Goal: Information Seeking & Learning: Understand process/instructions

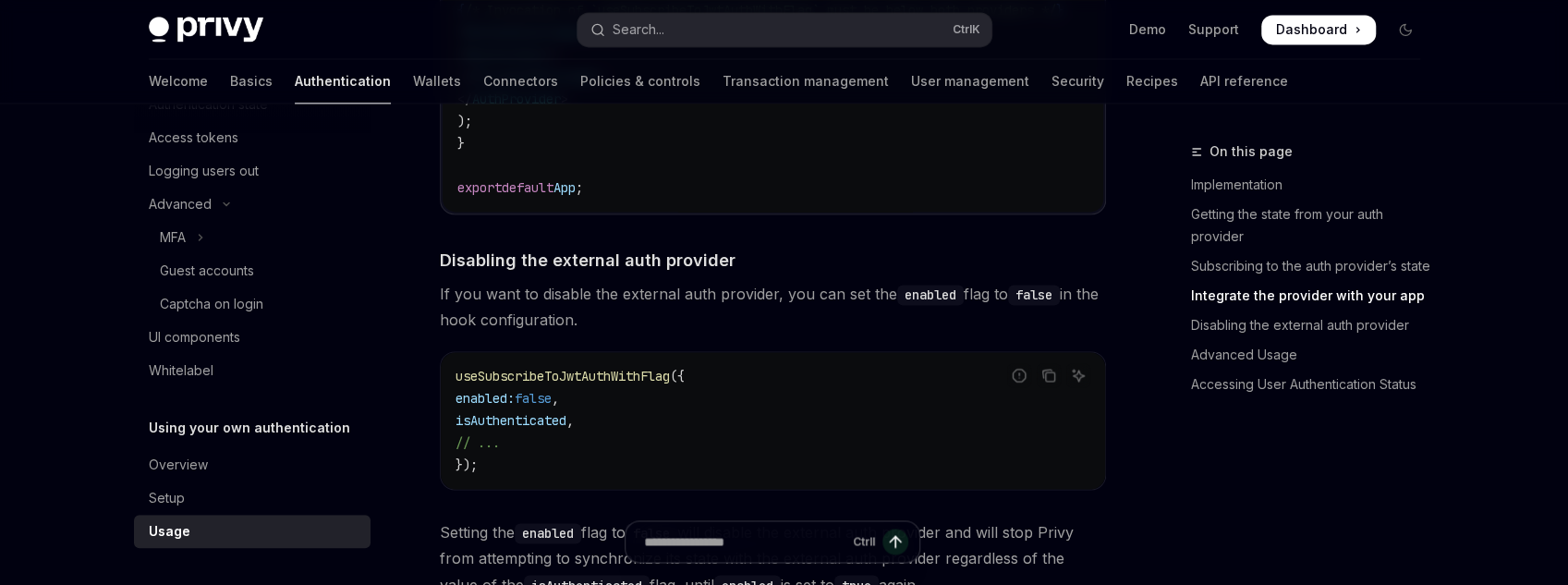
scroll to position [134, 0]
click at [296, 493] on div "Setup" at bounding box center [253, 497] width 210 height 22
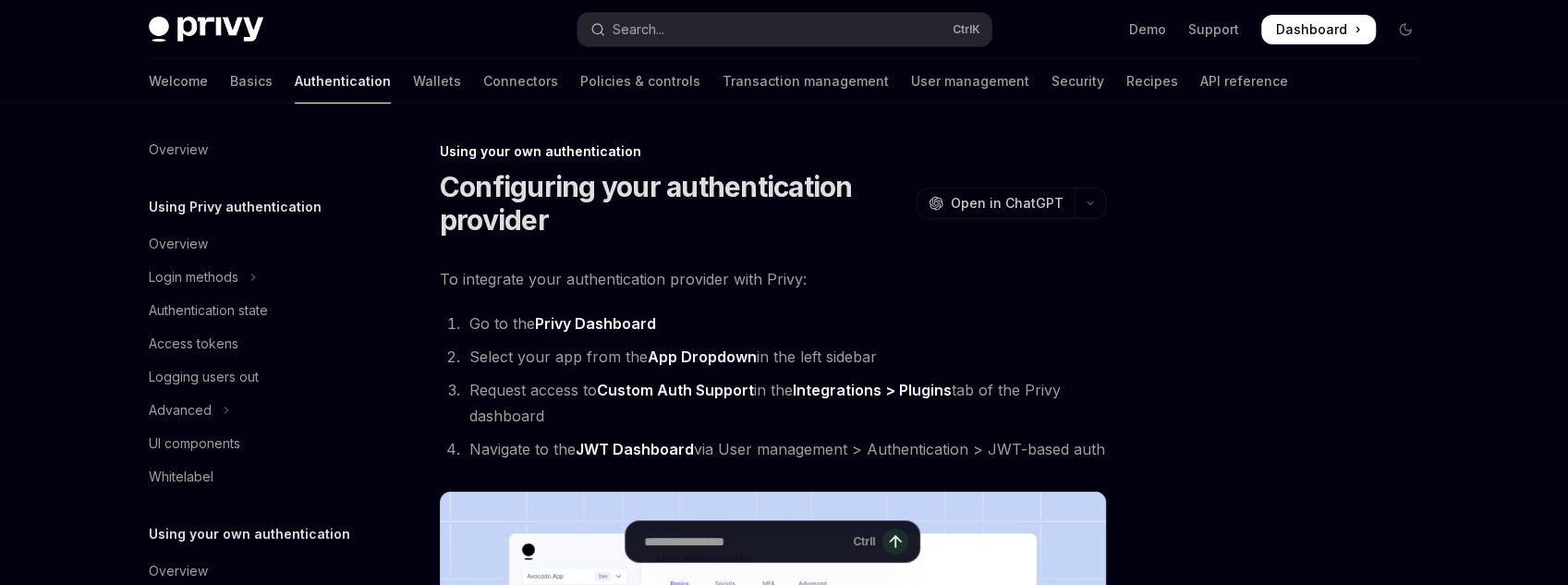
scroll to position [107, 0]
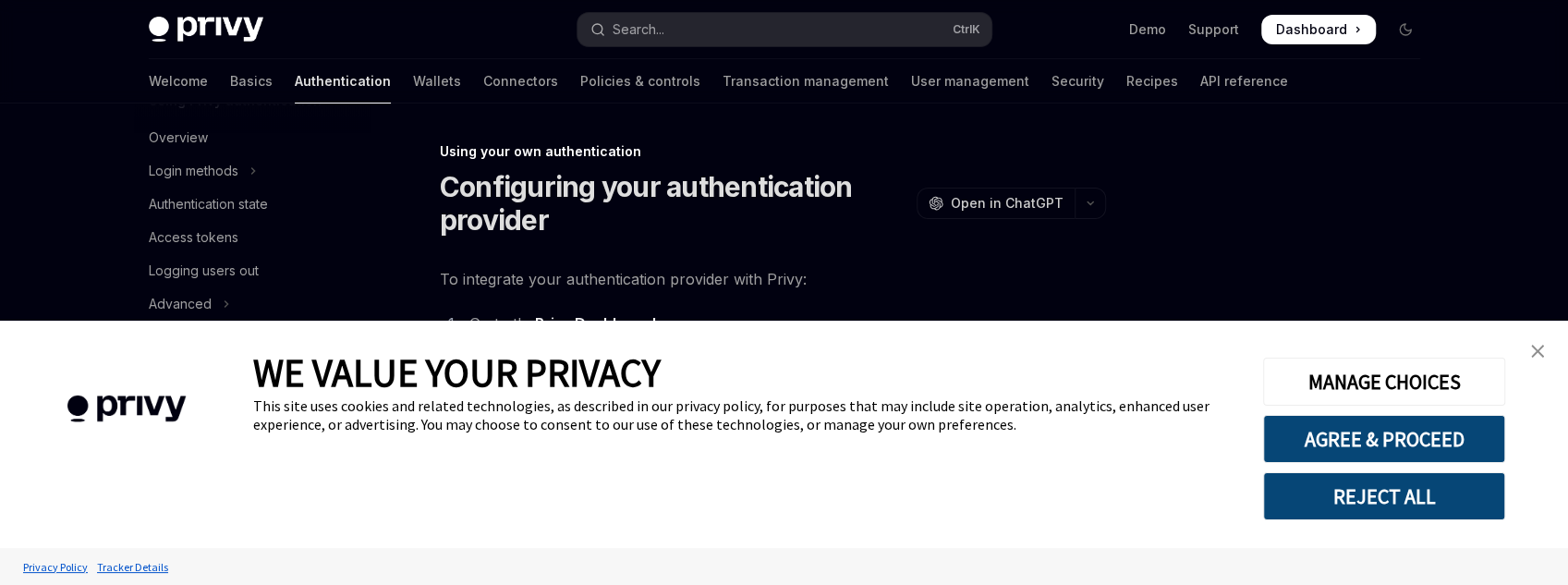
type textarea "*"
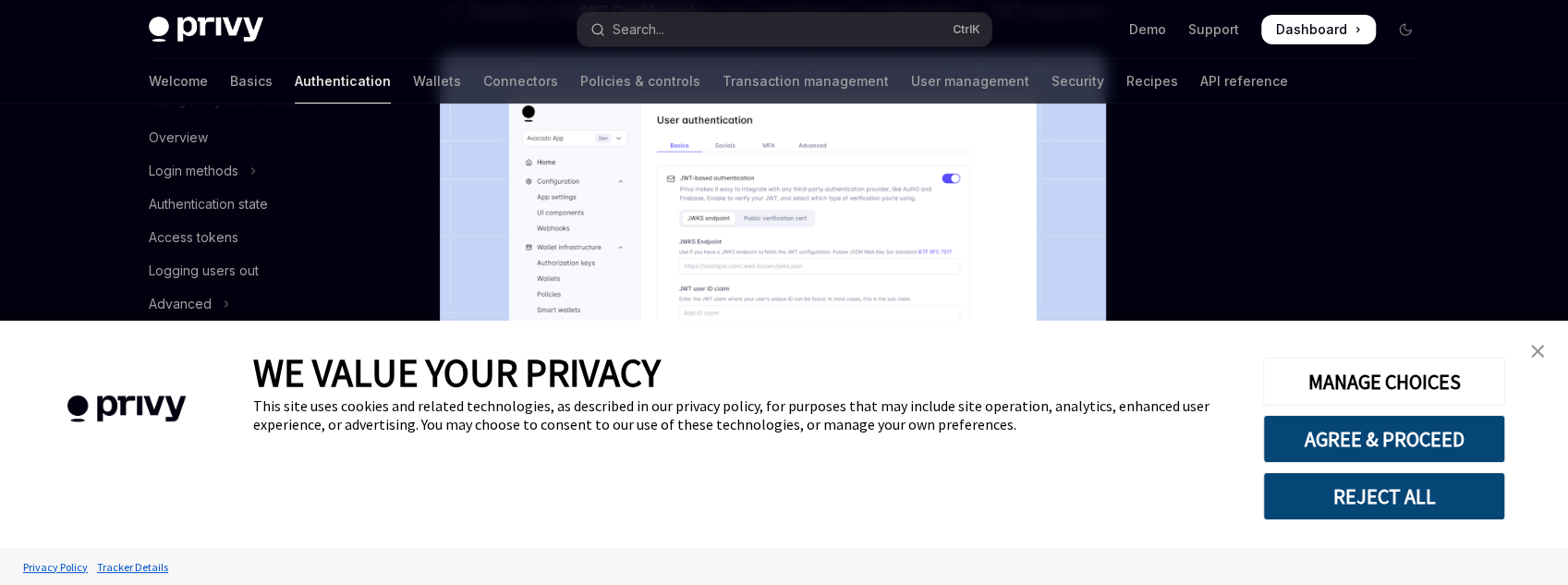
scroll to position [443, 0]
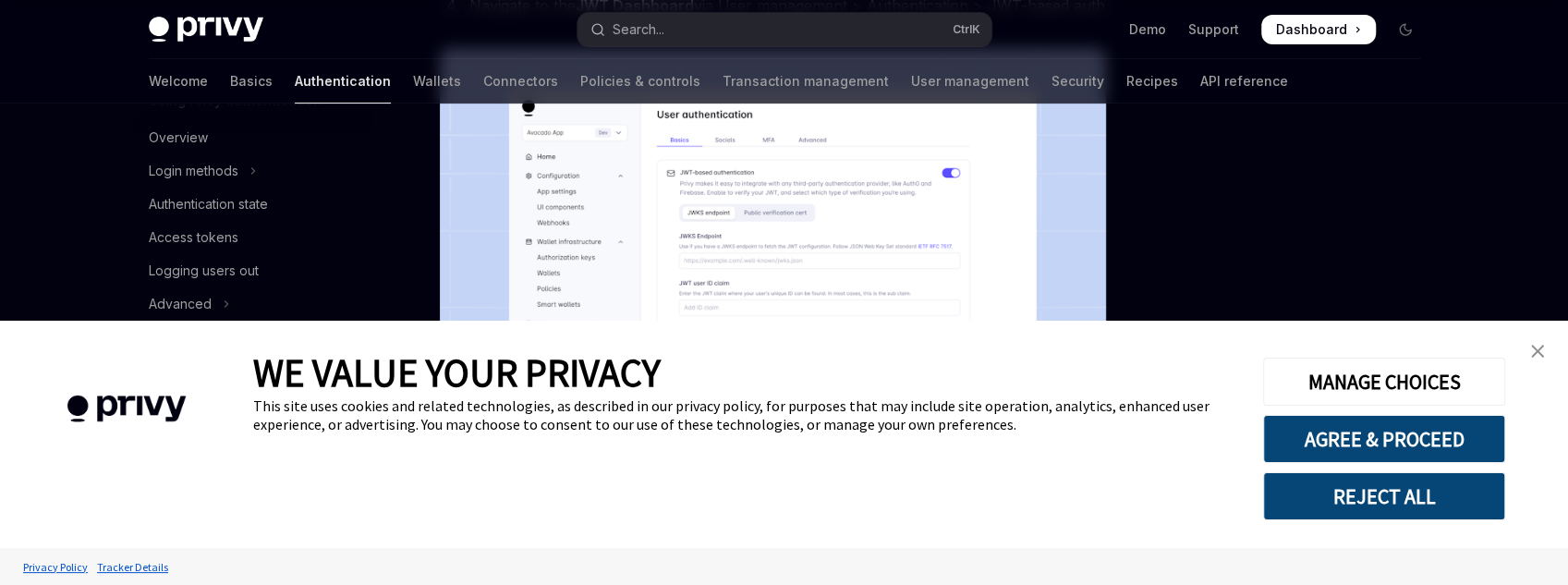
click at [1494, 414] on div "MANAGE CHOICES AGREE & PROCEED REJECT ALL" at bounding box center [1383, 434] width 241 height 172
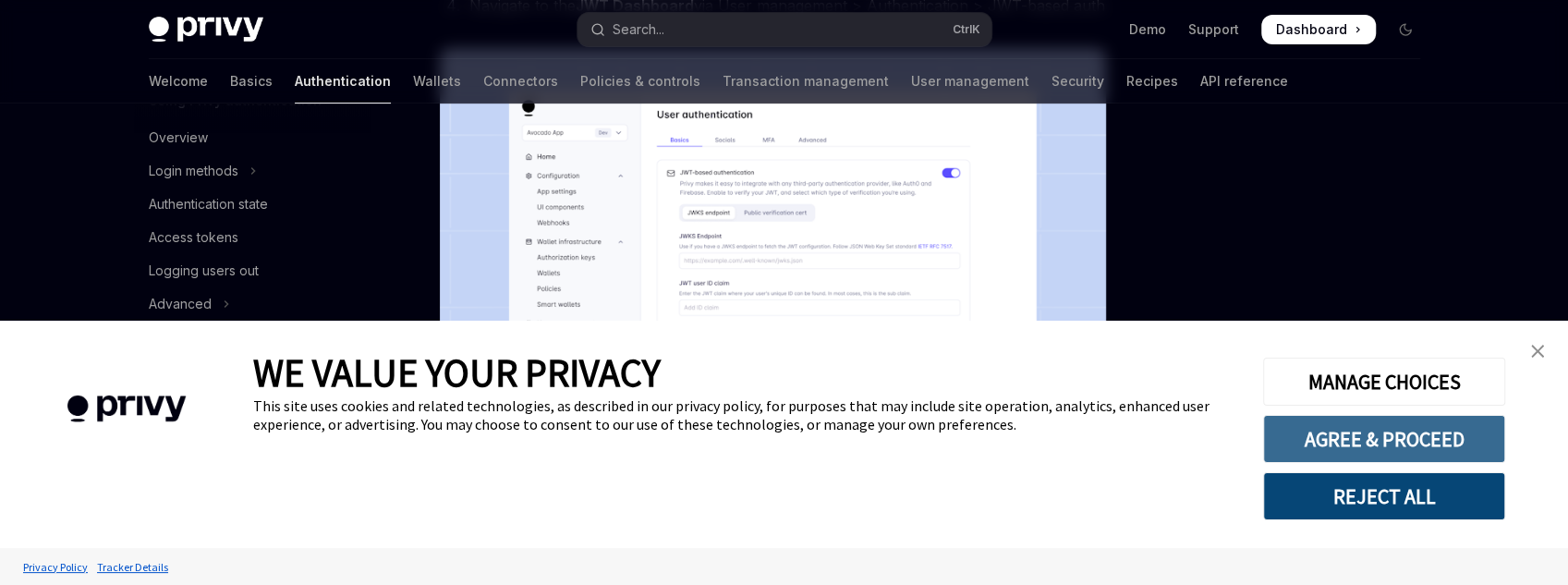
click at [1433, 435] on button "AGREE & PROCEED" at bounding box center [1384, 439] width 242 height 49
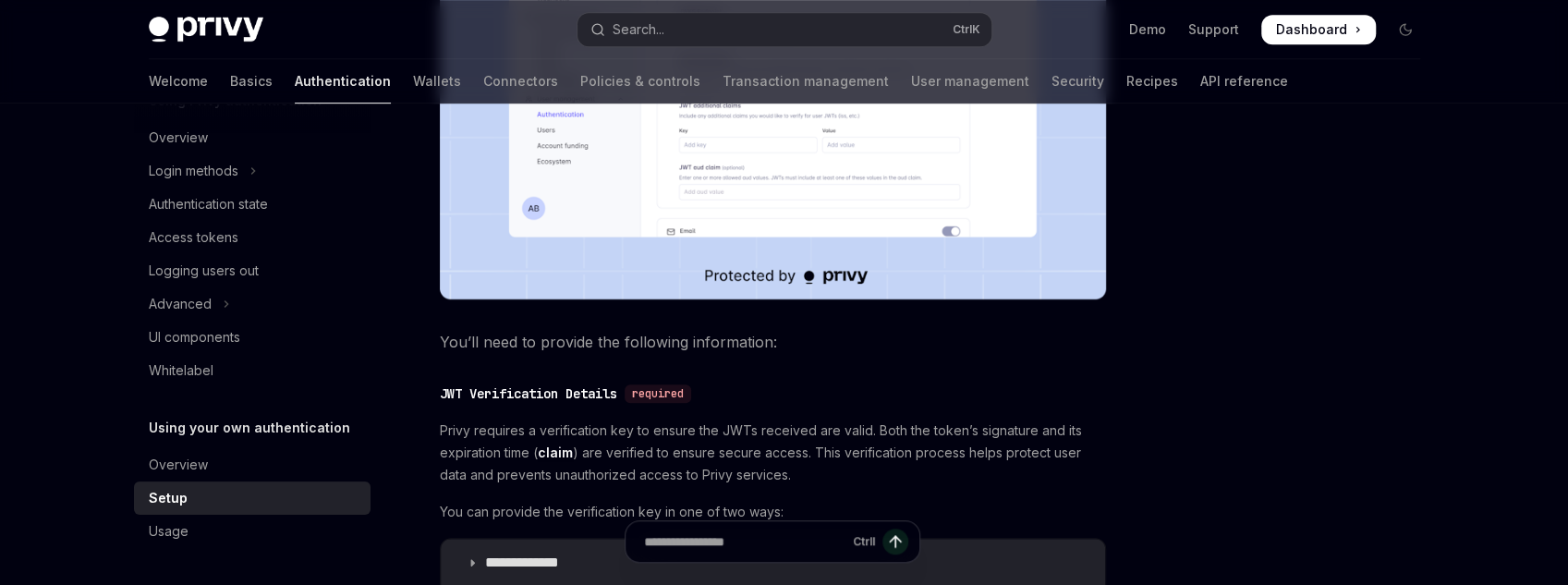
scroll to position [961, 0]
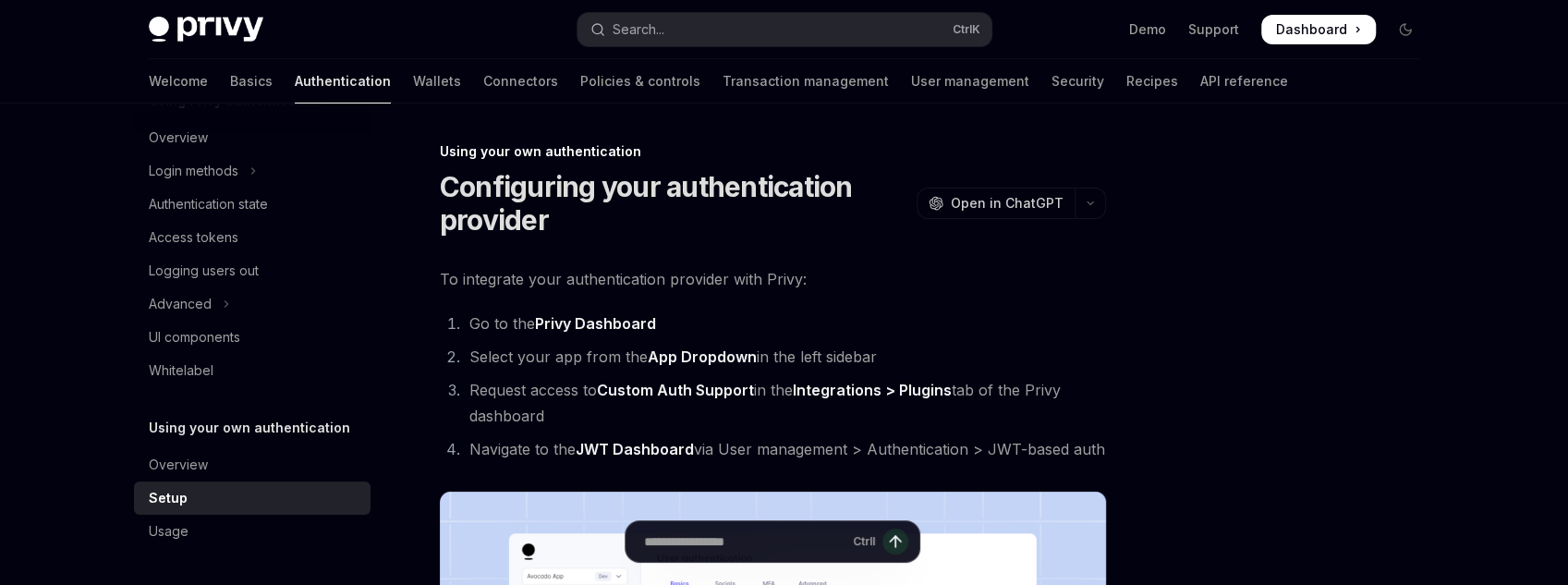
click at [672, 442] on link "JWT Dashboard" at bounding box center [635, 449] width 118 height 19
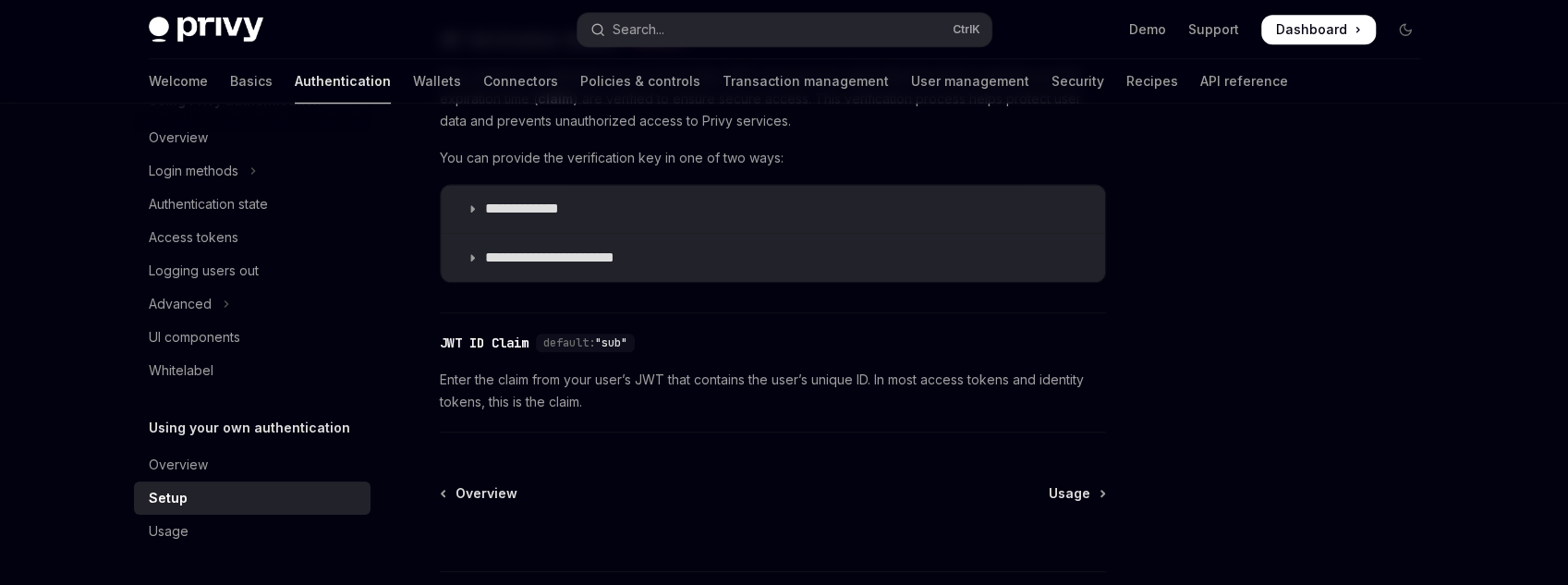
scroll to position [1166, 0]
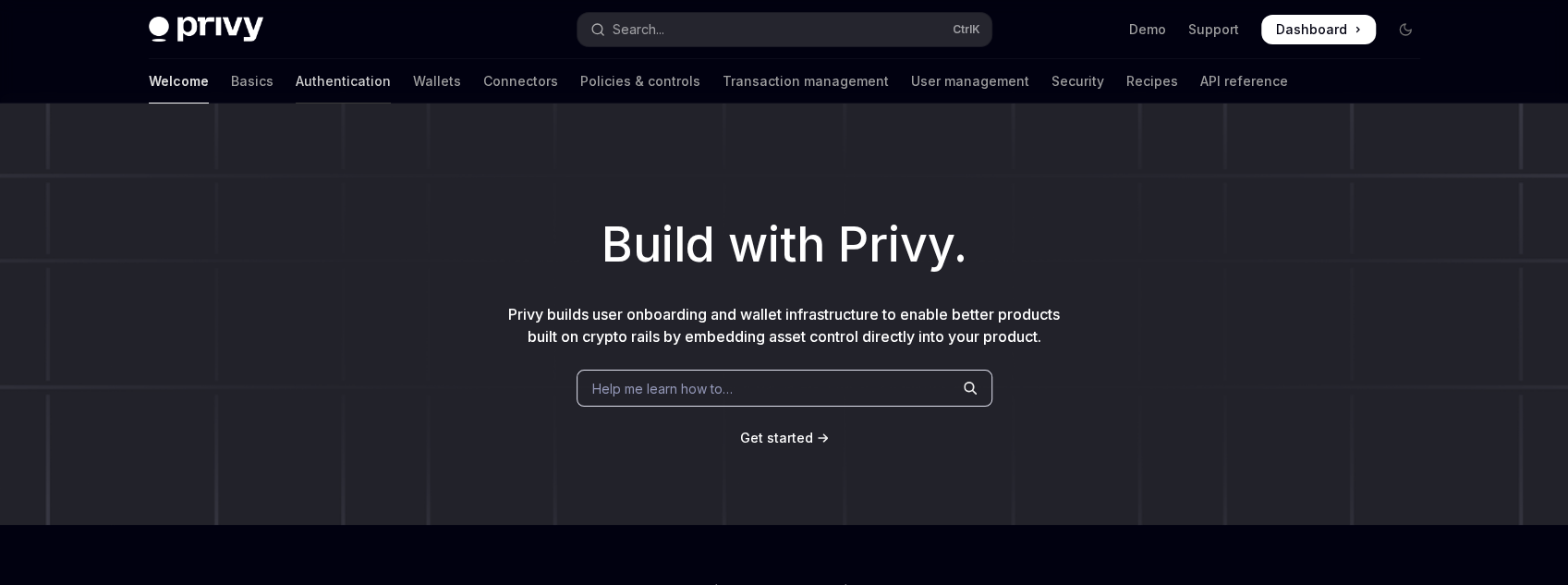
click at [296, 86] on link "Authentication" at bounding box center [343, 81] width 95 height 45
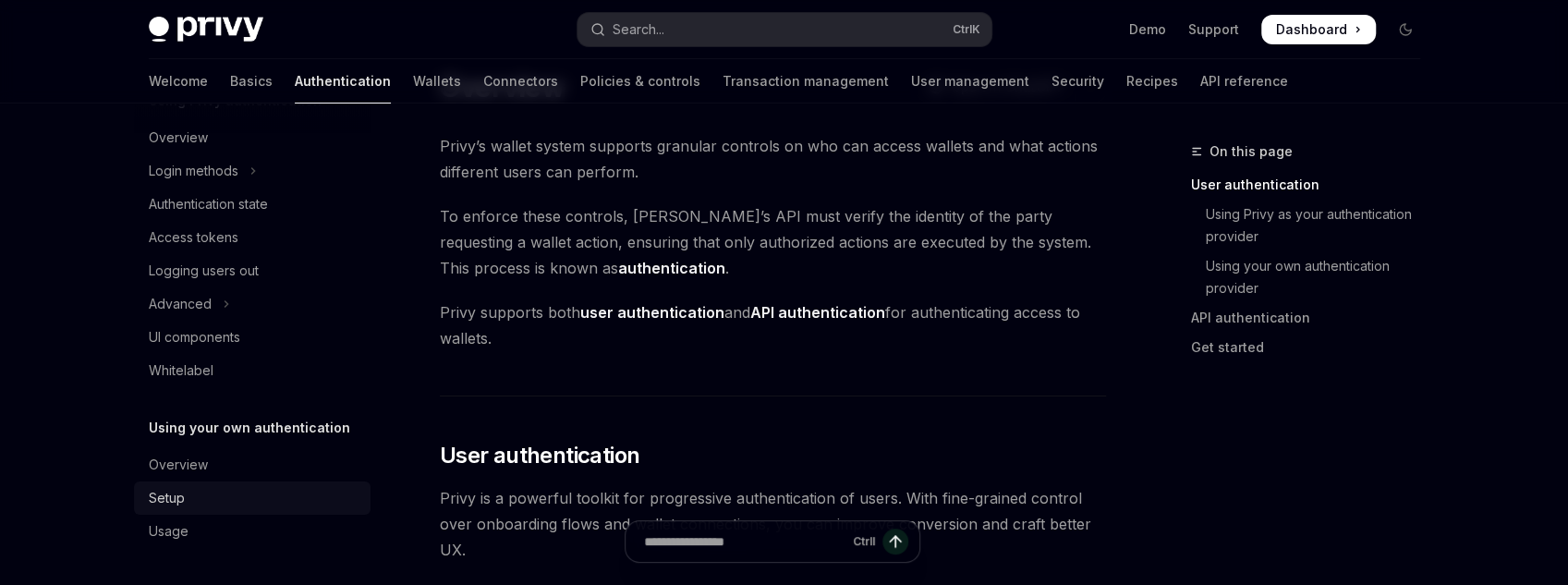
scroll to position [74, 0]
click at [181, 493] on div "Setup" at bounding box center [167, 497] width 36 height 22
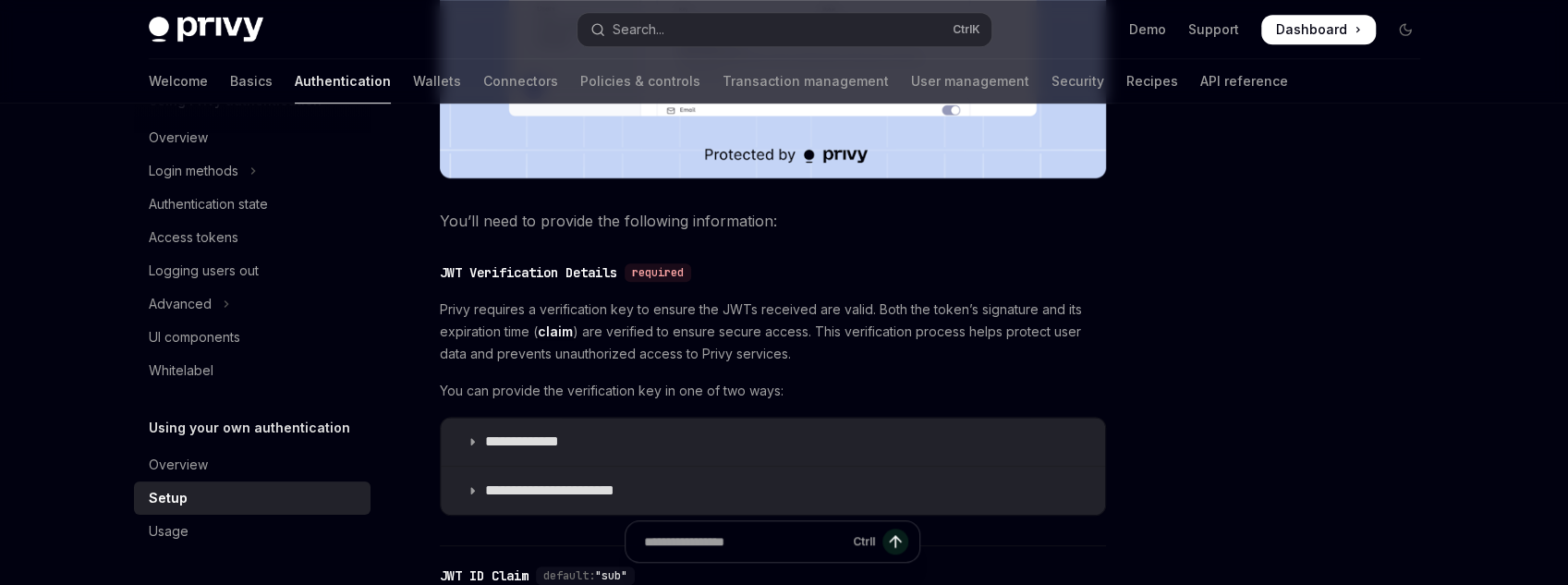
scroll to position [813, 0]
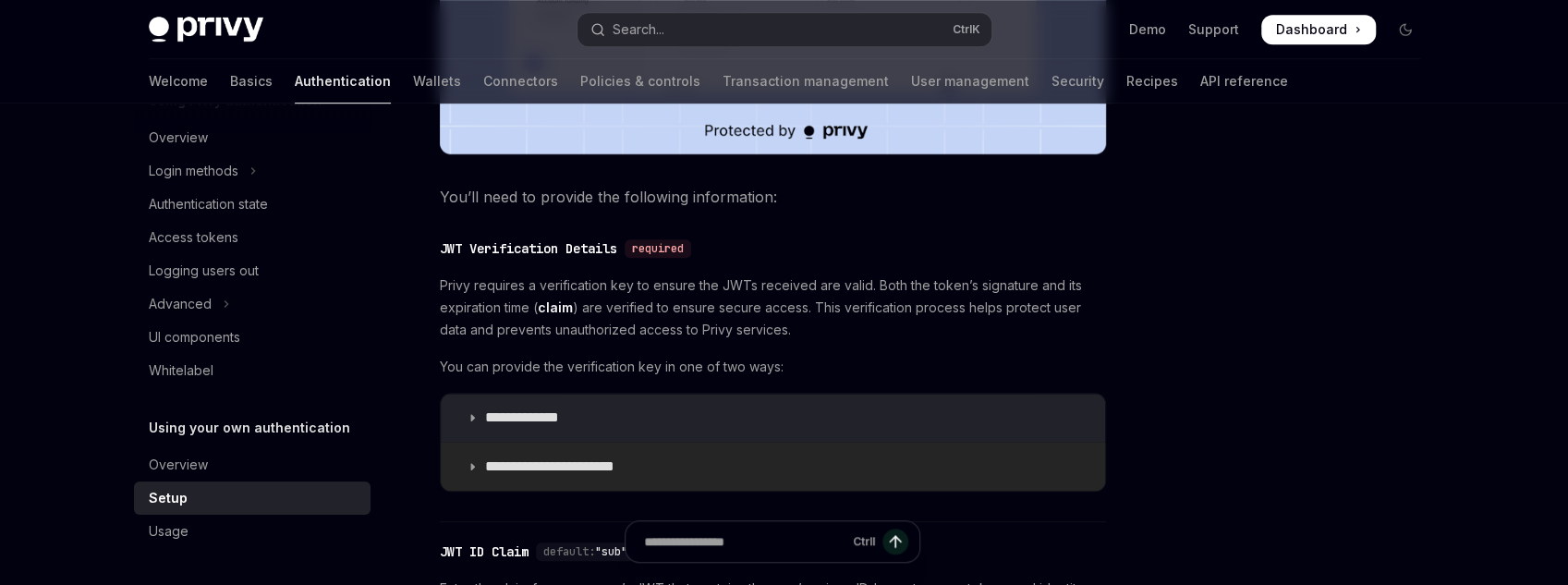
click at [644, 460] on summary "**********" at bounding box center [773, 466] width 664 height 49
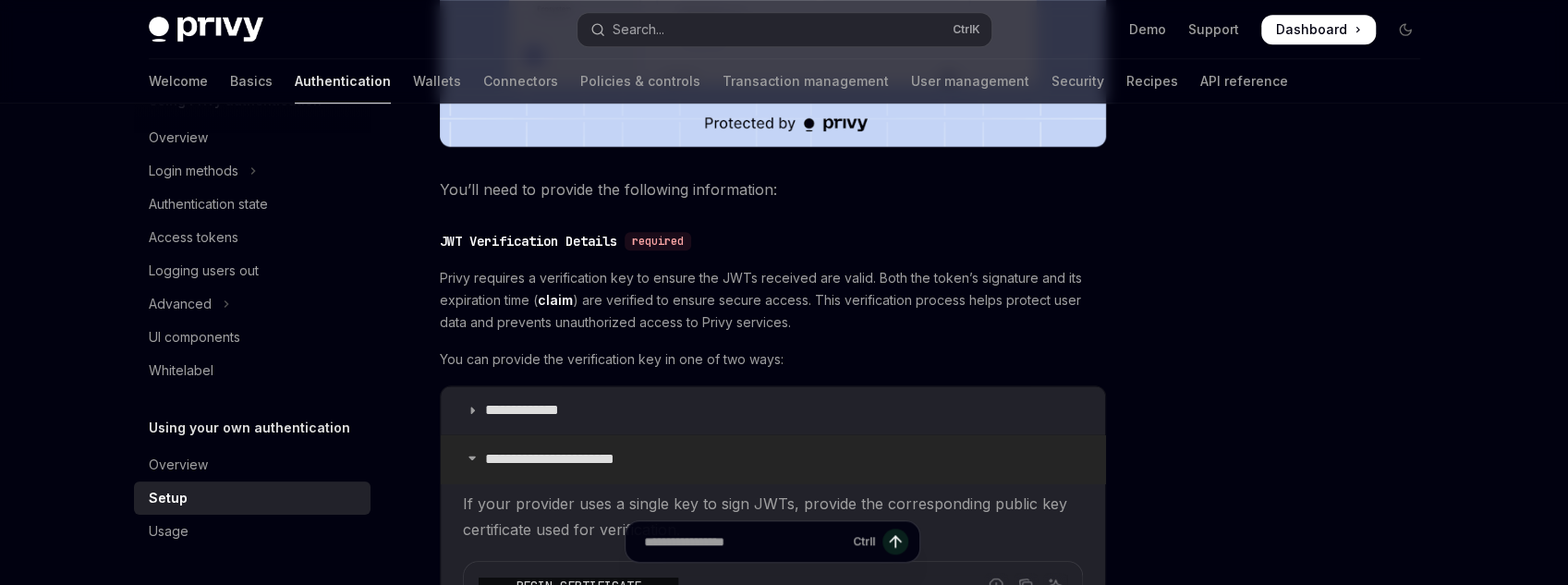
scroll to position [813, 0]
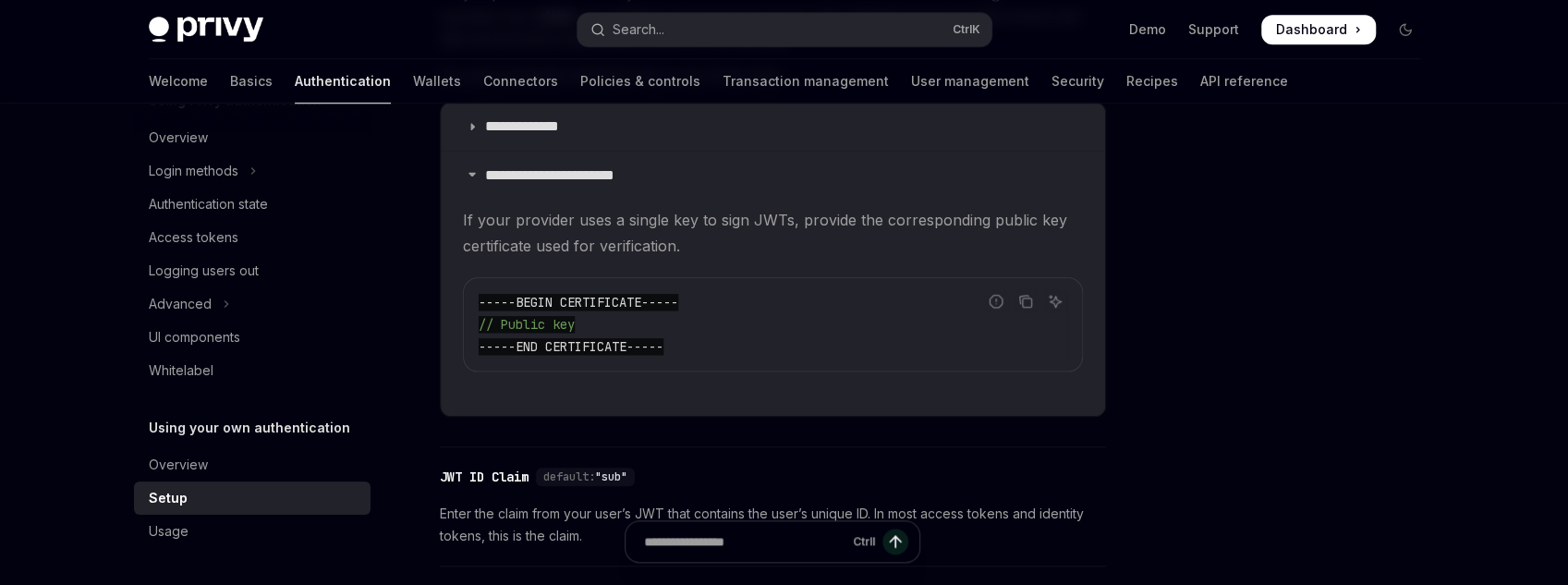
scroll to position [1109, 0]
click at [633, 289] on span "-----BEGIN CERTIFICATE-----" at bounding box center [578, 297] width 200 height 16
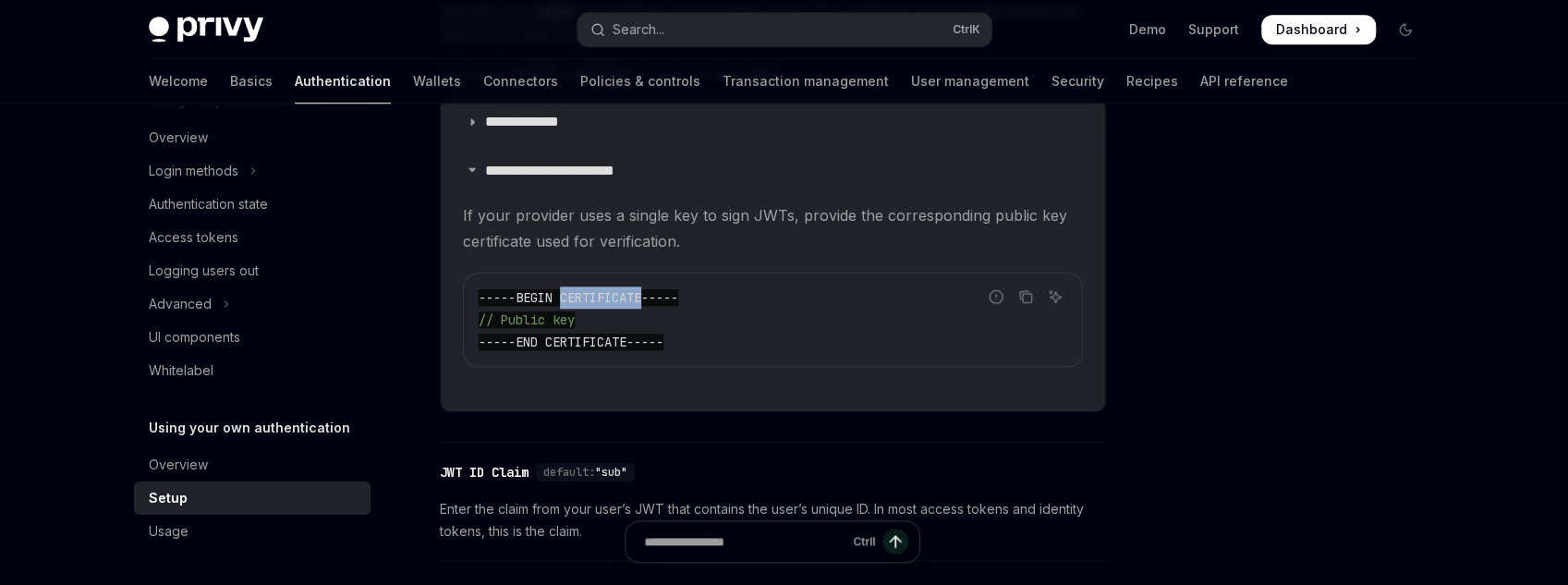
click at [633, 289] on span "-----BEGIN CERTIFICATE-----" at bounding box center [578, 297] width 200 height 16
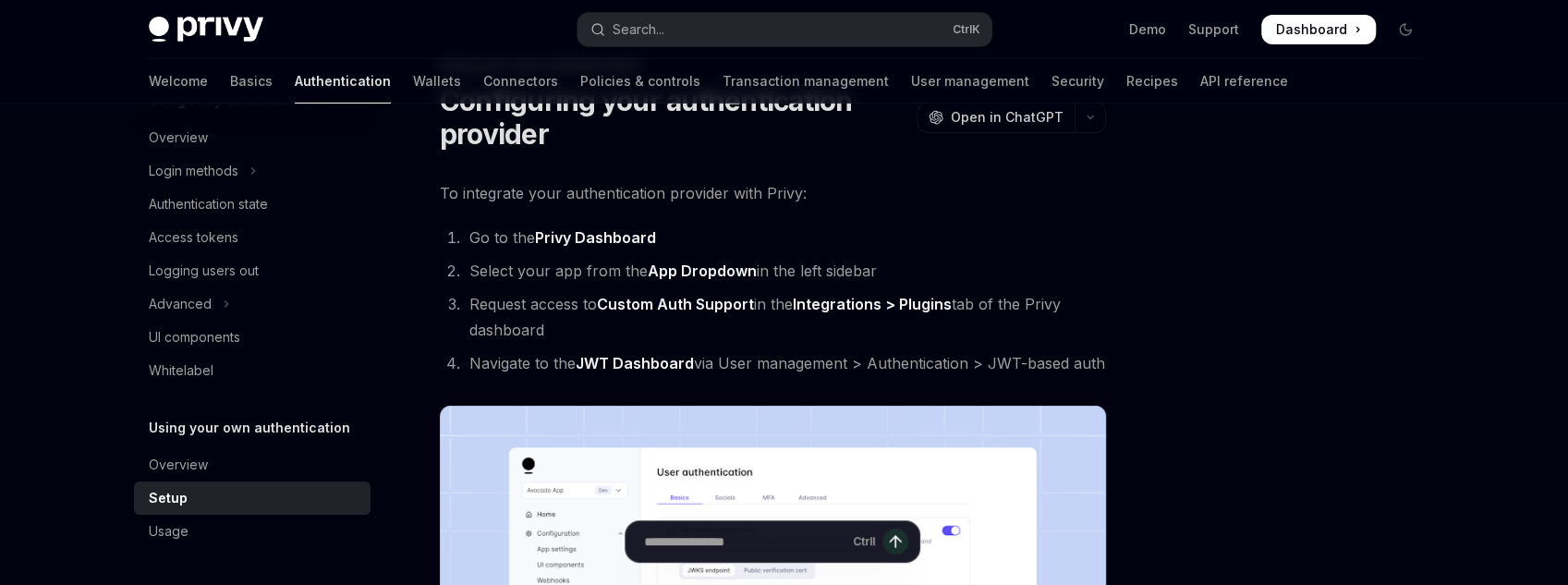
scroll to position [0, 0]
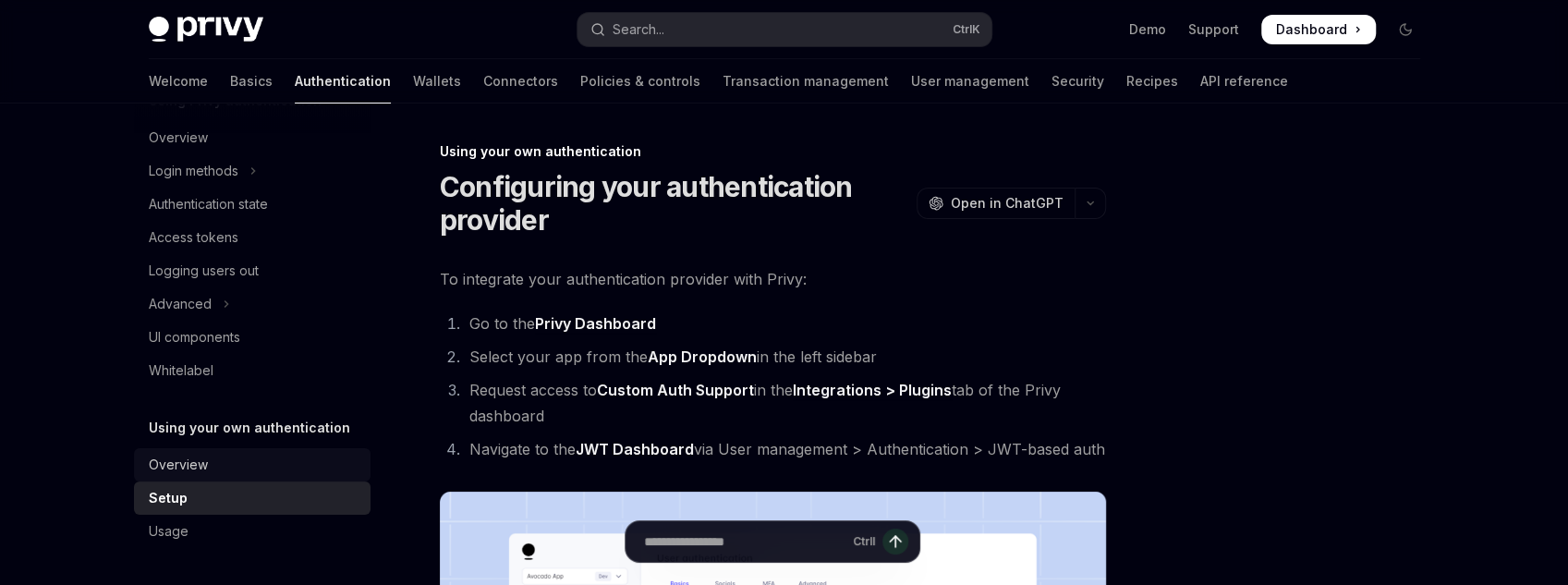
click at [265, 464] on div "Overview" at bounding box center [253, 464] width 210 height 22
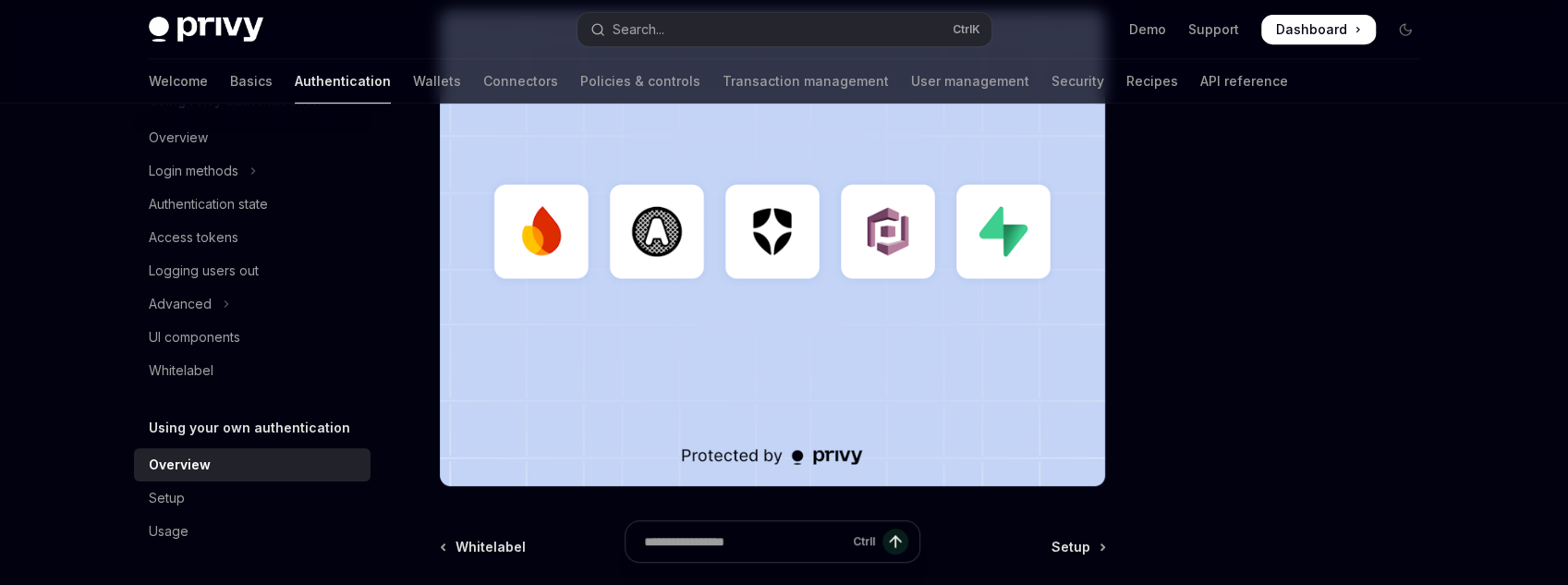
scroll to position [754, 0]
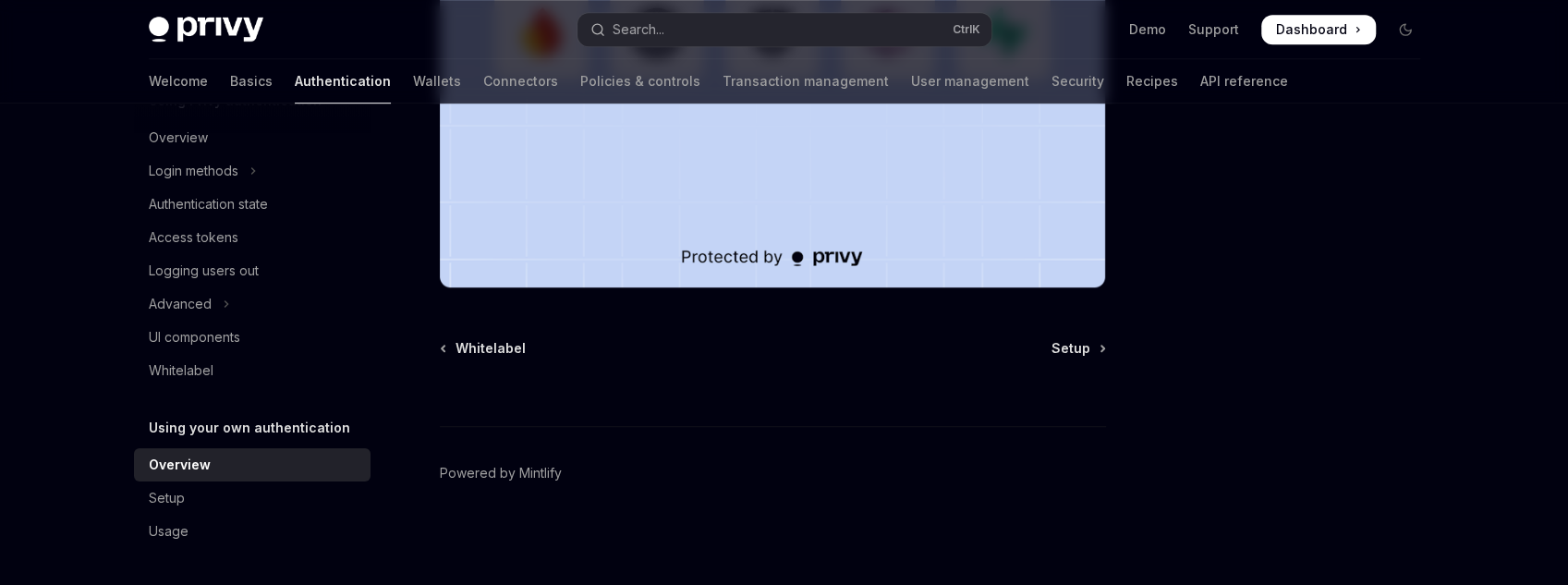
click at [1099, 348] on link "Setup" at bounding box center [1077, 347] width 52 height 18
type textarea "*"
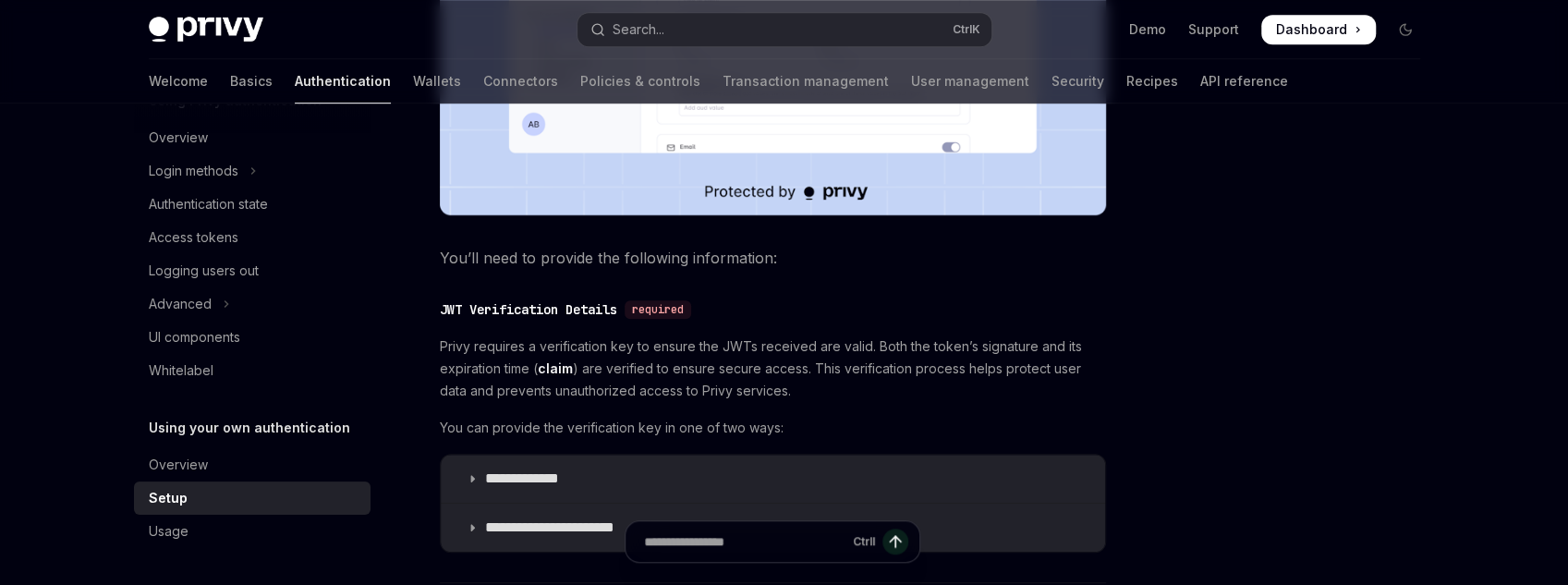
scroll to position [813, 0]
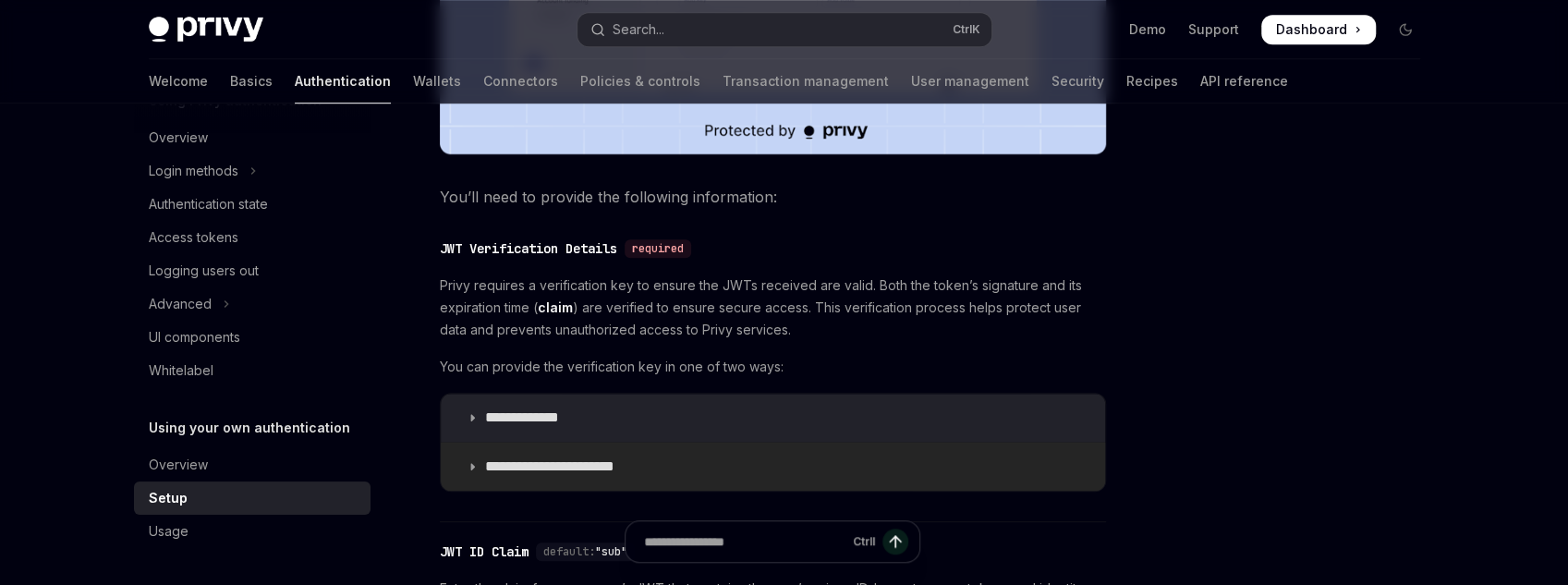
click at [565, 477] on summary "**********" at bounding box center [773, 466] width 664 height 49
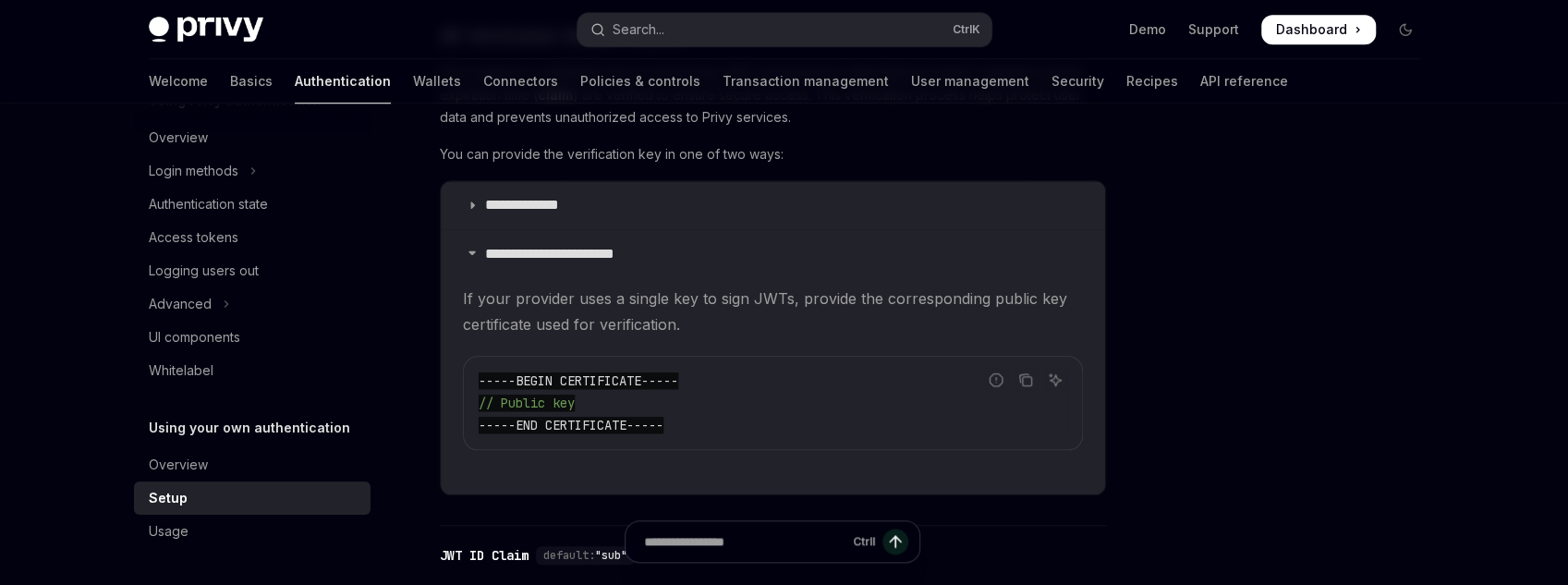
scroll to position [1035, 0]
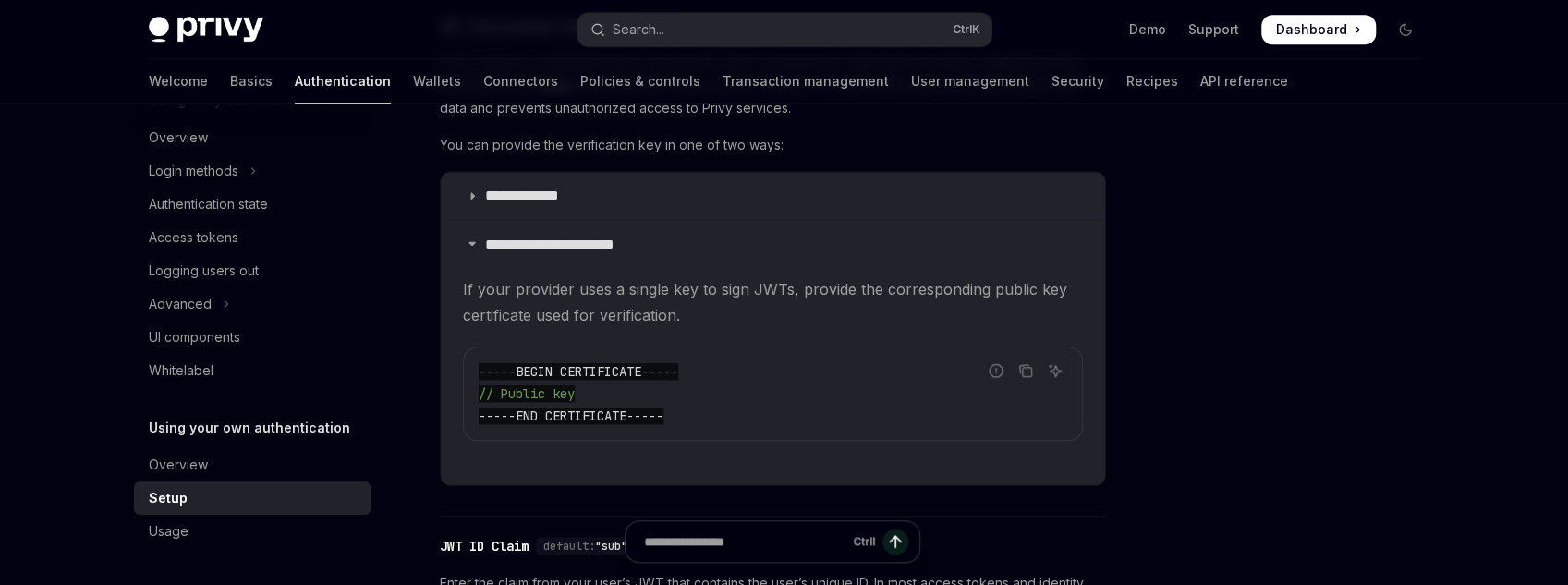
drag, startPoint x: 749, startPoint y: 409, endPoint x: 720, endPoint y: 476, distance: 73.0
click at [720, 476] on details "**********" at bounding box center [773, 352] width 664 height 265
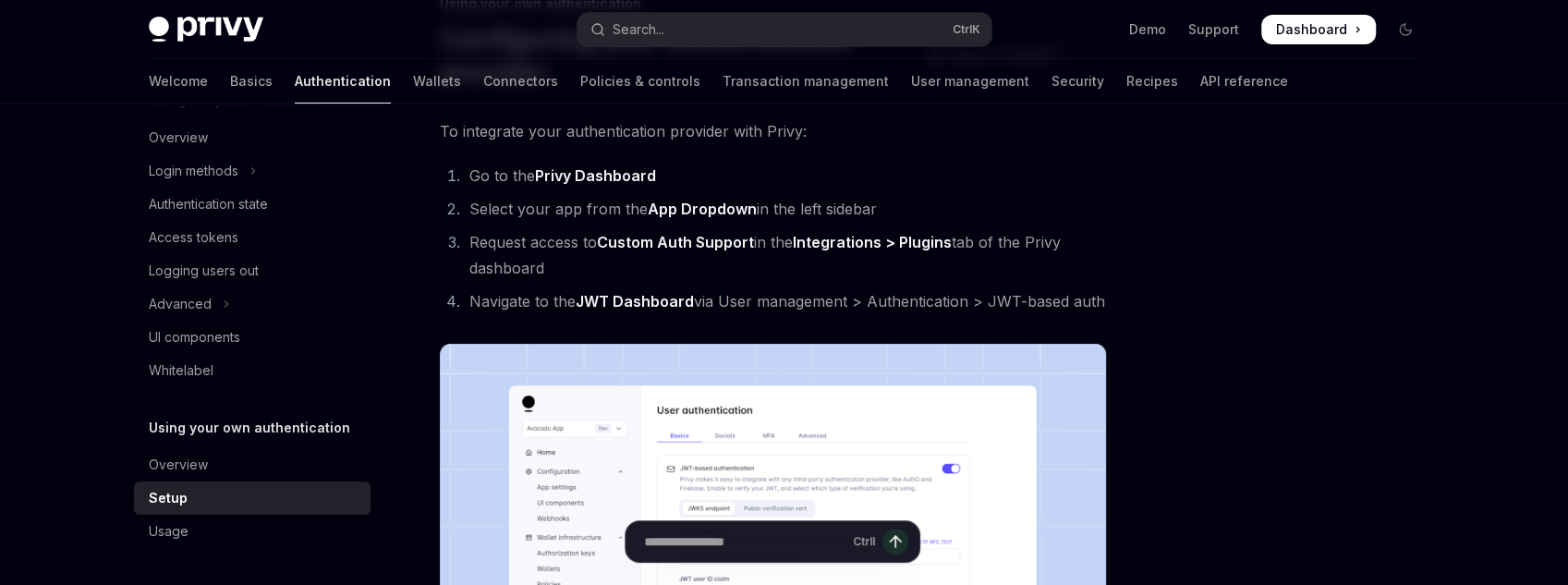
scroll to position [0, 0]
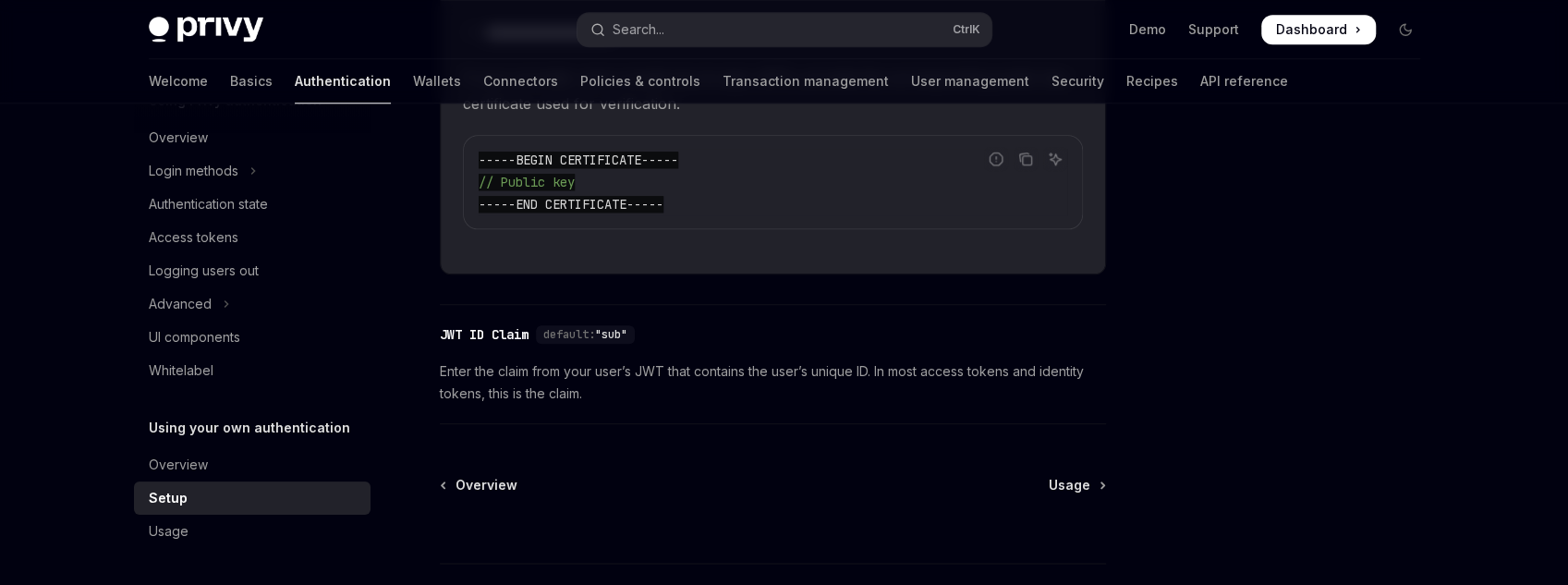
scroll to position [1381, 0]
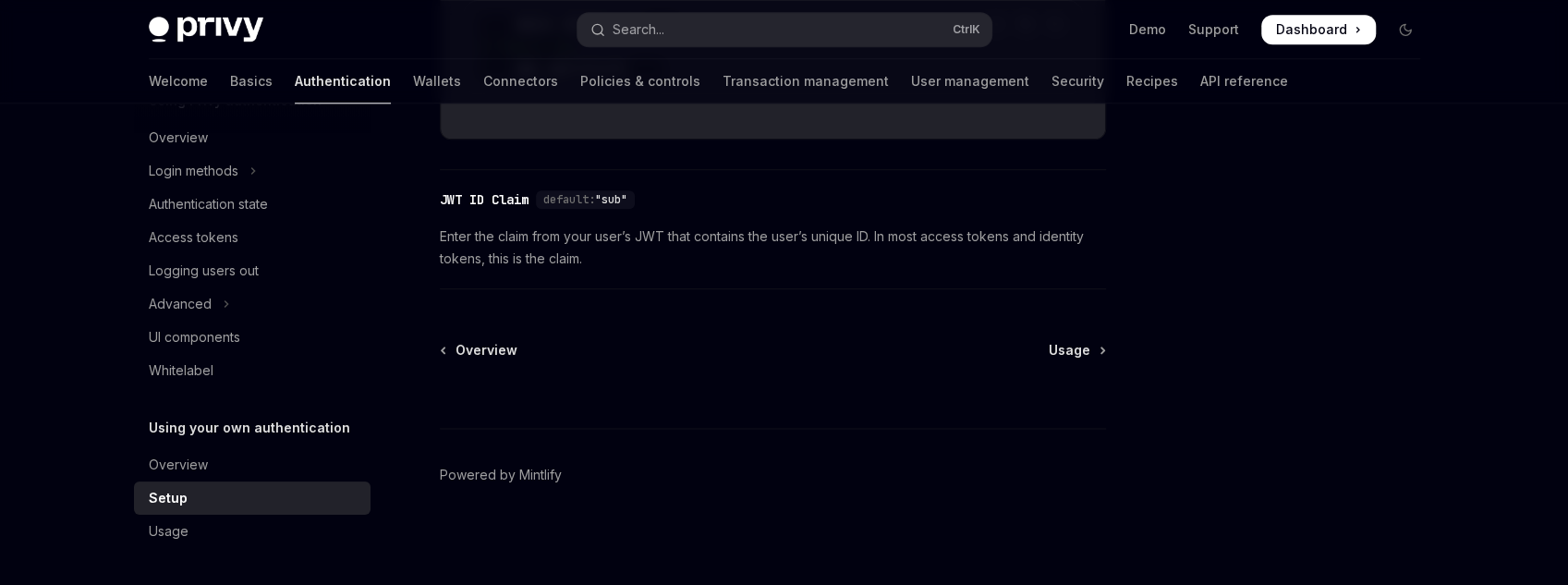
click at [1048, 346] on div "Overview Usage" at bounding box center [773, 349] width 666 height 18
click at [1079, 349] on span "Usage" at bounding box center [1069, 349] width 42 height 18
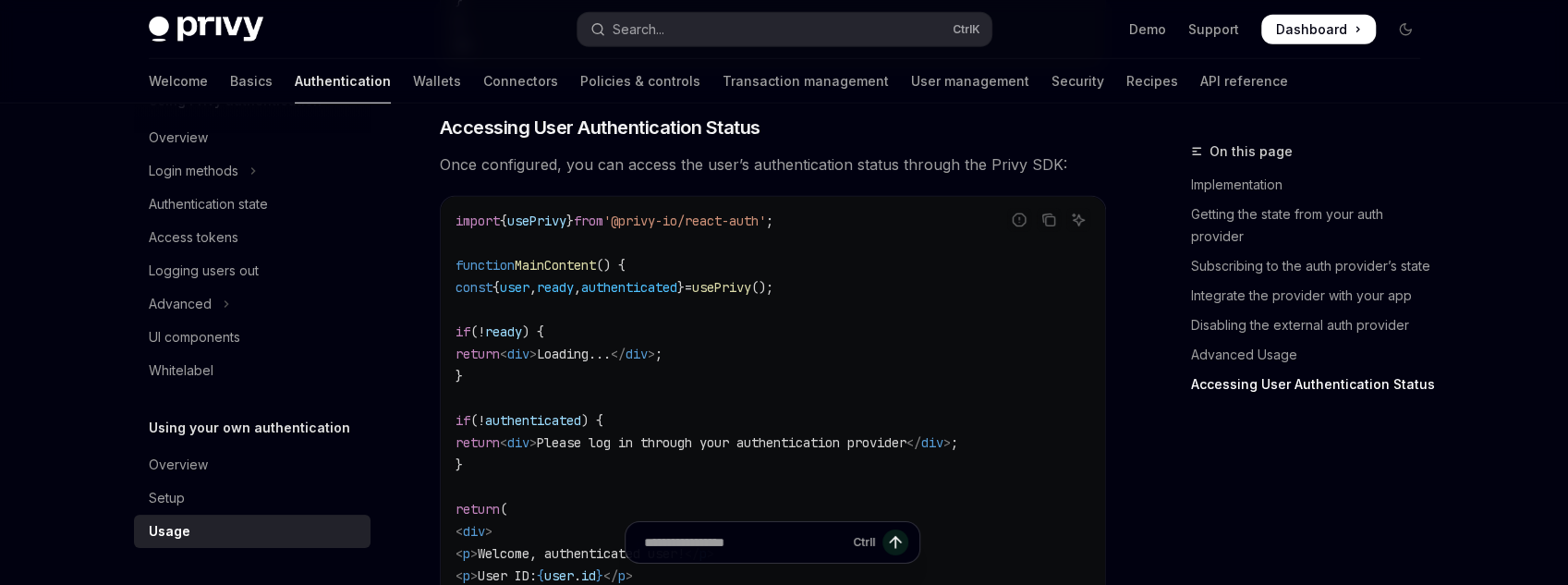
scroll to position [3622, 0]
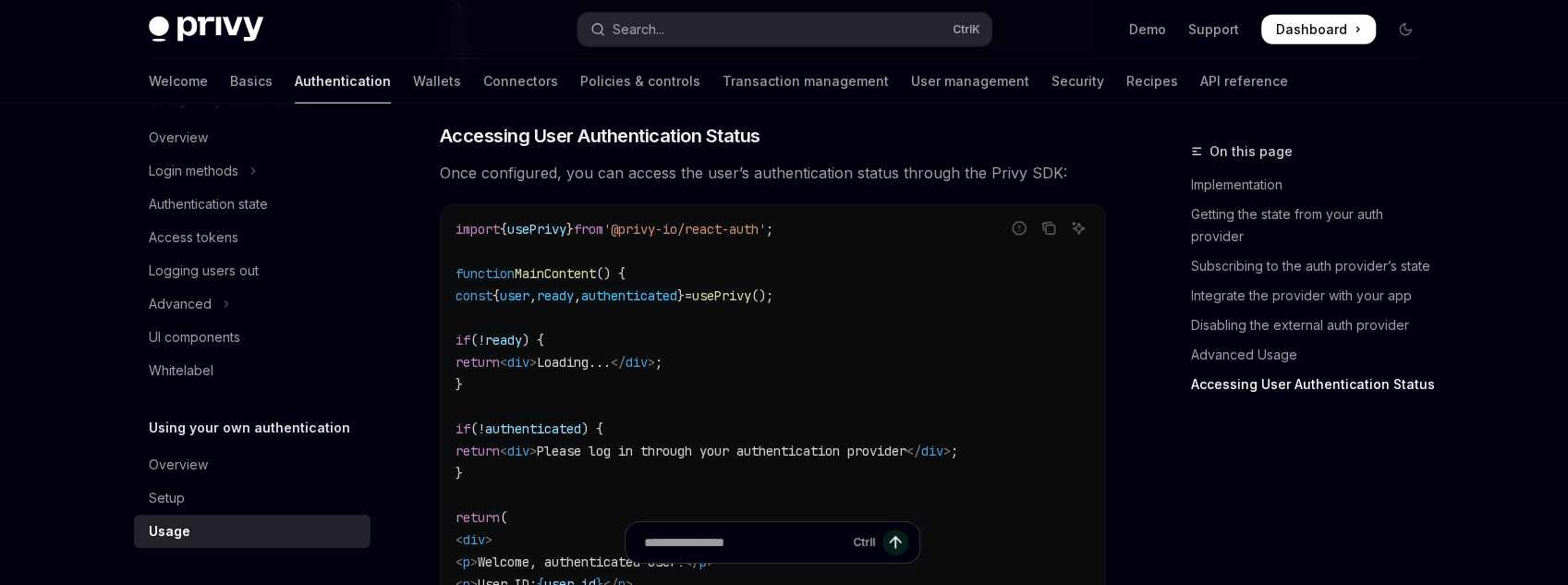
drag, startPoint x: 773, startPoint y: 299, endPoint x: 855, endPoint y: 301, distance: 82.0
click at [774, 301] on span "const { user , ready , authenticated } = usePrivy ();" at bounding box center [615, 295] width 318 height 16
click at [774, 301] on span "();" at bounding box center [762, 295] width 22 height 16
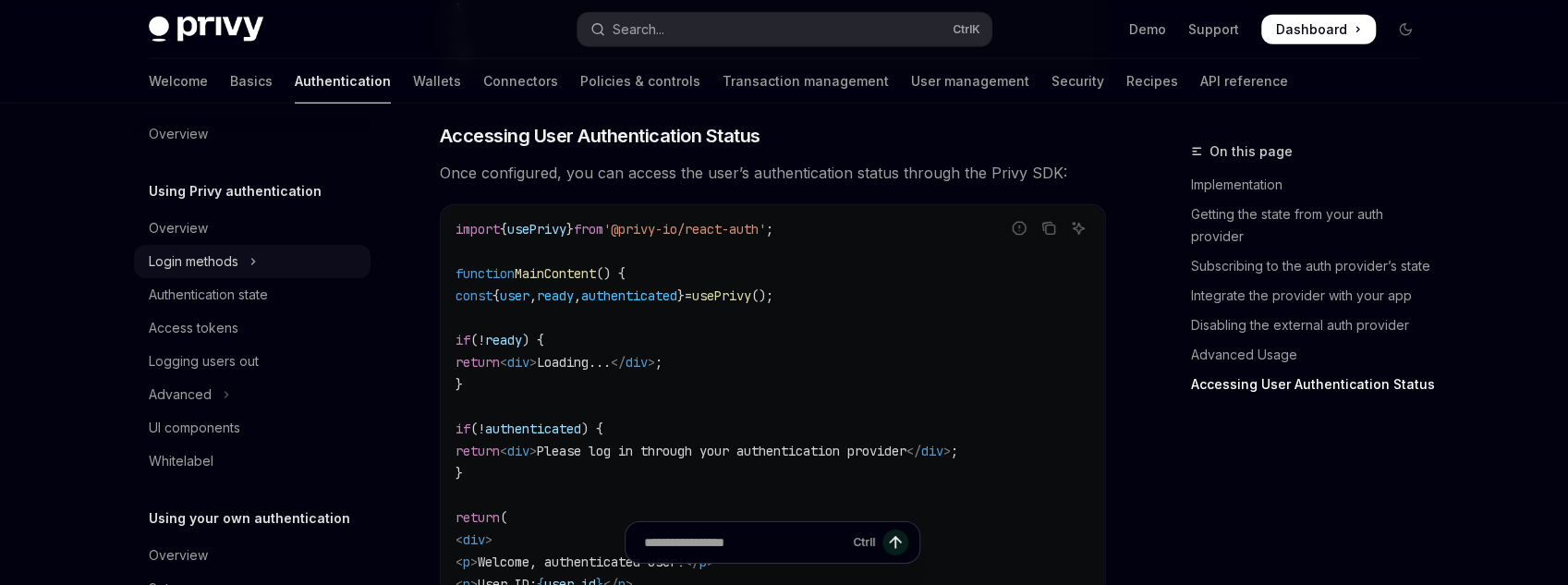
scroll to position [0, 0]
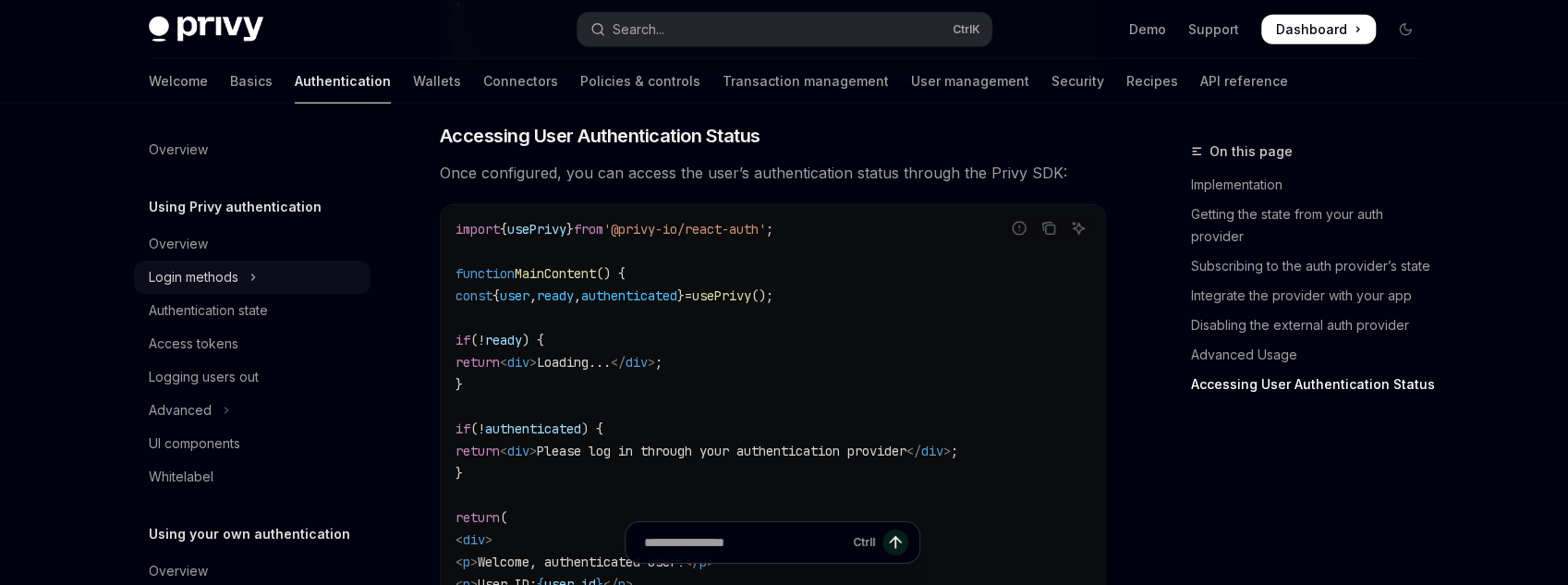
click at [238, 282] on div "Login methods" at bounding box center [193, 277] width 89 height 22
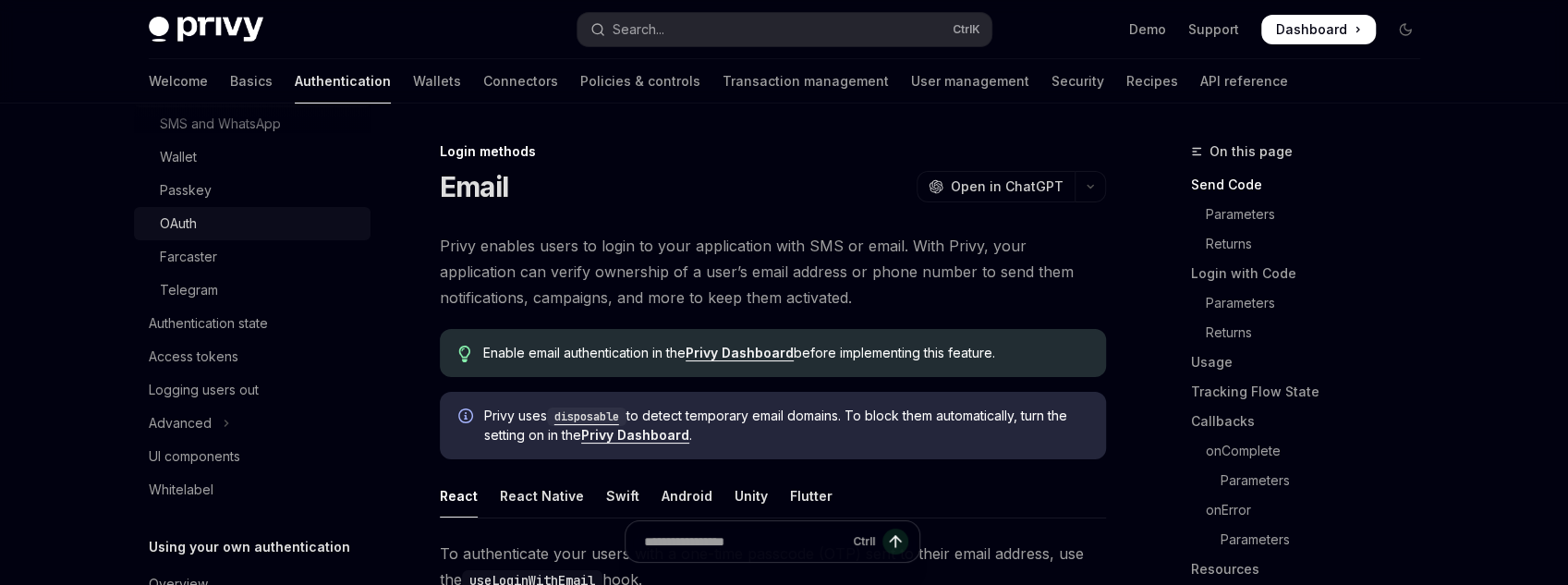
scroll to position [222, 0]
click at [224, 349] on div "Access tokens" at bounding box center [193, 354] width 89 height 22
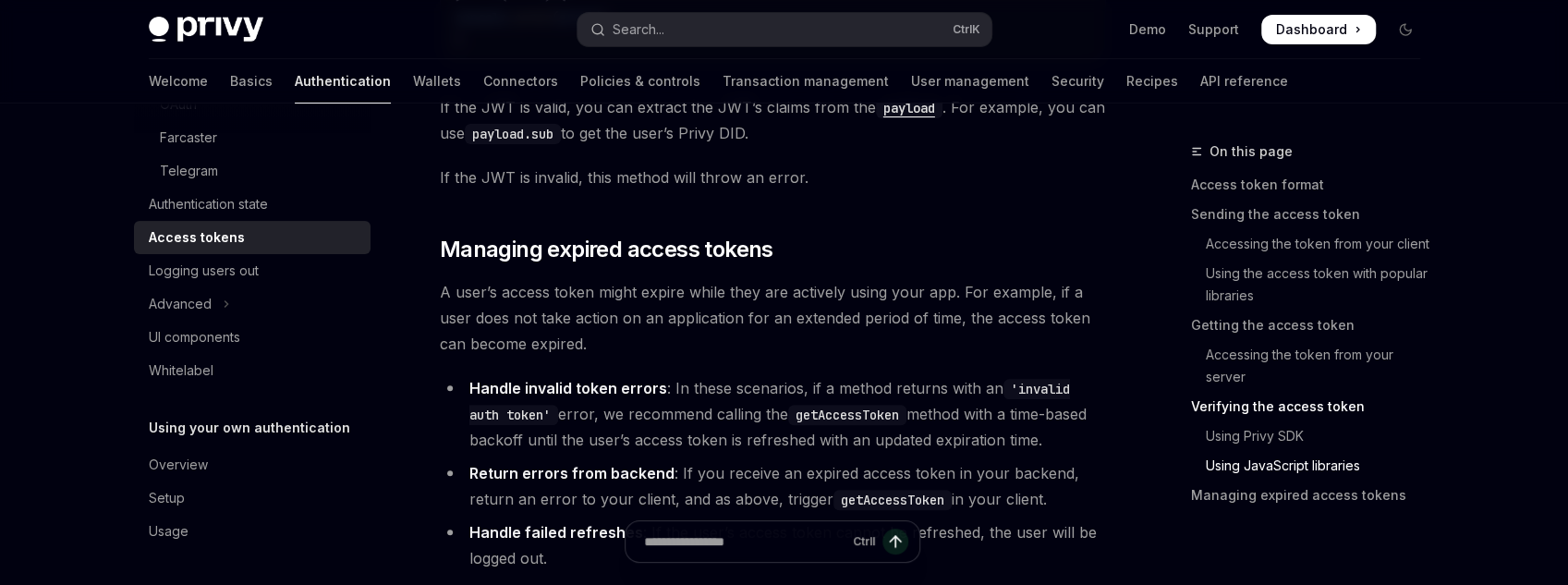
scroll to position [5242, 0]
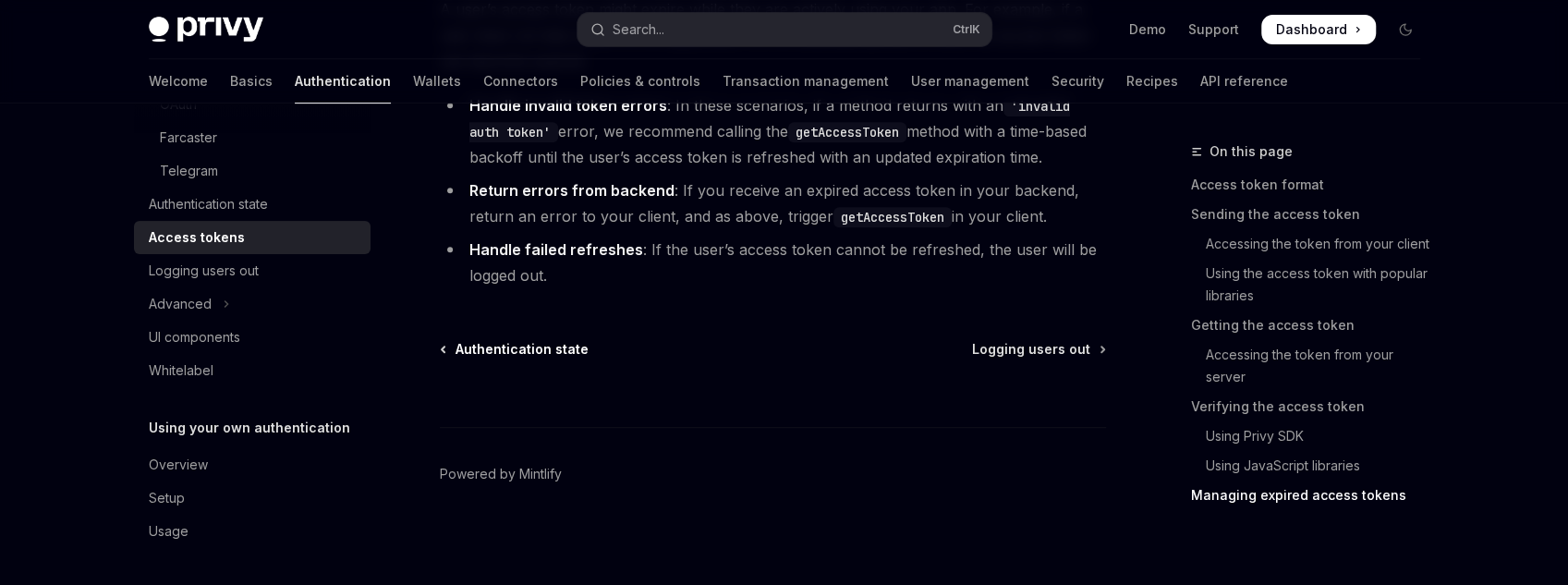
click at [507, 343] on span "Authentication state" at bounding box center [522, 348] width 133 height 18
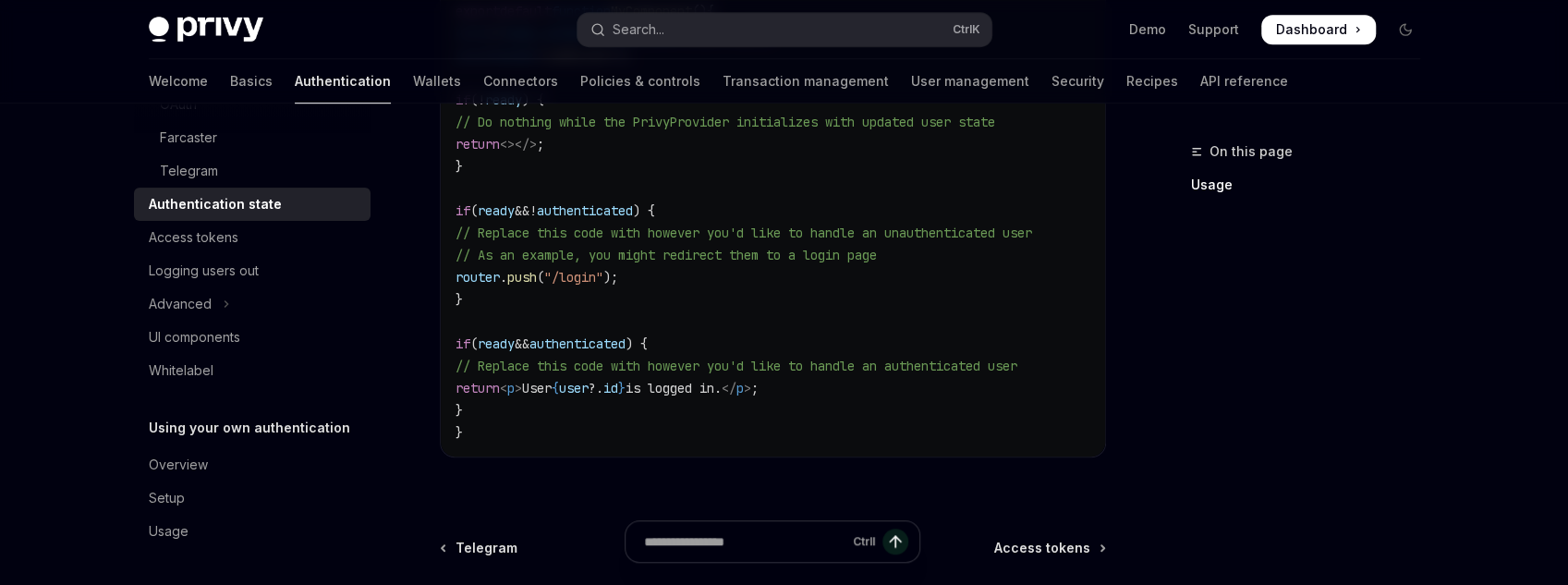
scroll to position [813, 0]
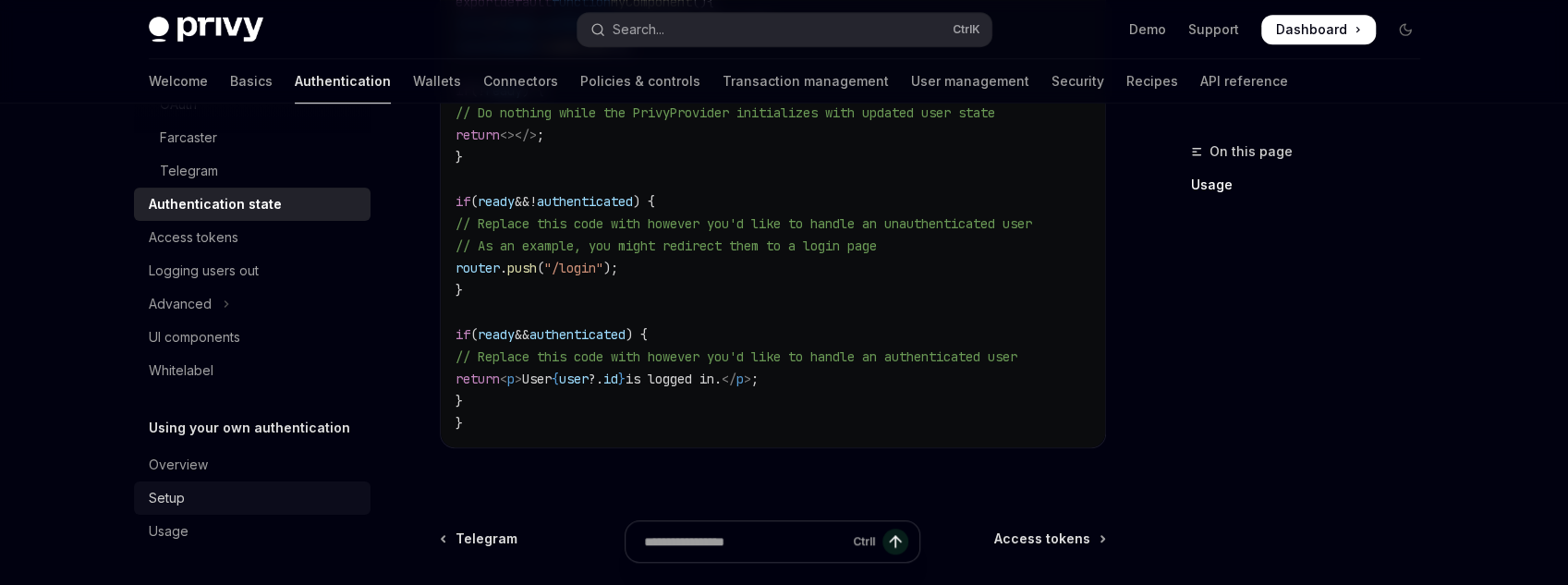
click at [165, 509] on link "Setup" at bounding box center [252, 497] width 237 height 33
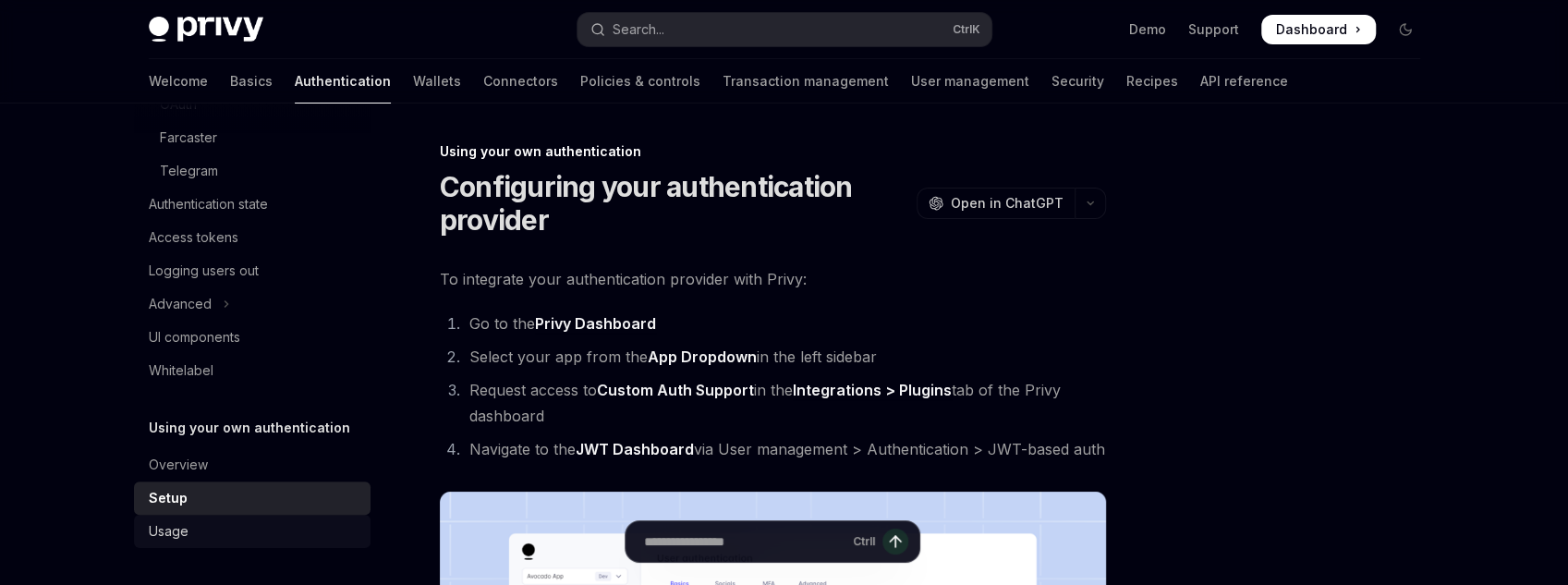
click at [168, 541] on div "Usage" at bounding box center [168, 531] width 40 height 22
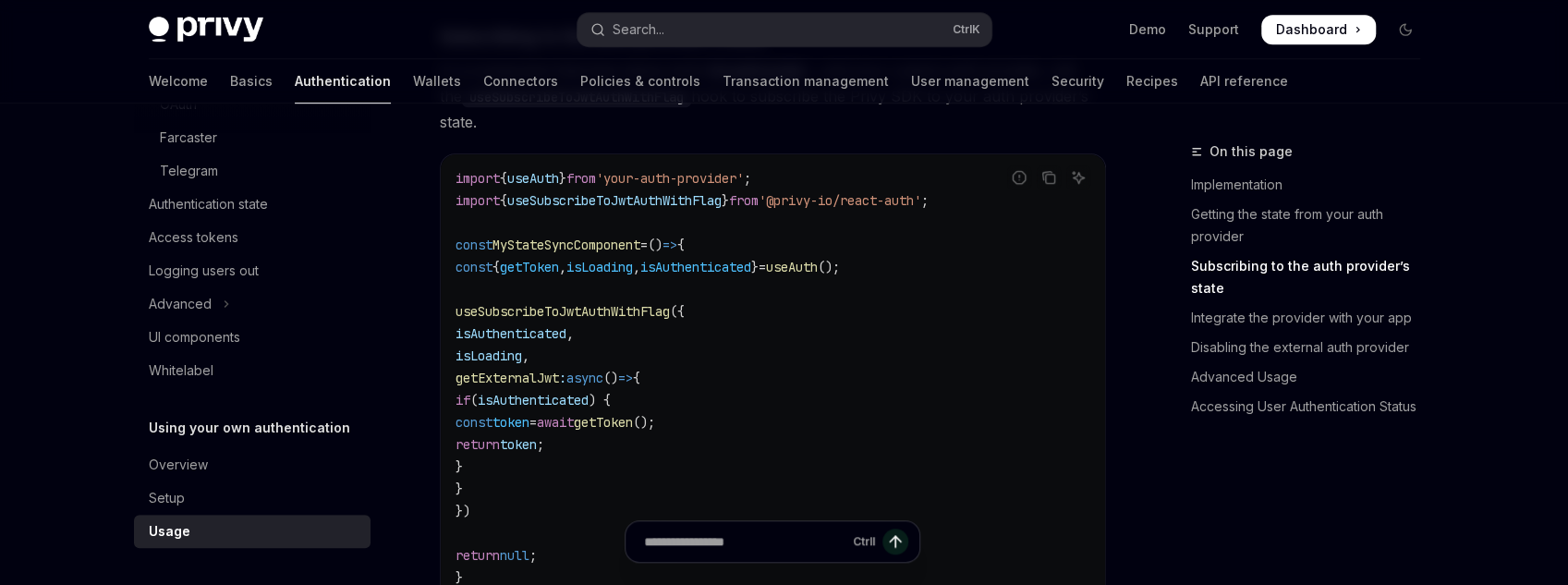
scroll to position [887, 0]
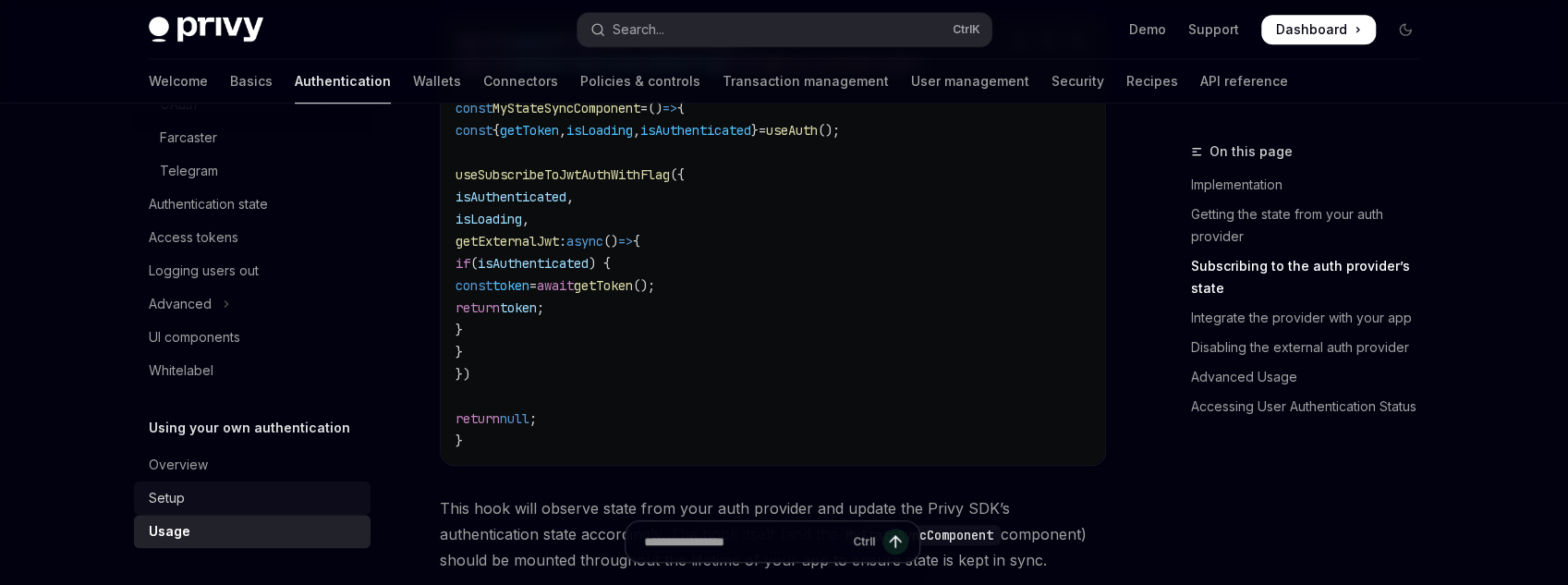
click at [279, 491] on div "Setup" at bounding box center [253, 497] width 210 height 22
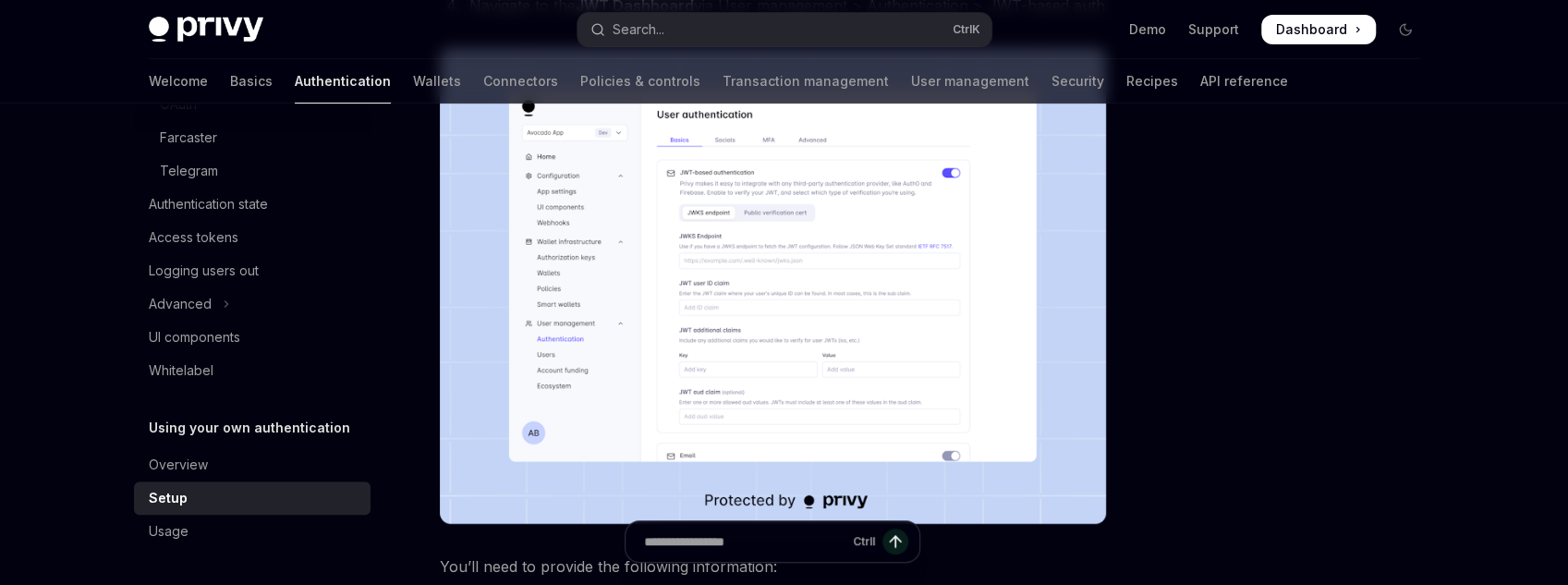
scroll to position [887, 0]
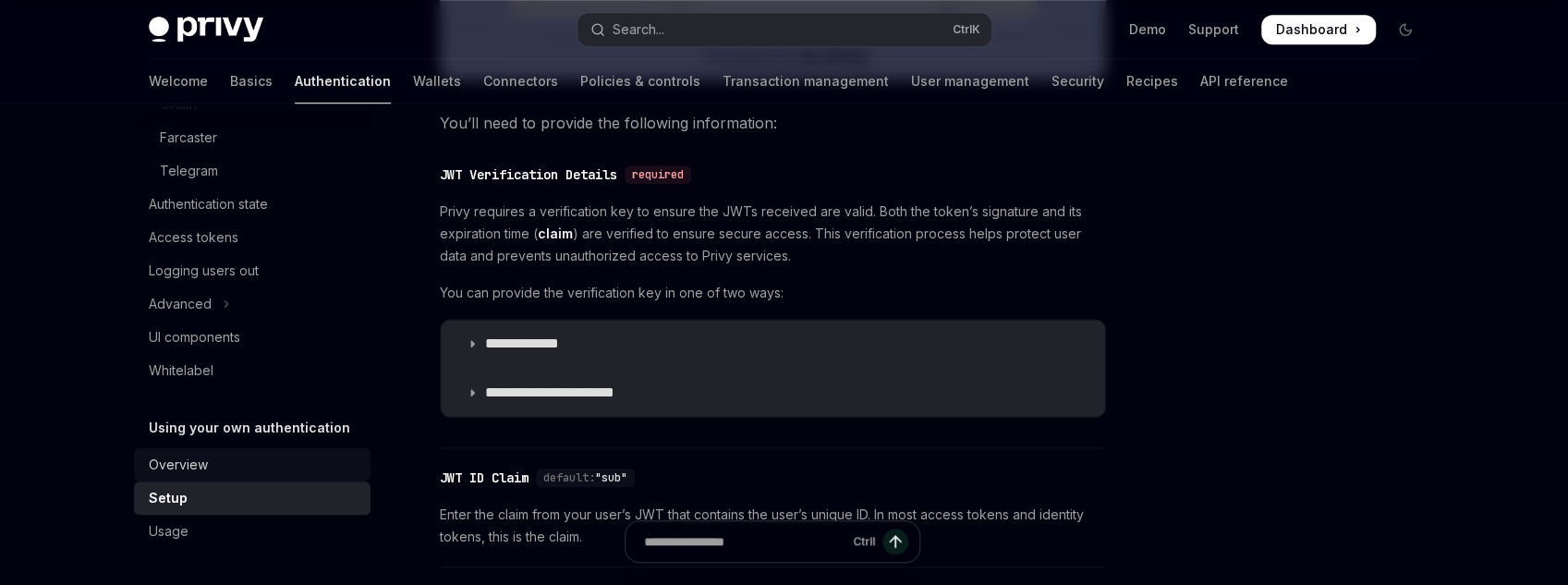
click at [245, 464] on div "Overview" at bounding box center [253, 464] width 210 height 22
type textarea "*"
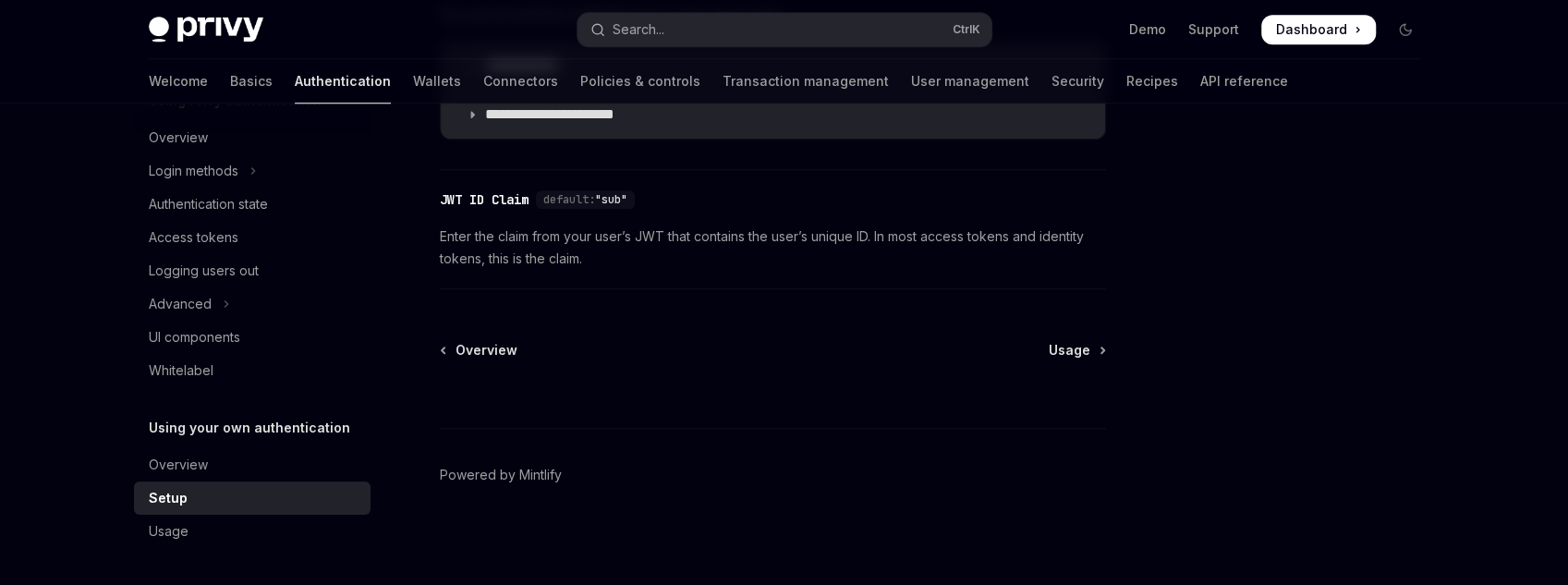
scroll to position [1166, 0]
click at [1084, 345] on span "Usage" at bounding box center [1069, 348] width 42 height 18
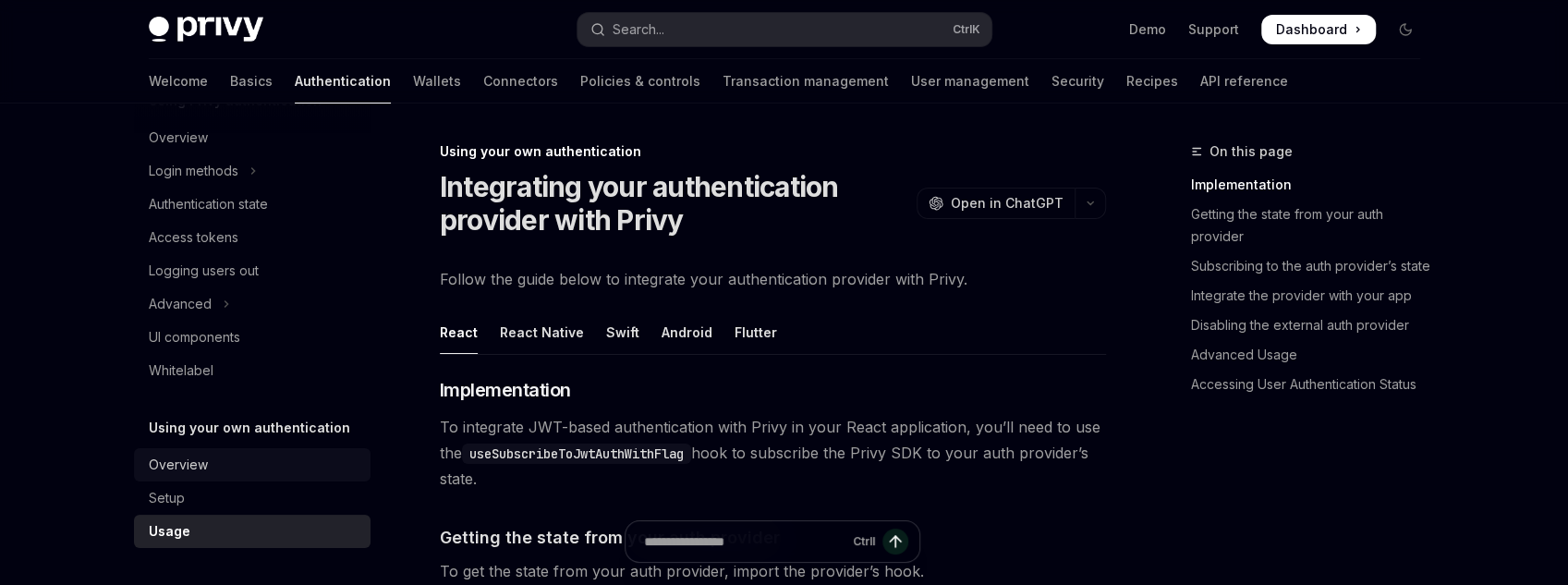
click at [197, 474] on div "Overview" at bounding box center [178, 464] width 59 height 22
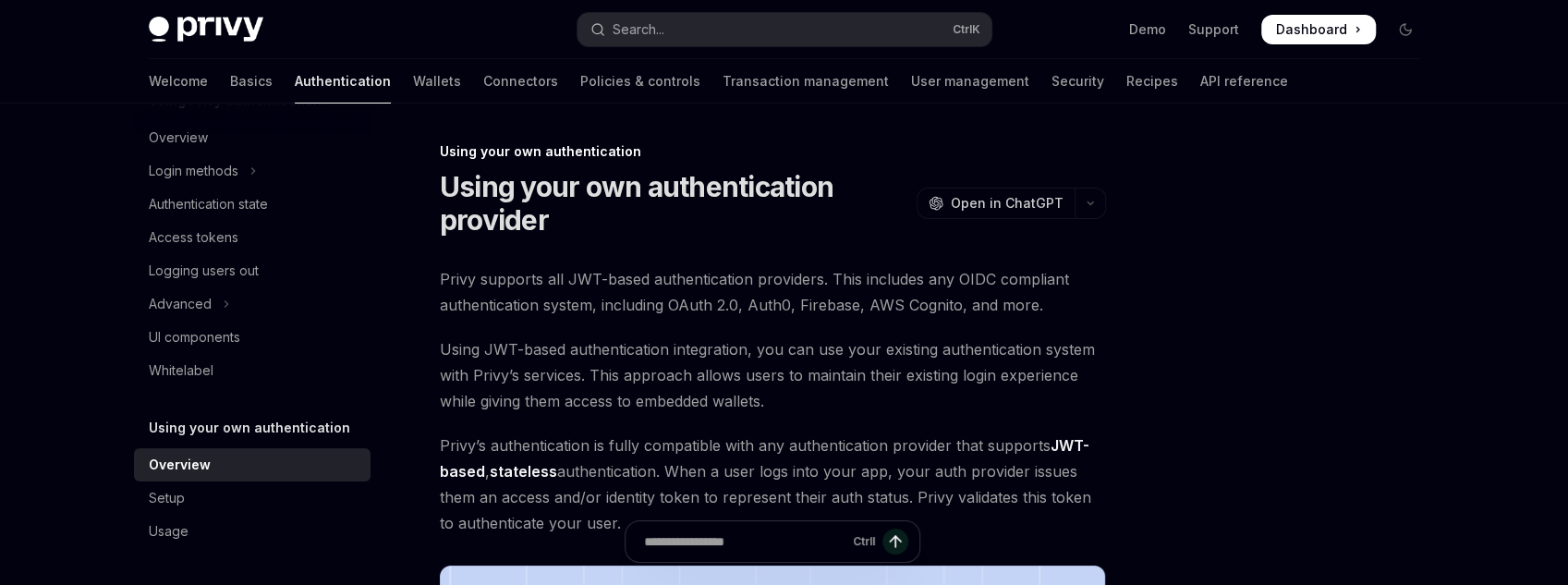
click at [225, 434] on h5 "Using your own authentication" at bounding box center [249, 427] width 202 height 22
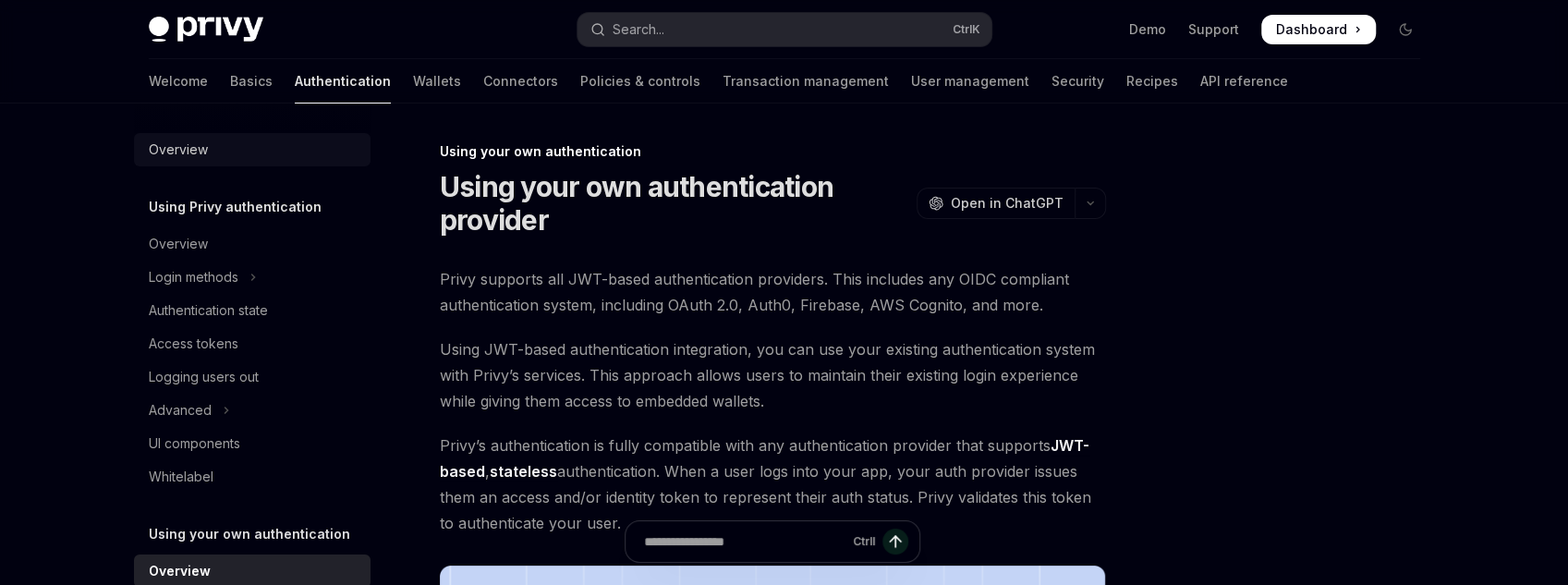
click at [169, 155] on div "Overview" at bounding box center [178, 149] width 59 height 22
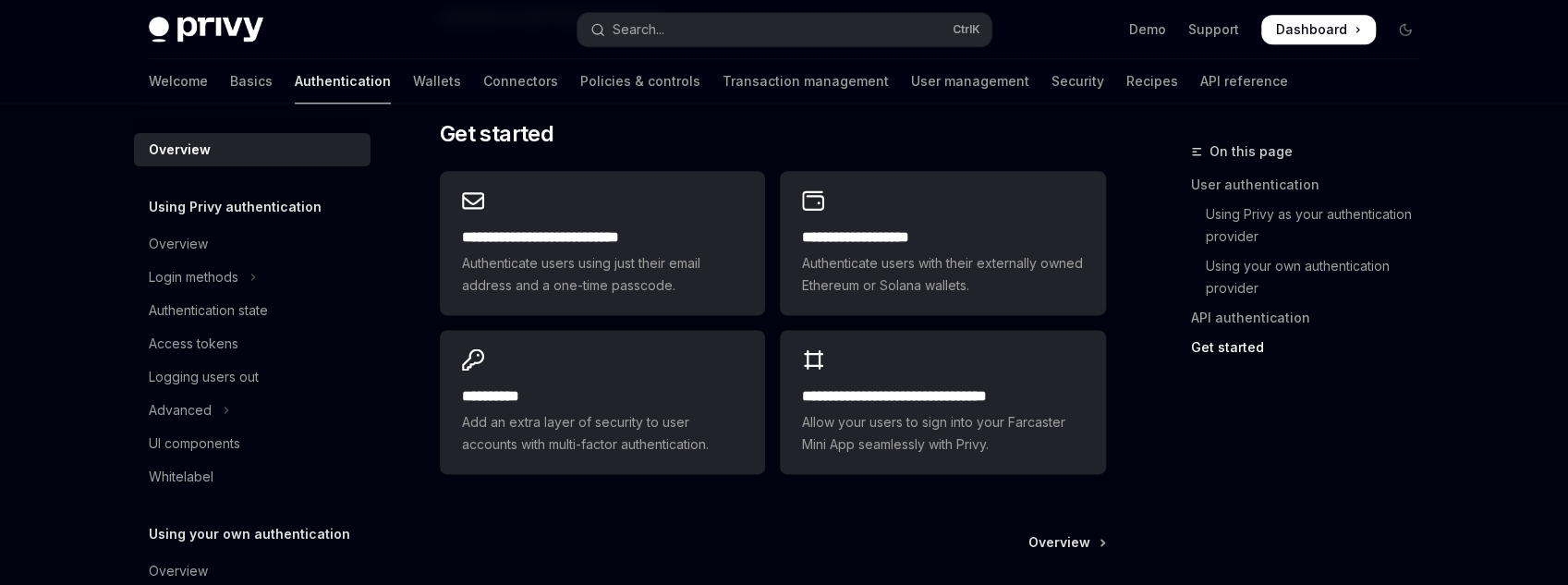
scroll to position [1552, 0]
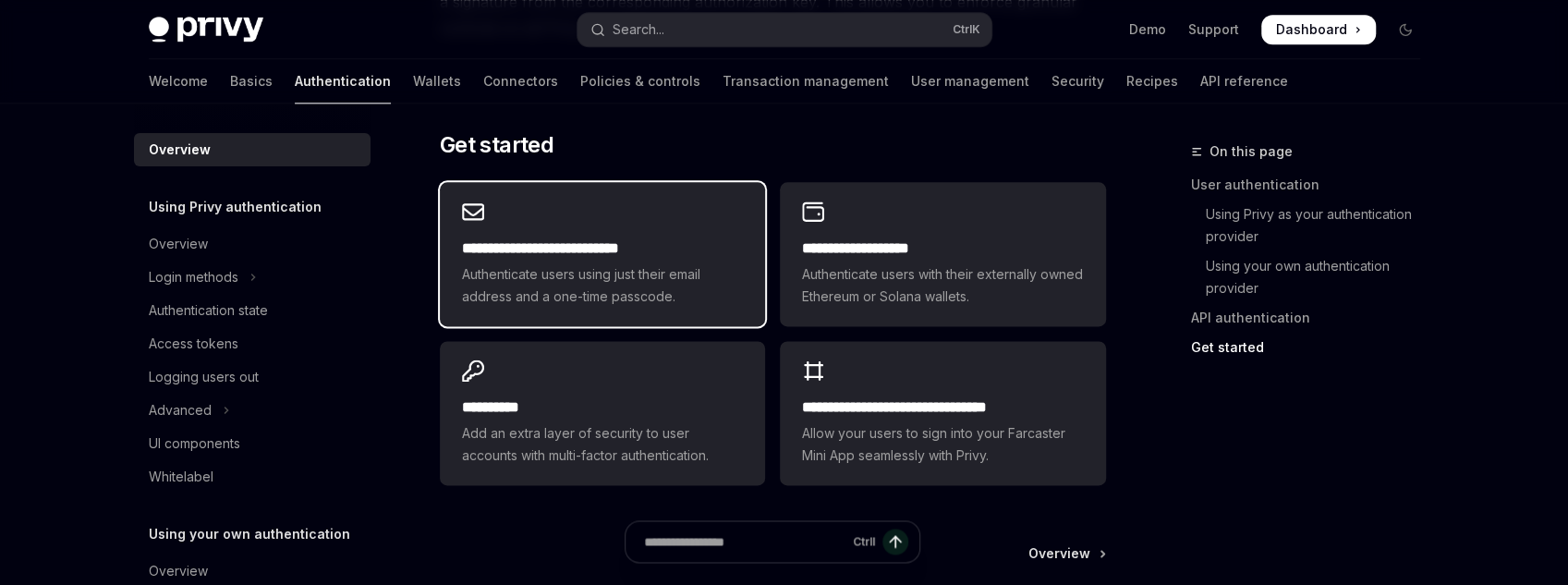
click at [624, 291] on span "Authenticate users using just their email address and a one-time passcode." at bounding box center [602, 285] width 281 height 45
type textarea "*"
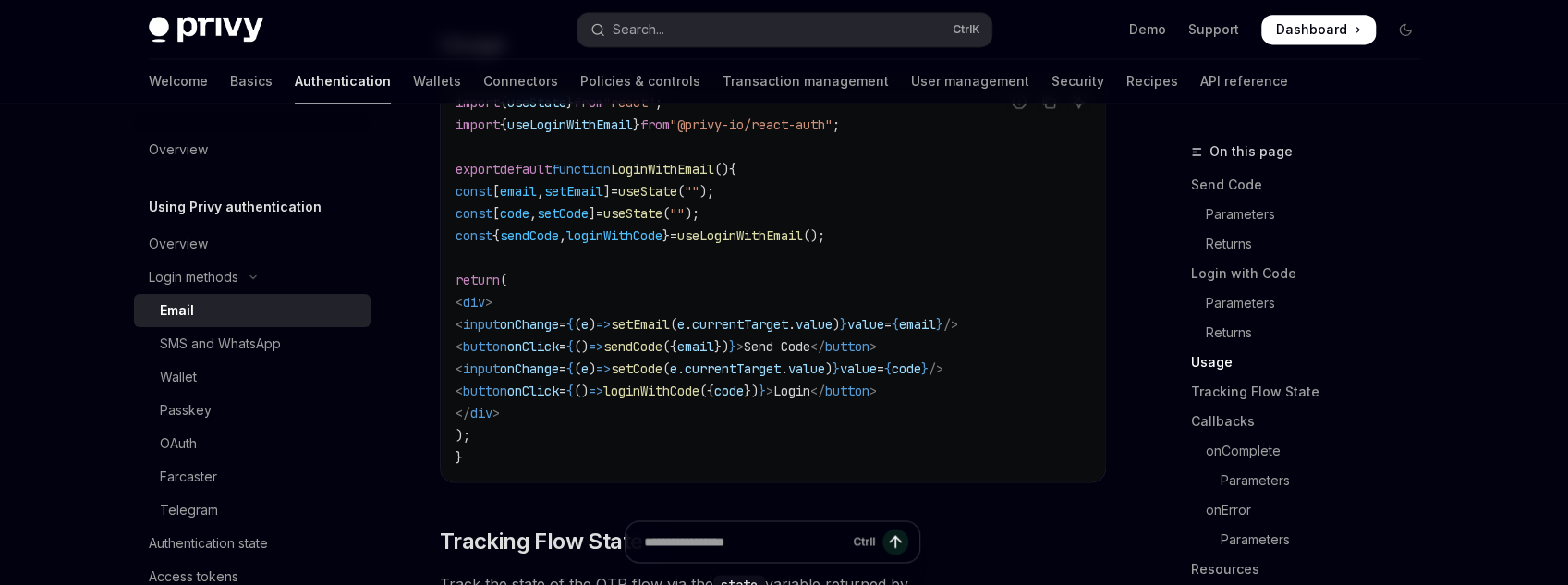
scroll to position [1774, 0]
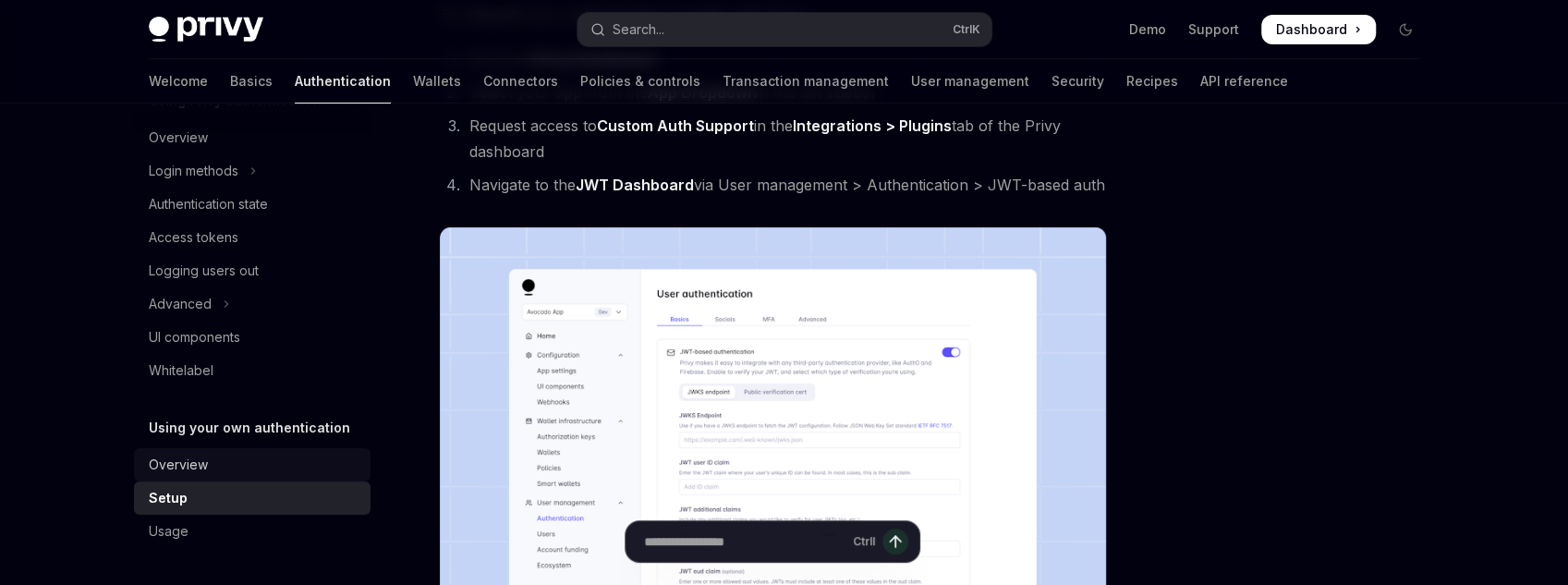
scroll to position [370, 0]
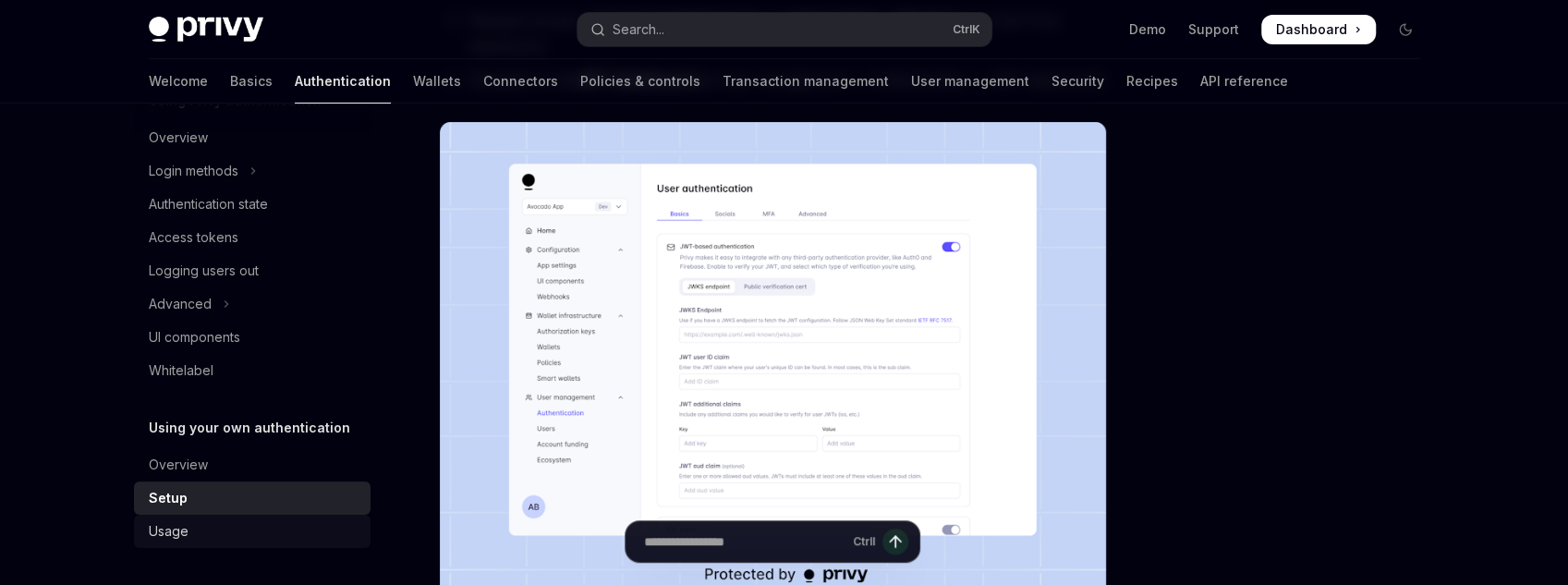
click at [314, 522] on div "Usage" at bounding box center [253, 531] width 210 height 22
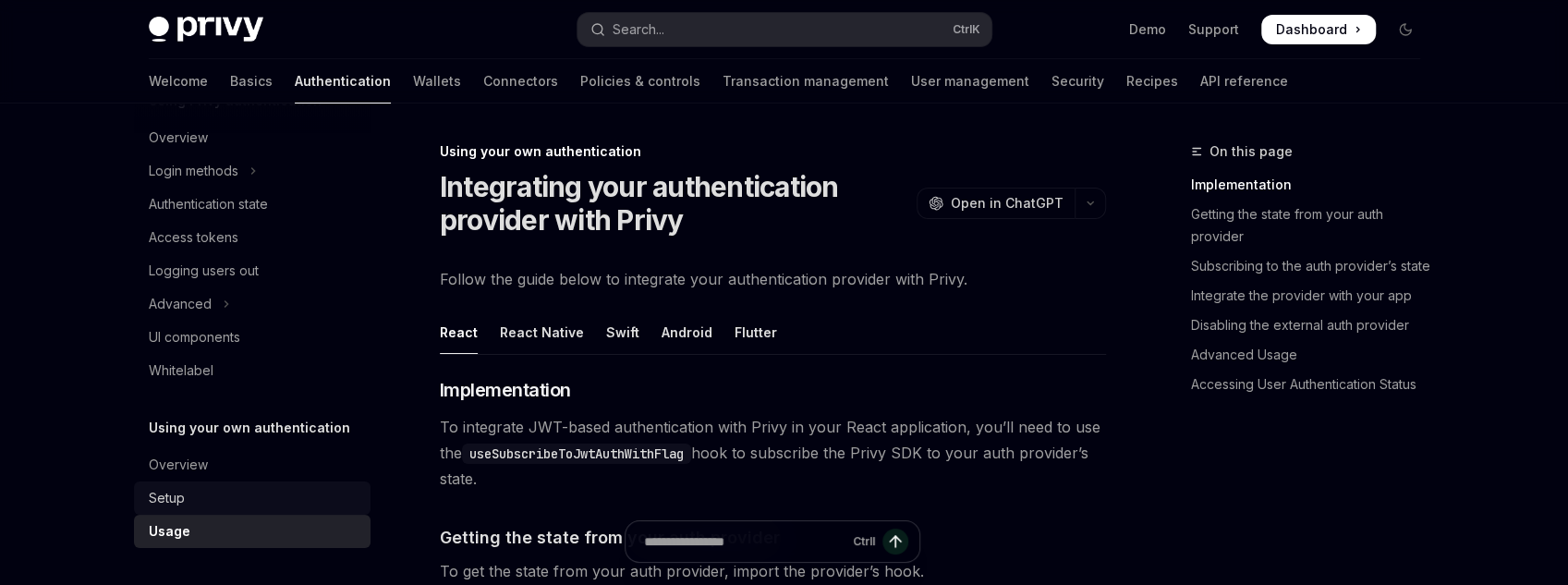
click at [318, 481] on link "Setup" at bounding box center [252, 497] width 237 height 33
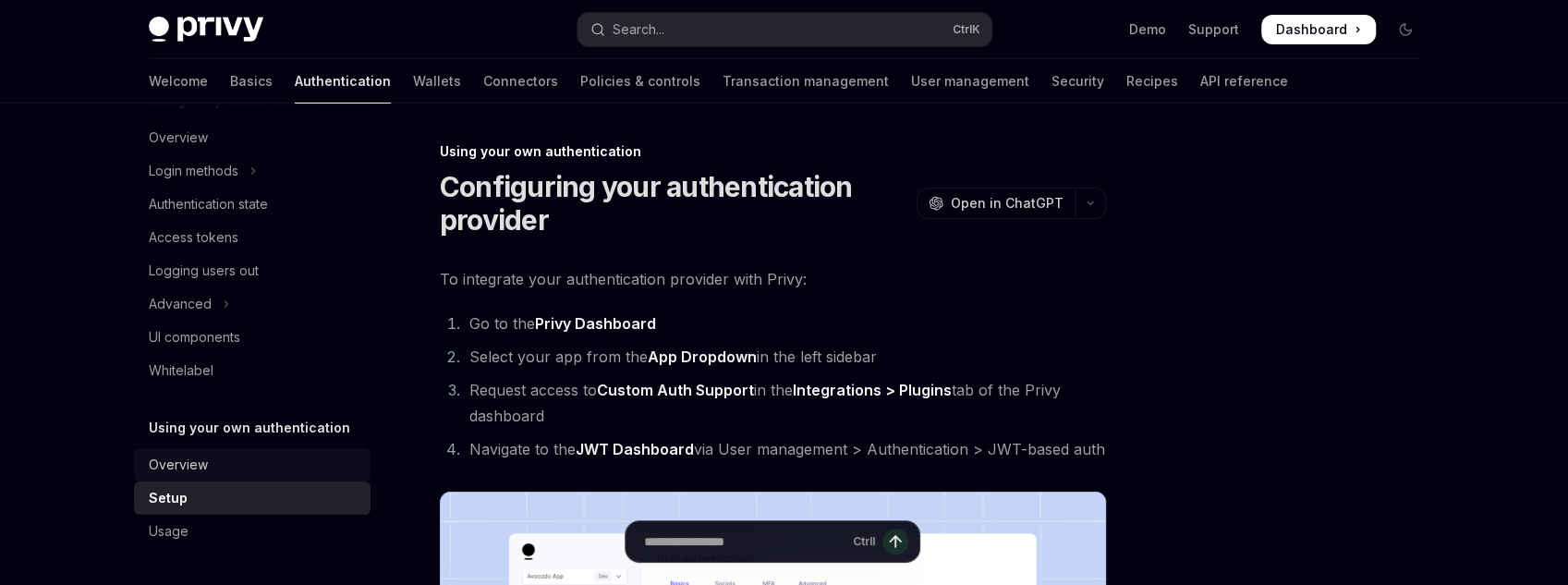
click at [322, 465] on div "Overview" at bounding box center [253, 464] width 210 height 22
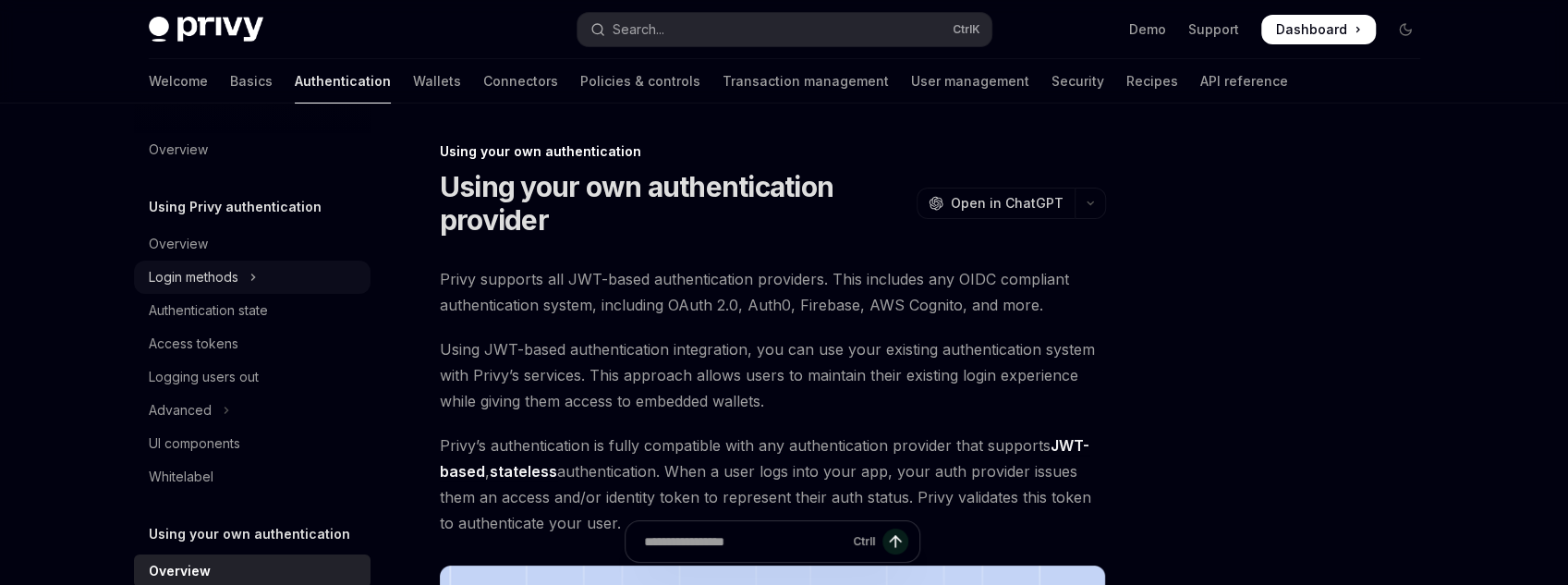
click at [204, 274] on div "Login methods" at bounding box center [193, 277] width 89 height 22
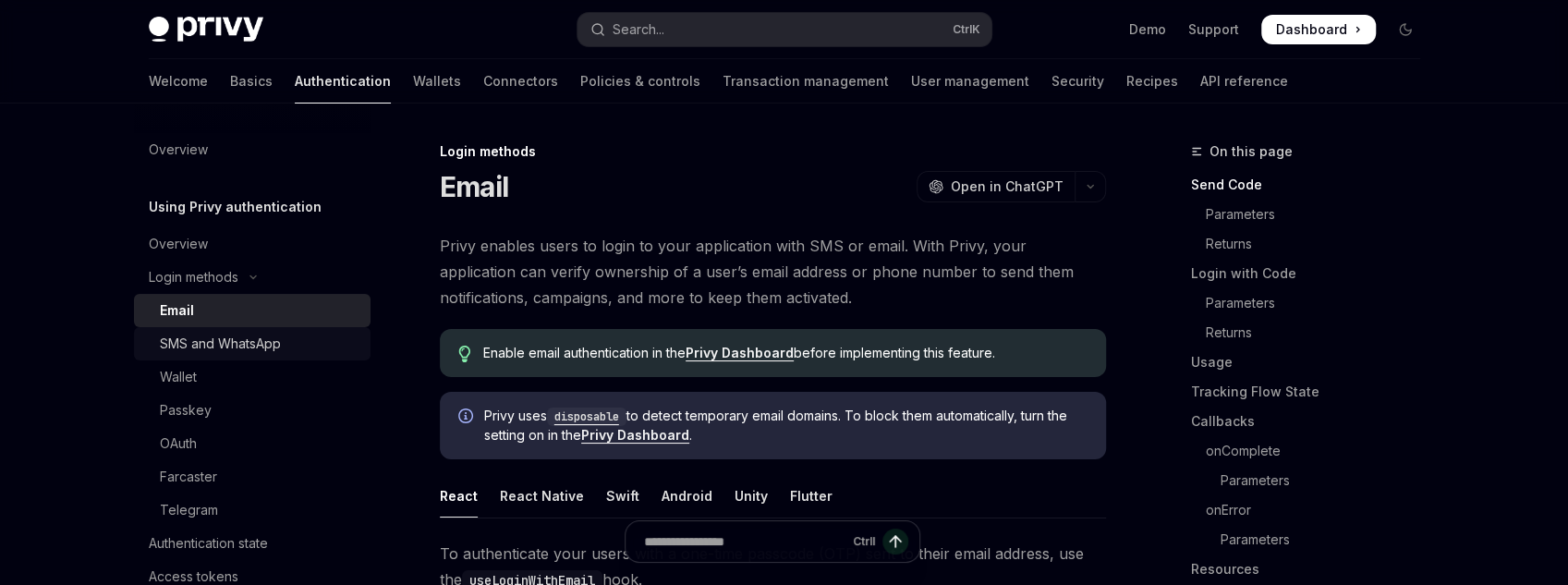
click at [260, 341] on div "SMS and WhatsApp" at bounding box center [220, 343] width 121 height 22
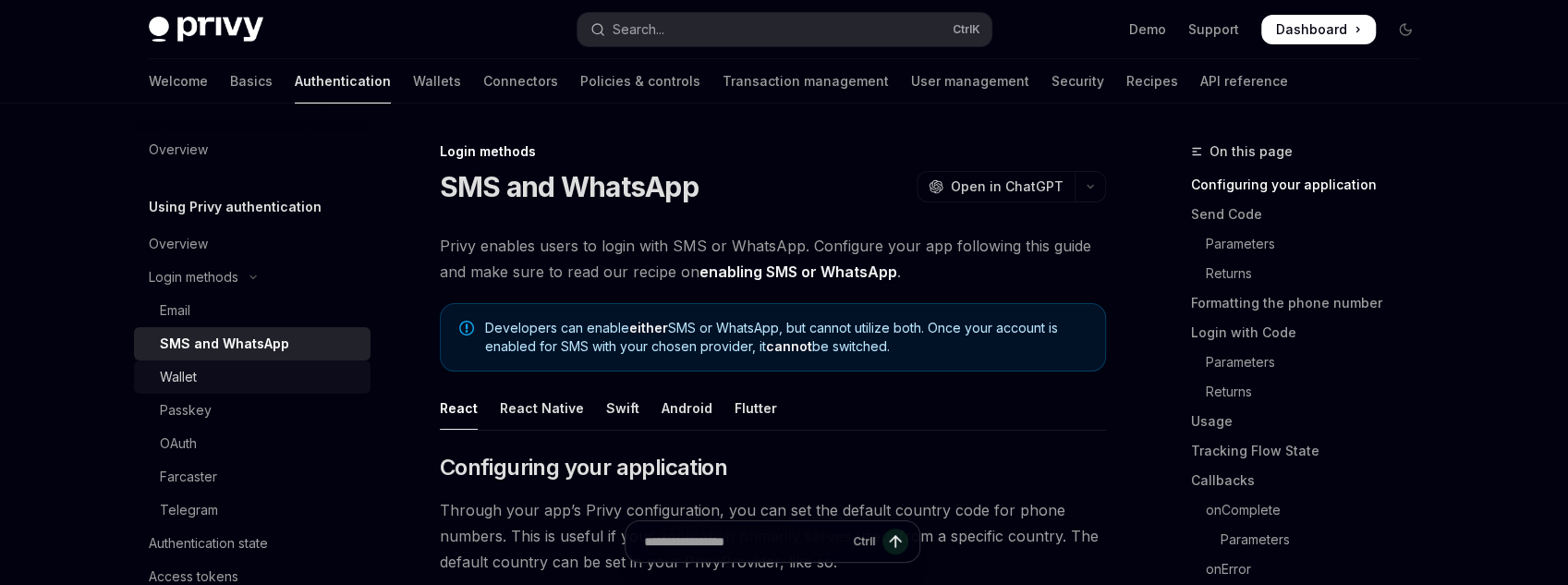
click at [264, 384] on div "Wallet" at bounding box center [260, 377] width 200 height 22
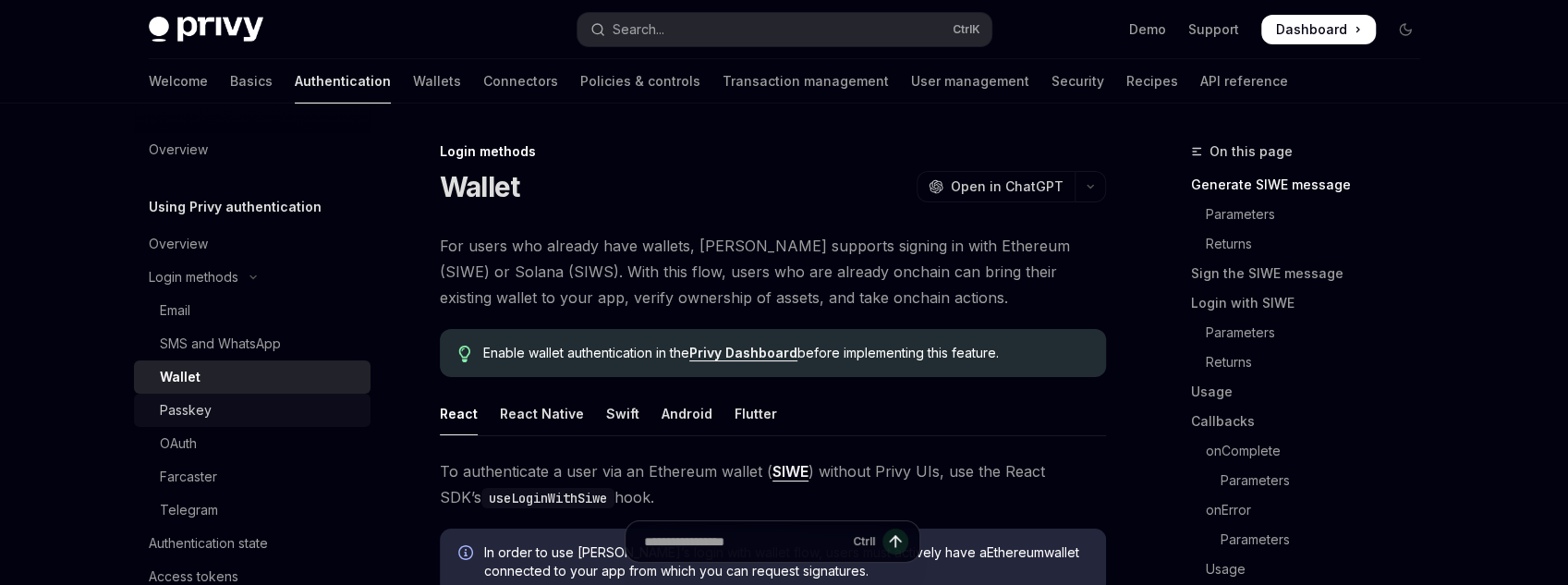
click at [278, 402] on div "Passkey" at bounding box center [260, 410] width 200 height 22
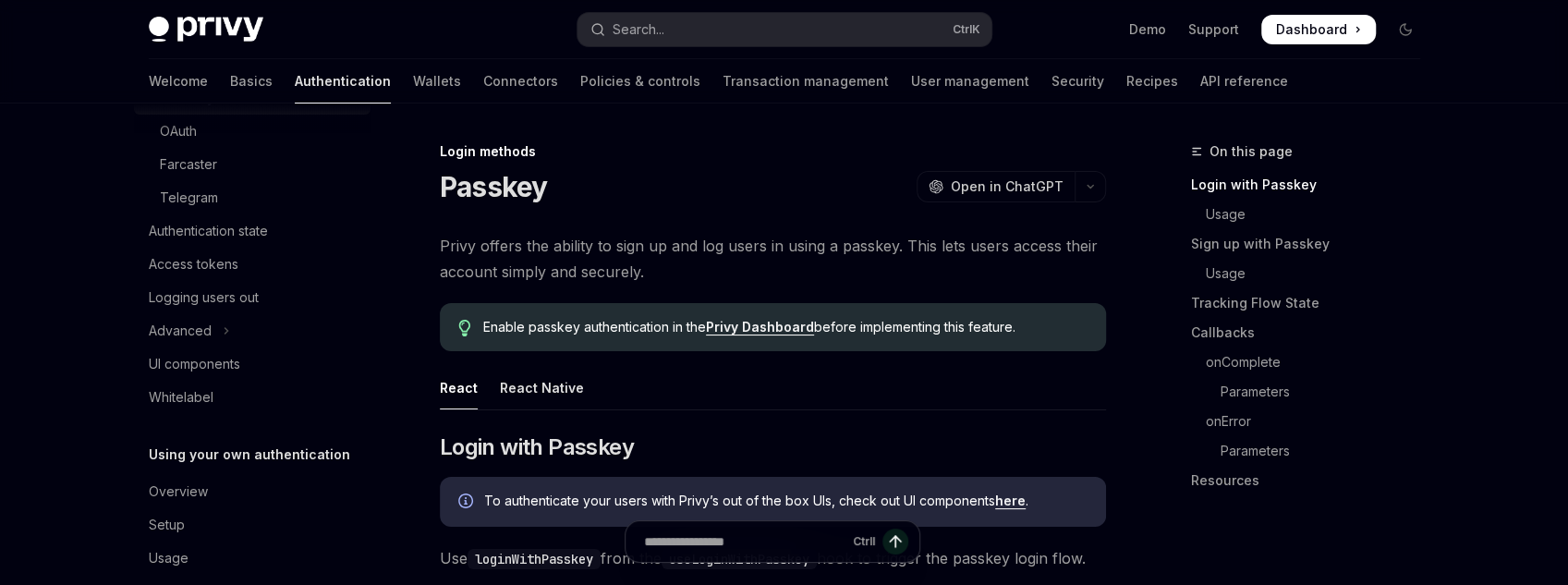
scroll to position [339, 0]
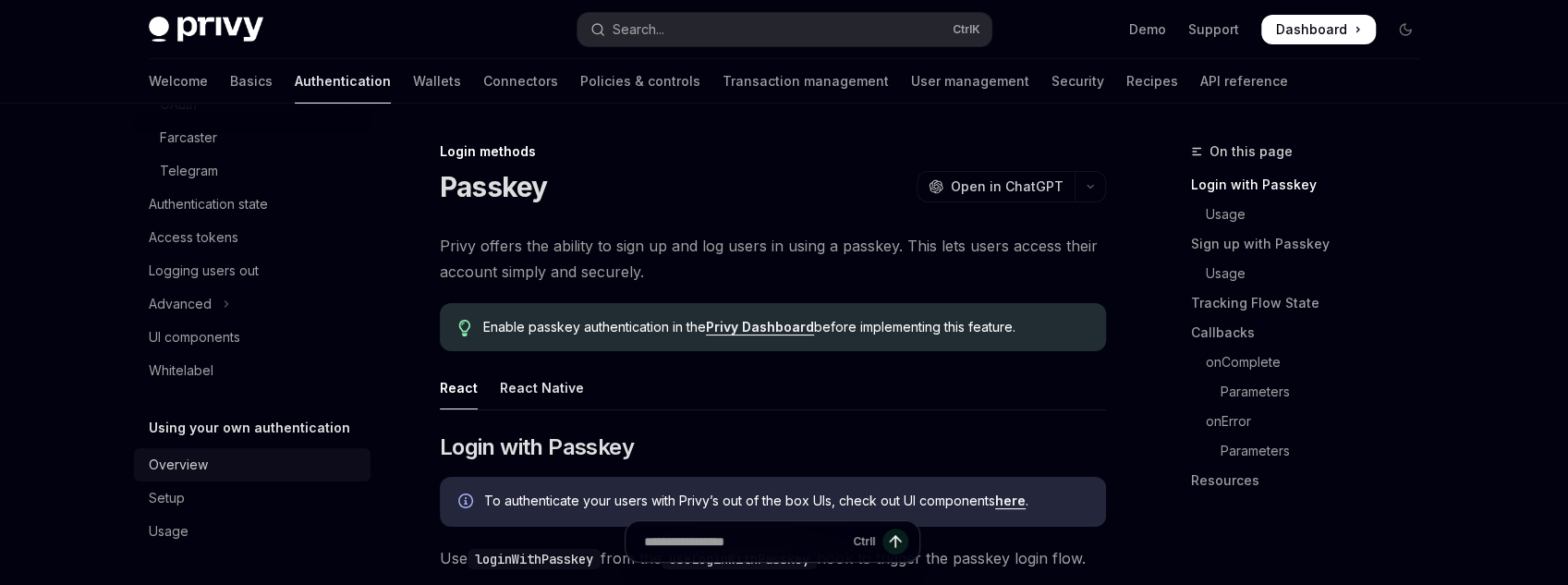
click at [288, 467] on div "Overview" at bounding box center [253, 464] width 210 height 22
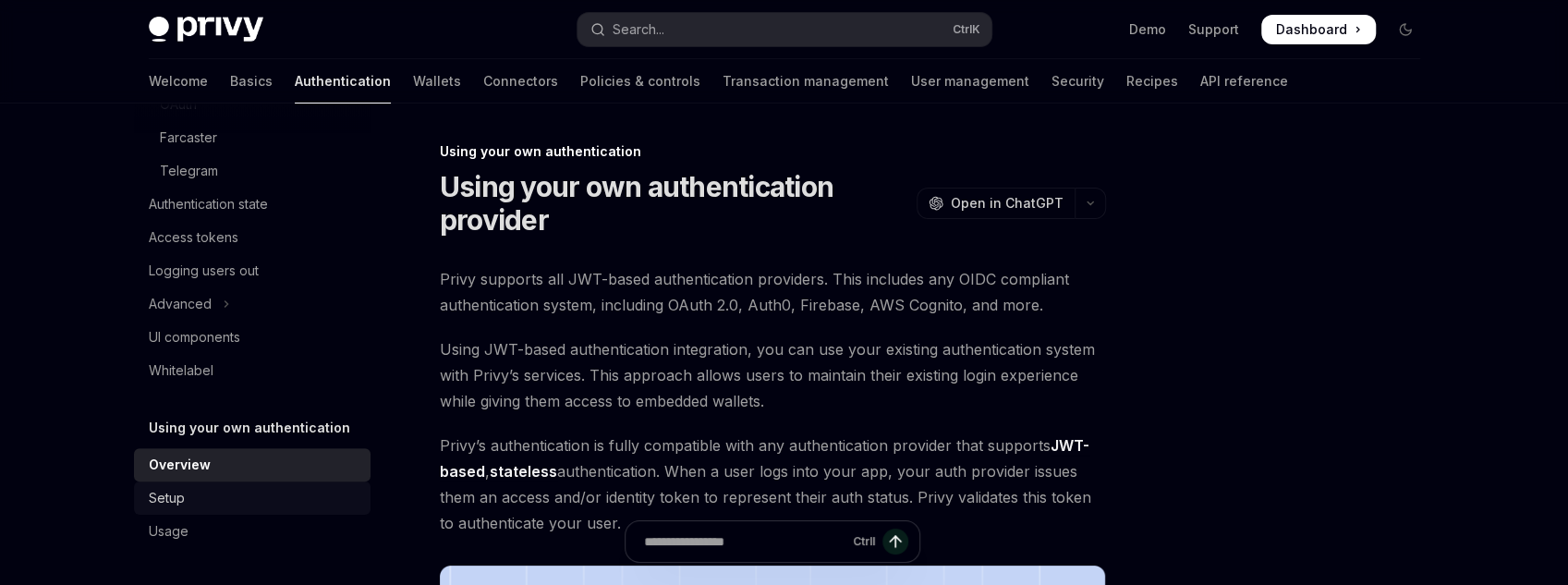
click at [270, 504] on div "Setup" at bounding box center [253, 497] width 210 height 22
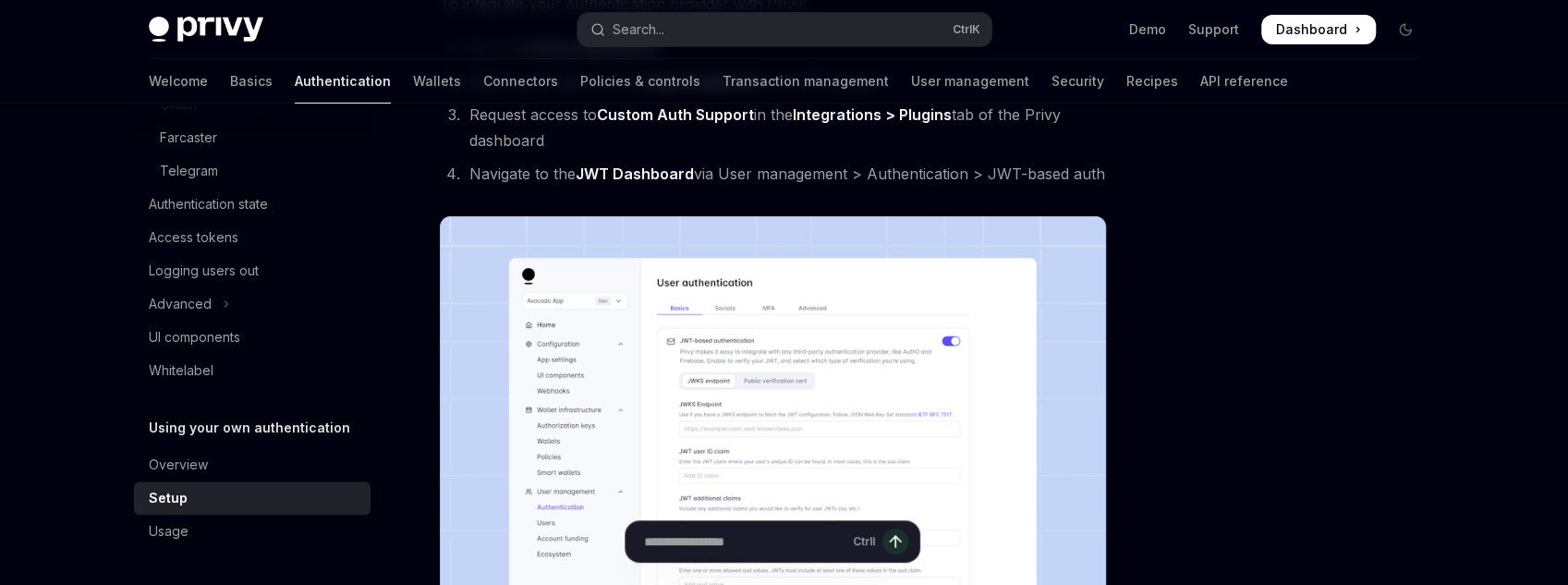
scroll to position [296, 0]
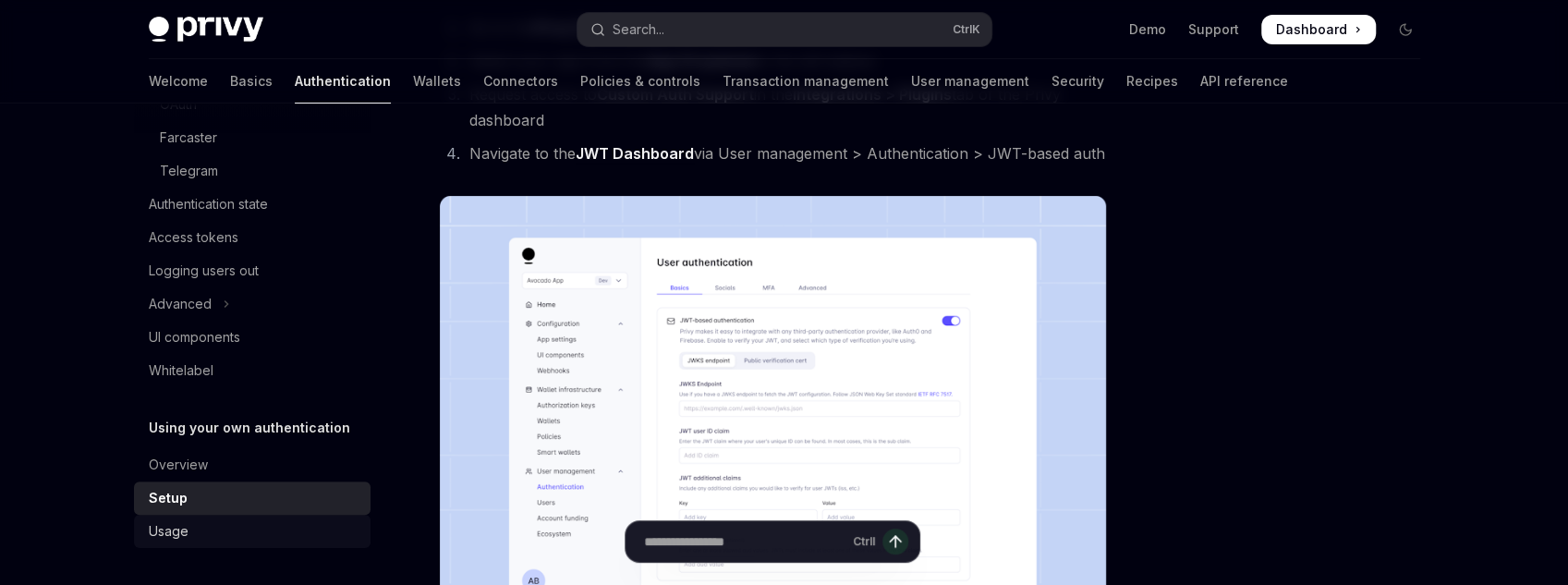
click at [264, 520] on div "Usage" at bounding box center [253, 531] width 210 height 22
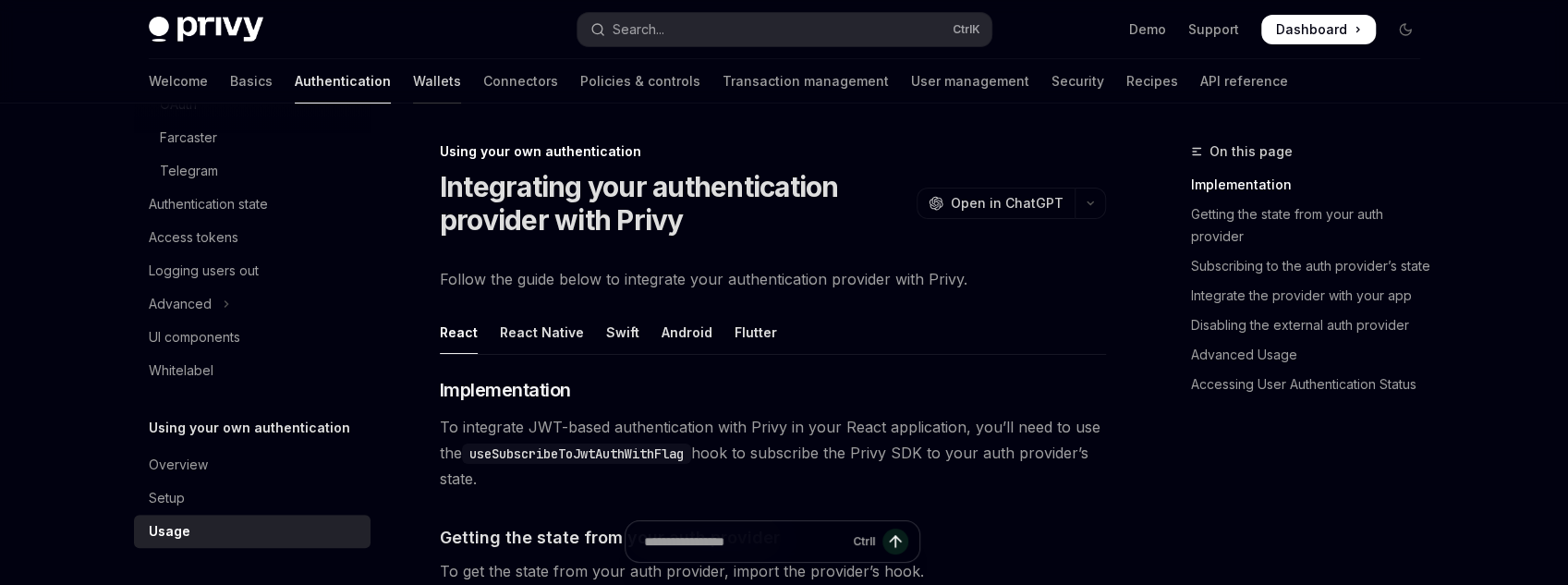
click at [413, 88] on link "Wallets" at bounding box center [437, 81] width 49 height 45
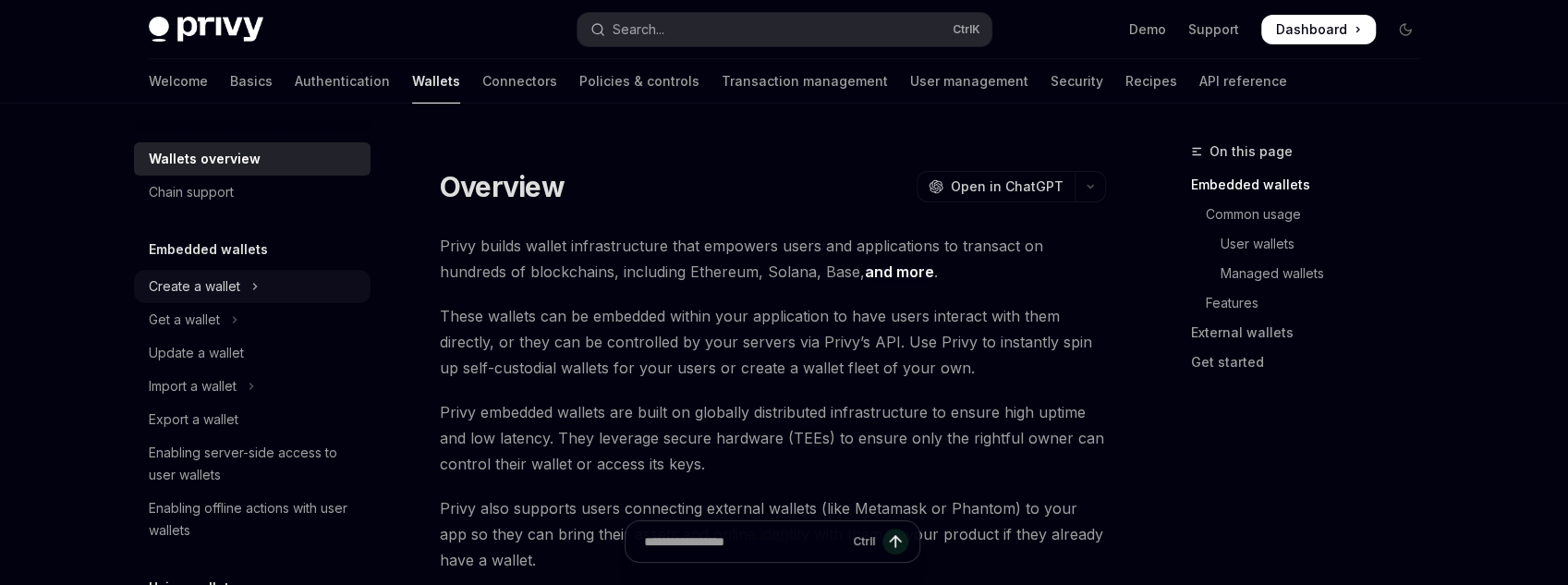
click at [233, 291] on div "Create a wallet" at bounding box center [194, 285] width 91 height 22
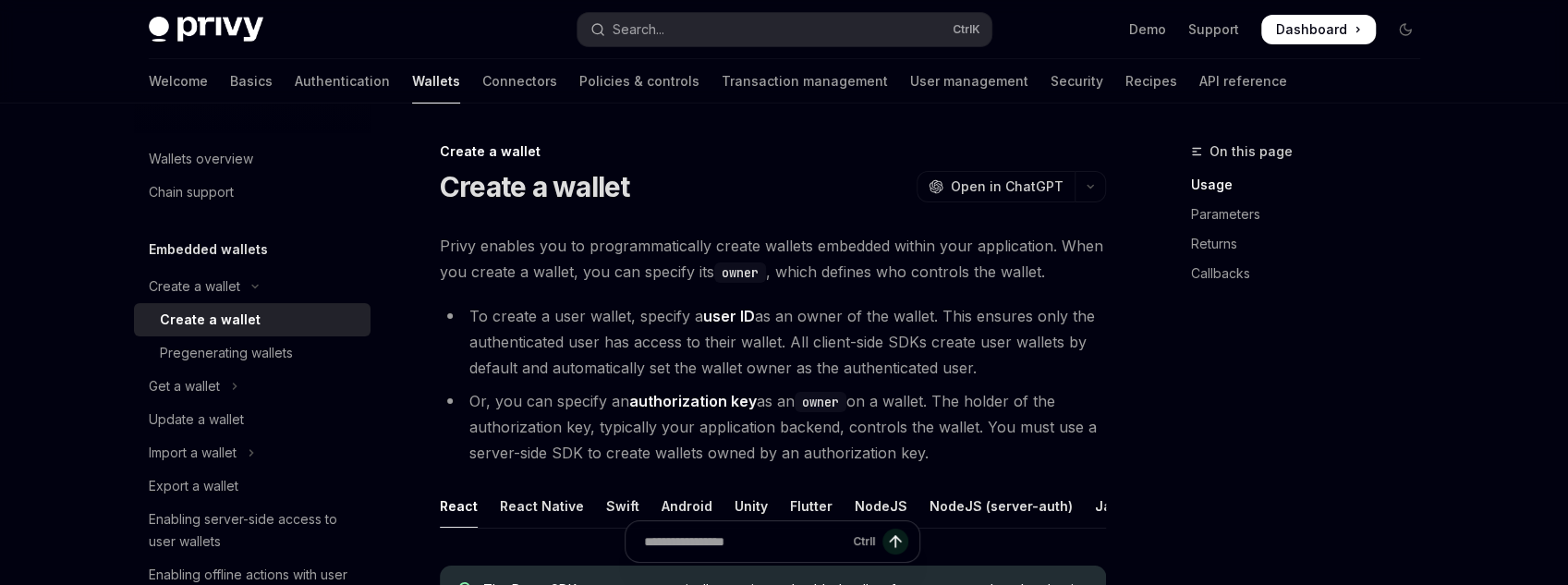
click at [231, 314] on div "Create a wallet" at bounding box center [210, 319] width 101 height 22
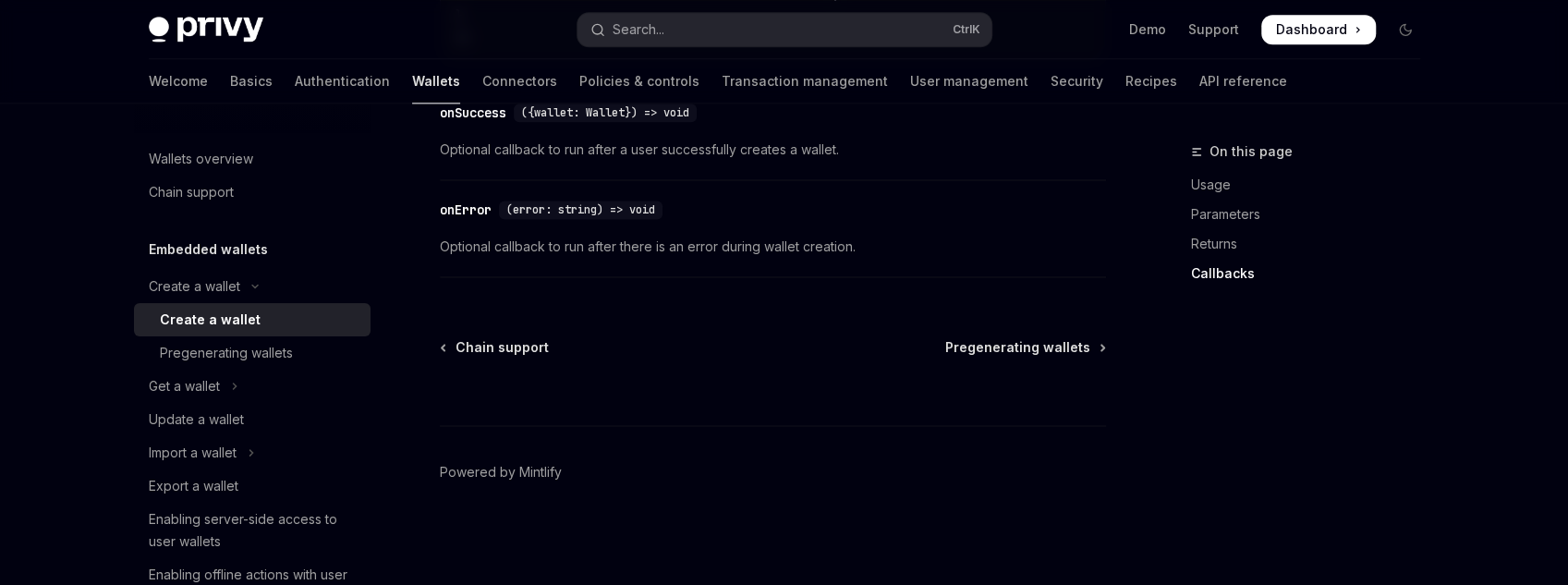
scroll to position [1652, 0]
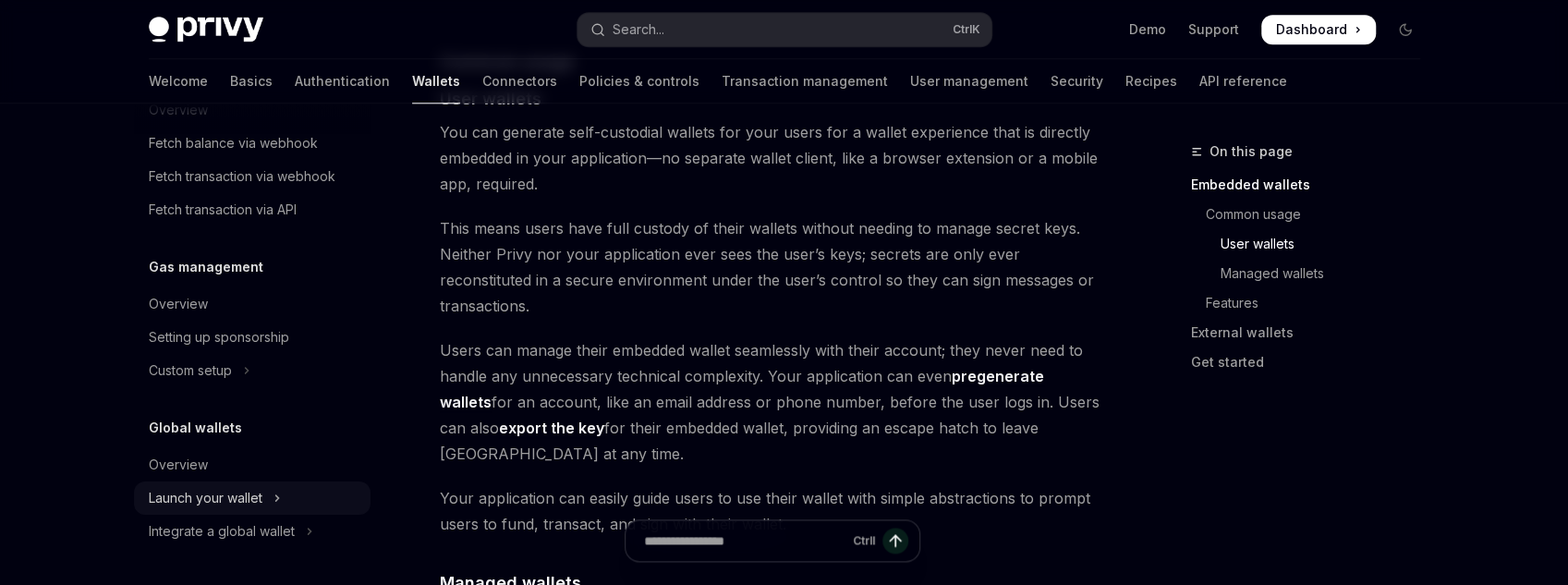
scroll to position [1552, 0]
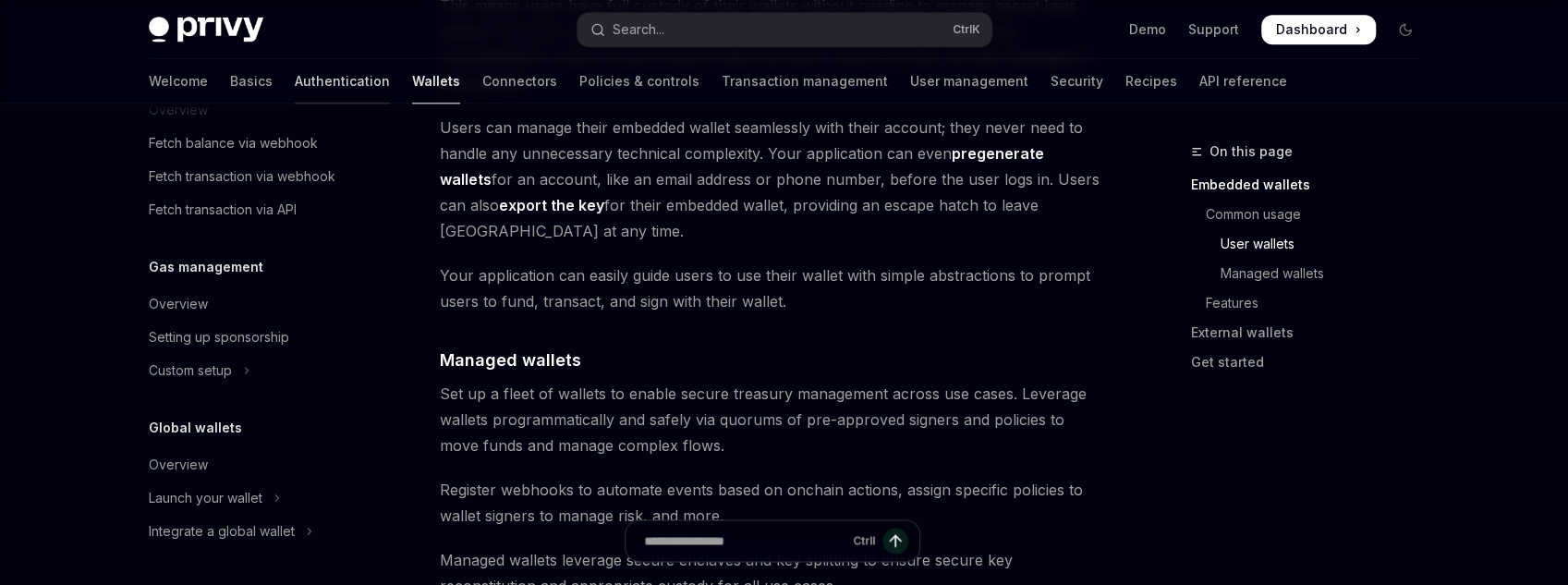
click at [295, 72] on link "Authentication" at bounding box center [343, 81] width 95 height 45
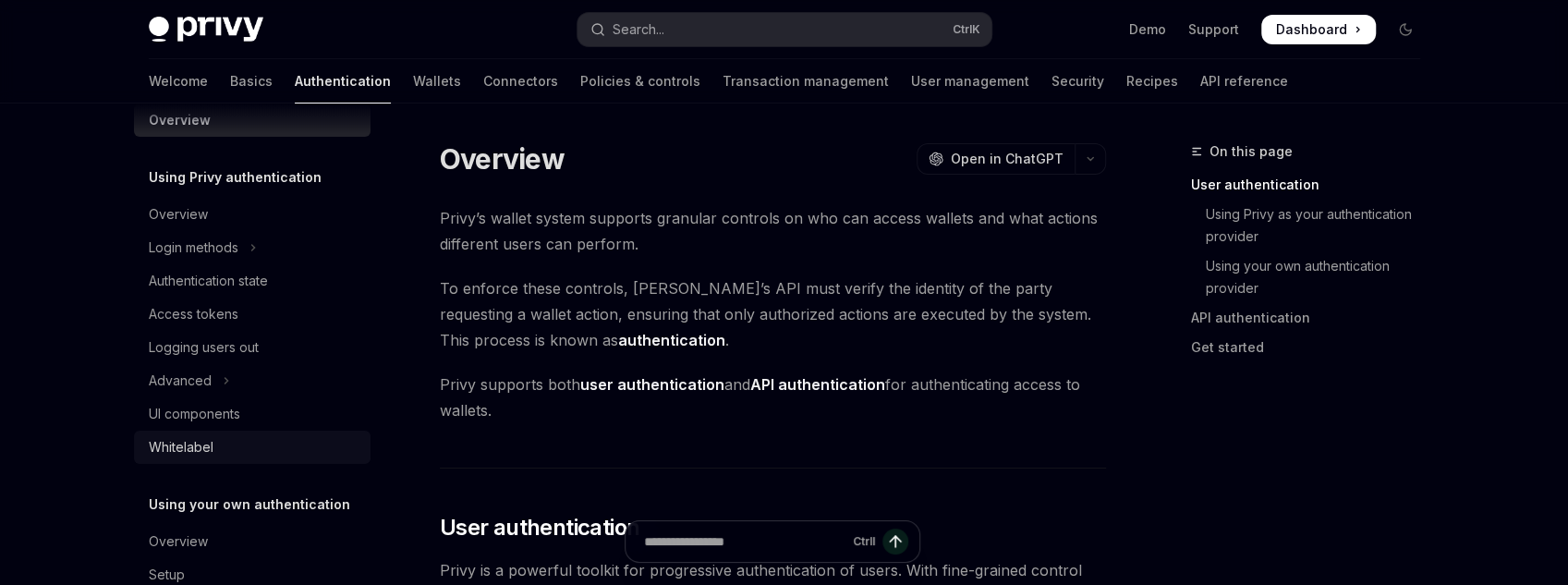
scroll to position [107, 0]
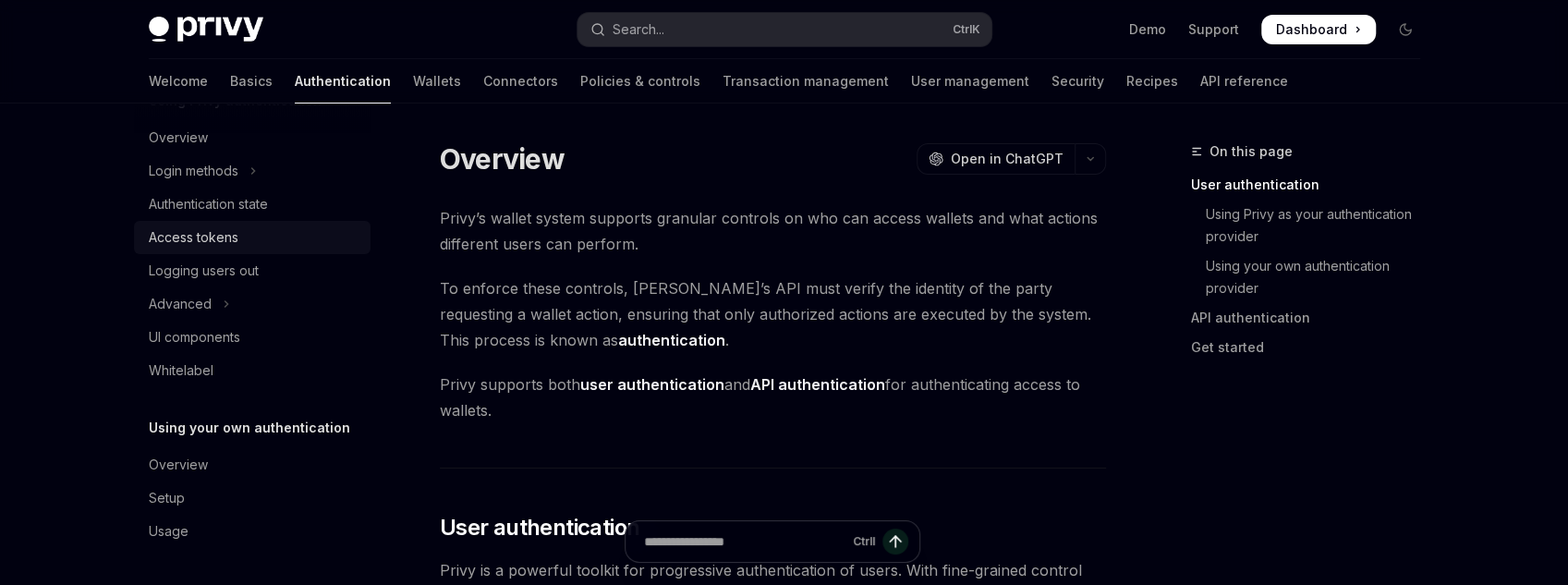
click at [218, 237] on div "Access tokens" at bounding box center [193, 237] width 89 height 22
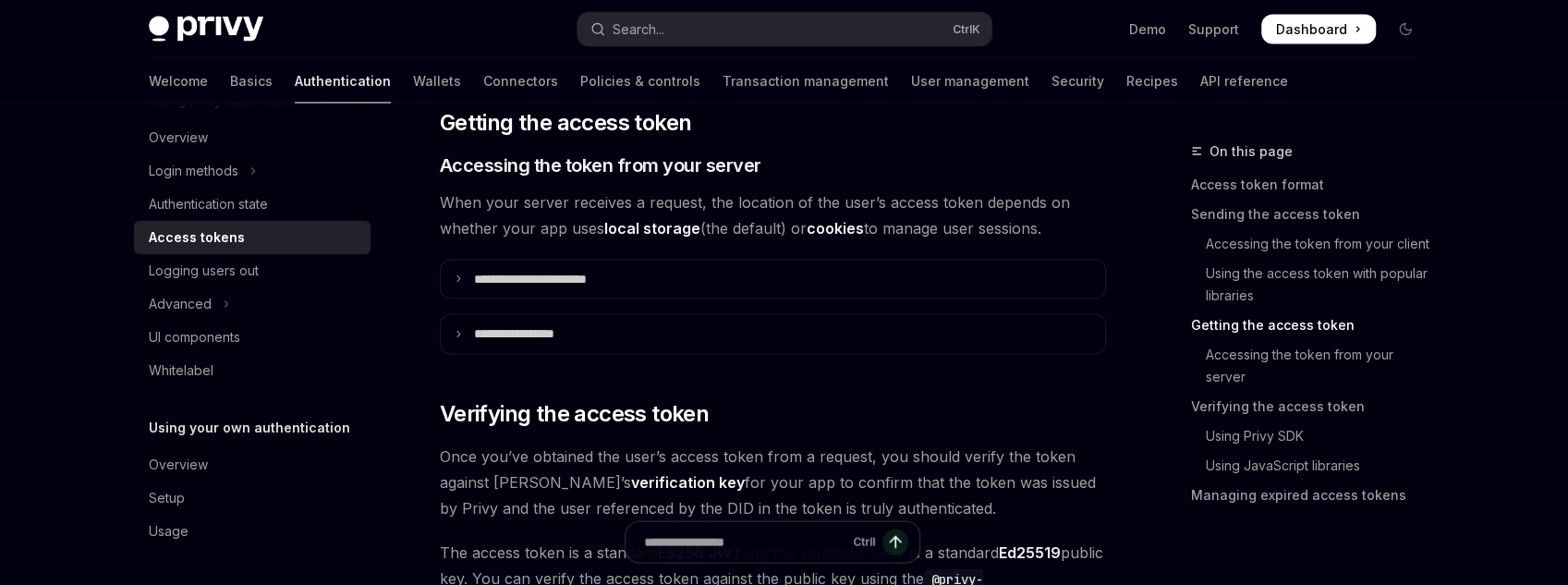
scroll to position [2366, 0]
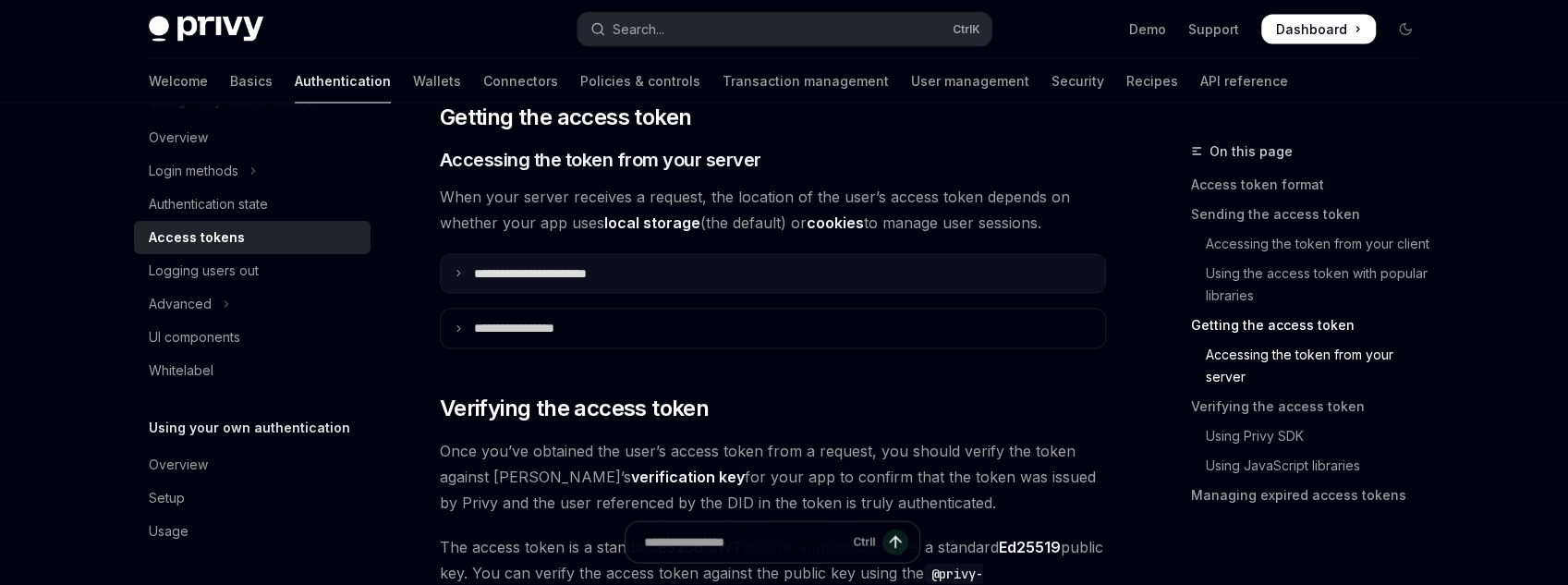
click at [566, 285] on summary "**********" at bounding box center [773, 274] width 664 height 39
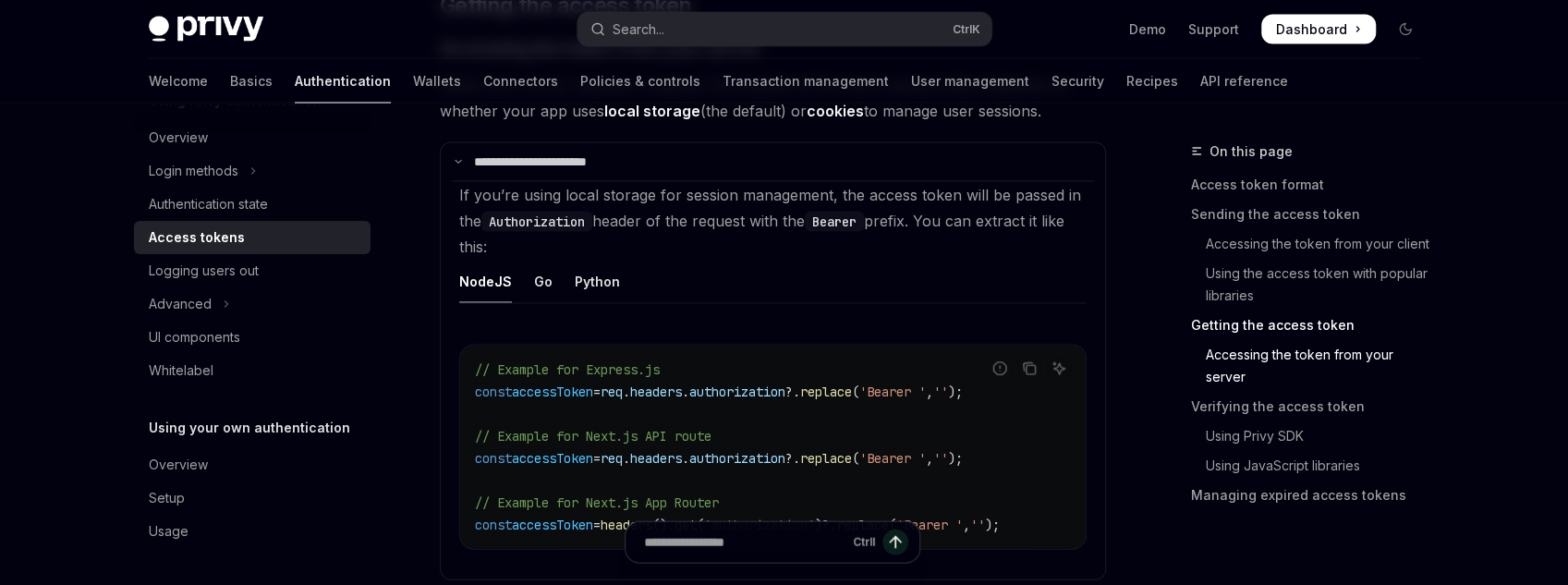
scroll to position [2735, 0]
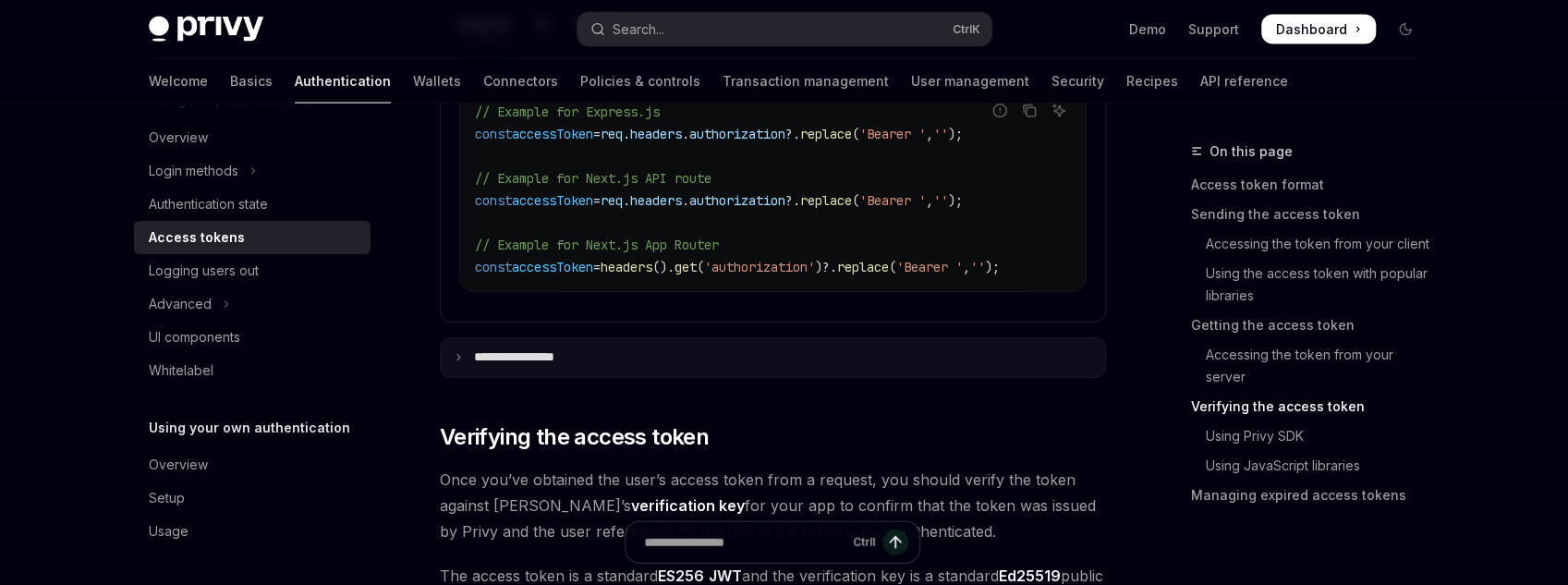
click at [611, 348] on summary "**********" at bounding box center [773, 358] width 664 height 39
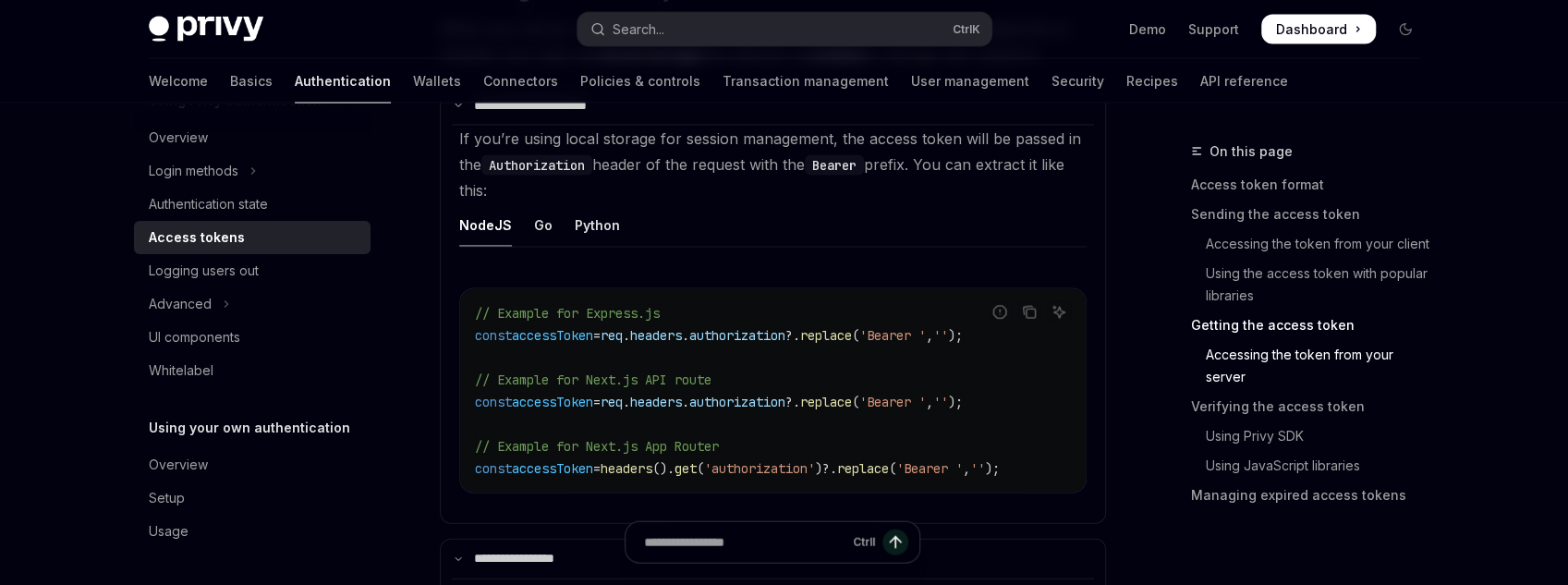
scroll to position [2513, 0]
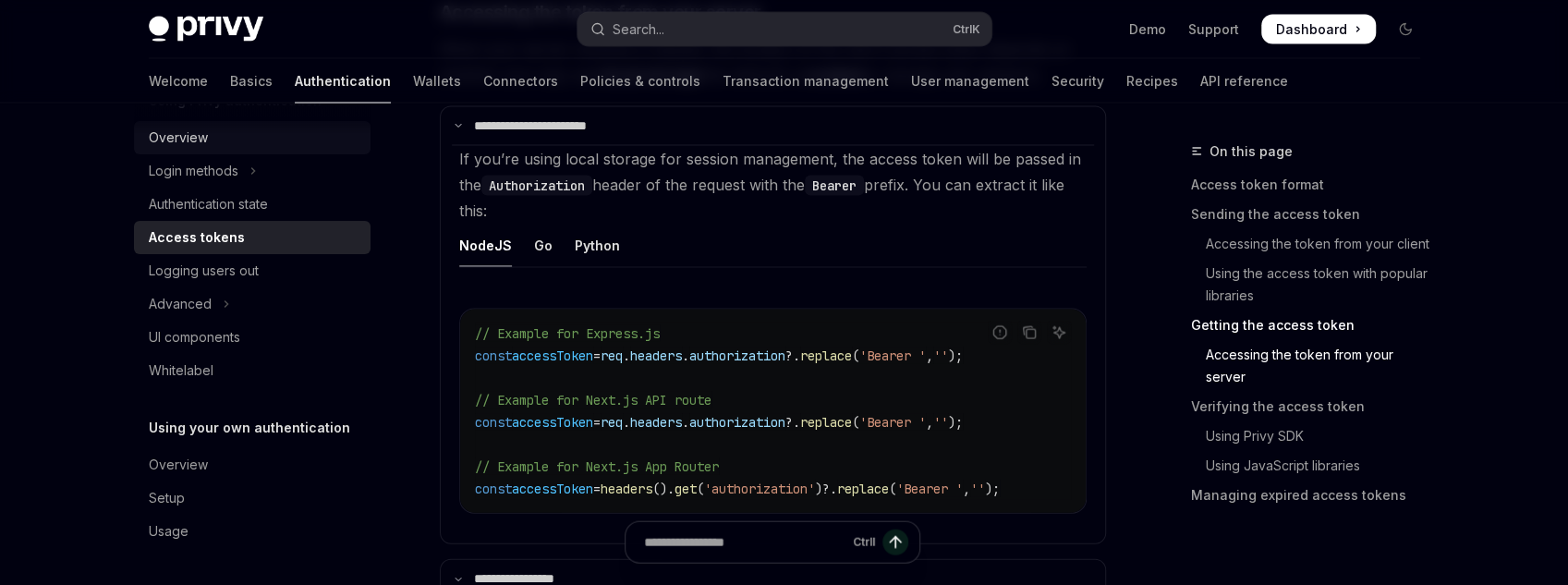
click at [212, 144] on div "Overview" at bounding box center [253, 137] width 210 height 22
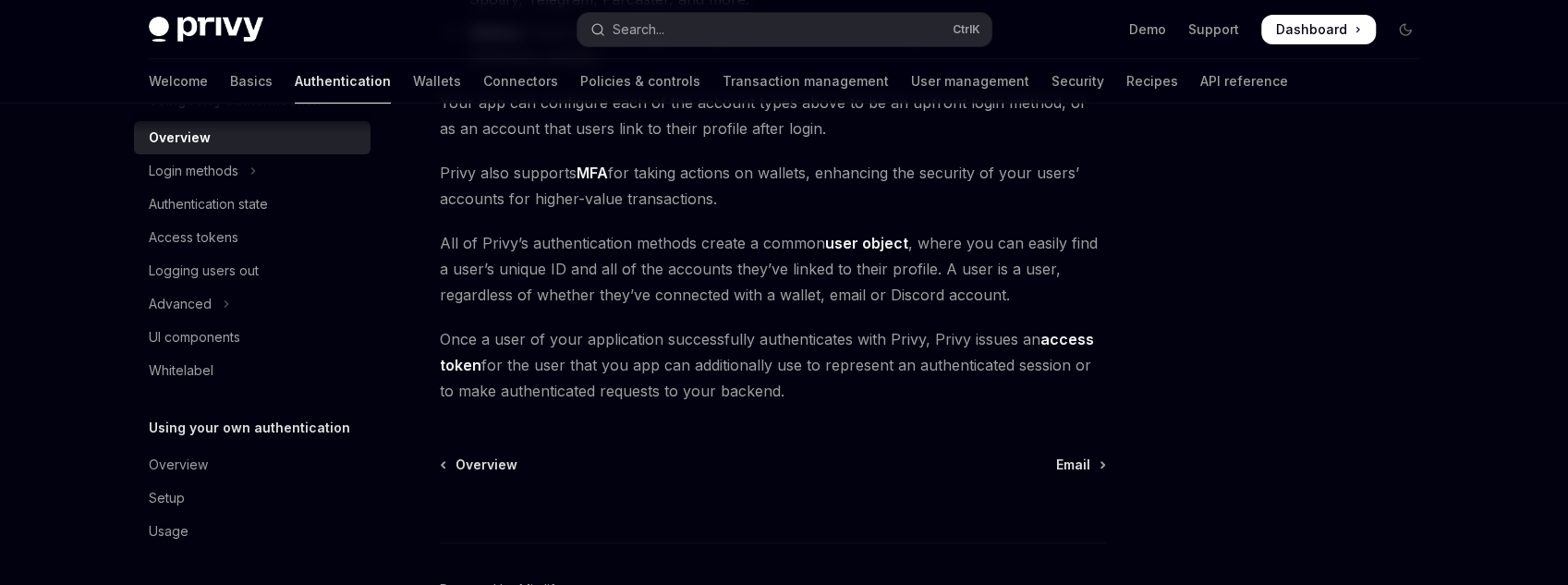
scroll to position [443, 0]
click at [1087, 455] on span "Email" at bounding box center [1073, 463] width 34 height 18
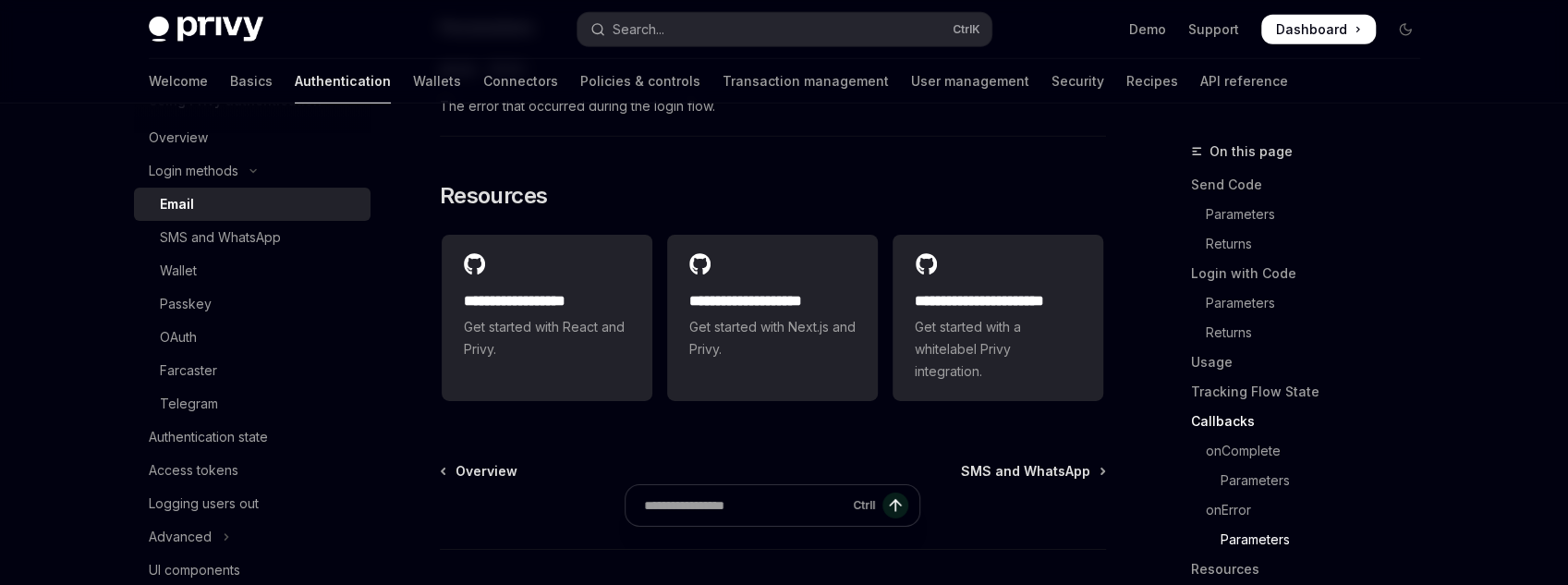
scroll to position [3917, 0]
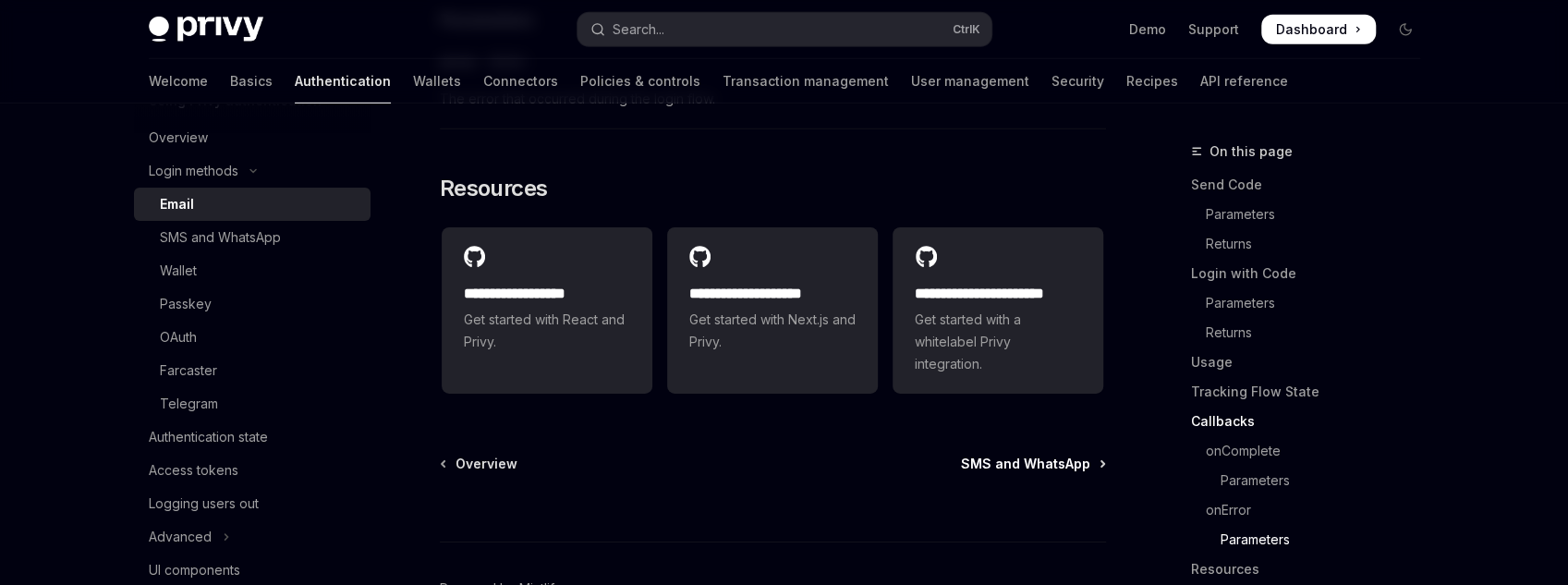
click at [1015, 459] on span "SMS and WhatsApp" at bounding box center [1026, 463] width 129 height 18
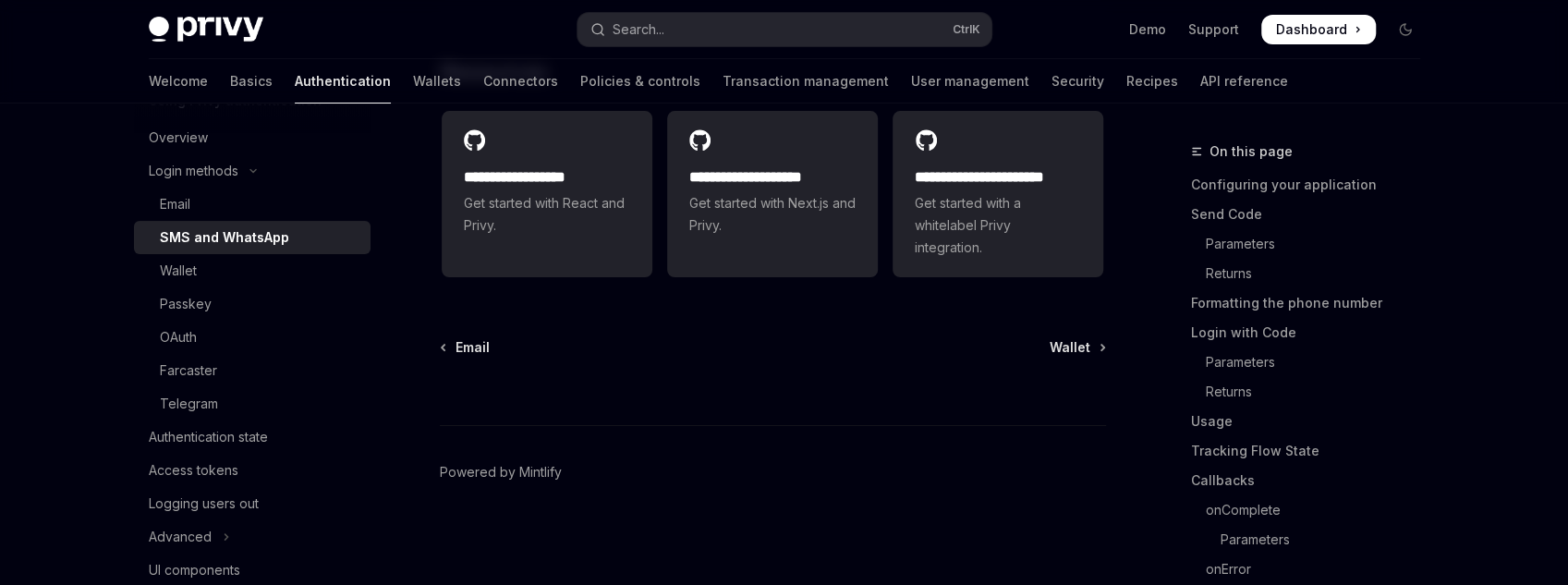
scroll to position [4858, 0]
click at [1061, 352] on span "Wallet" at bounding box center [1069, 347] width 41 height 18
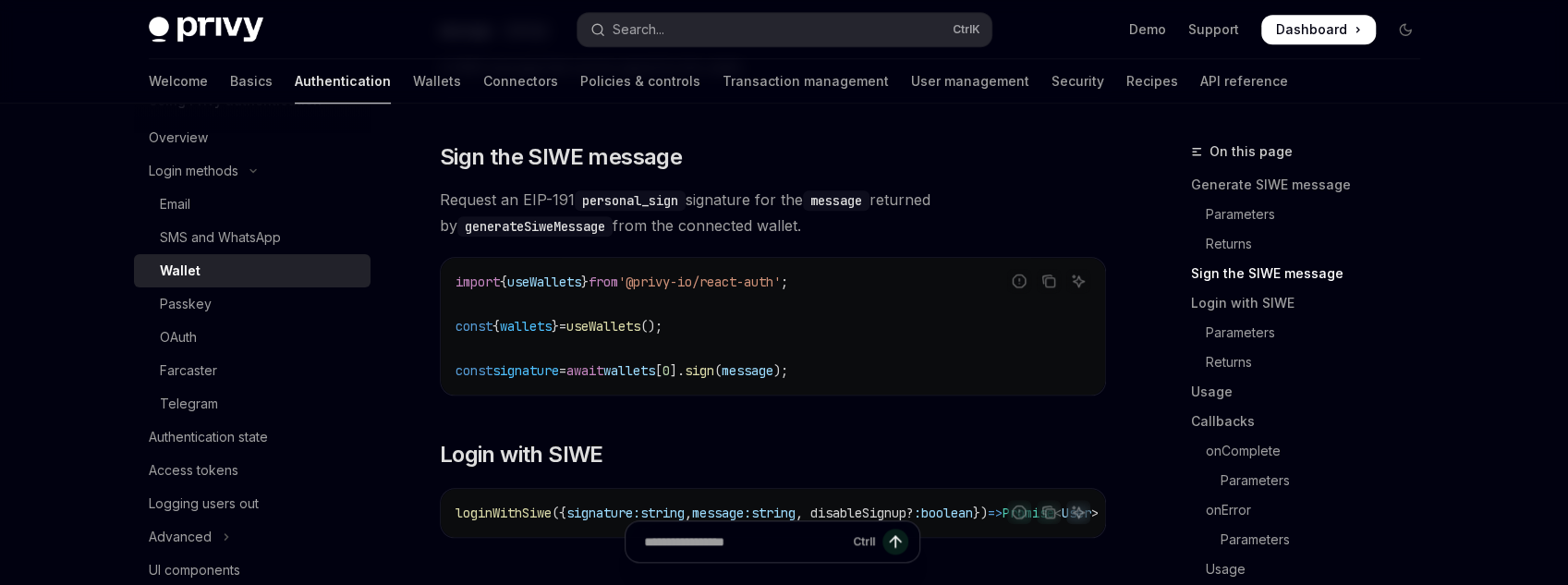
scroll to position [1182, 0]
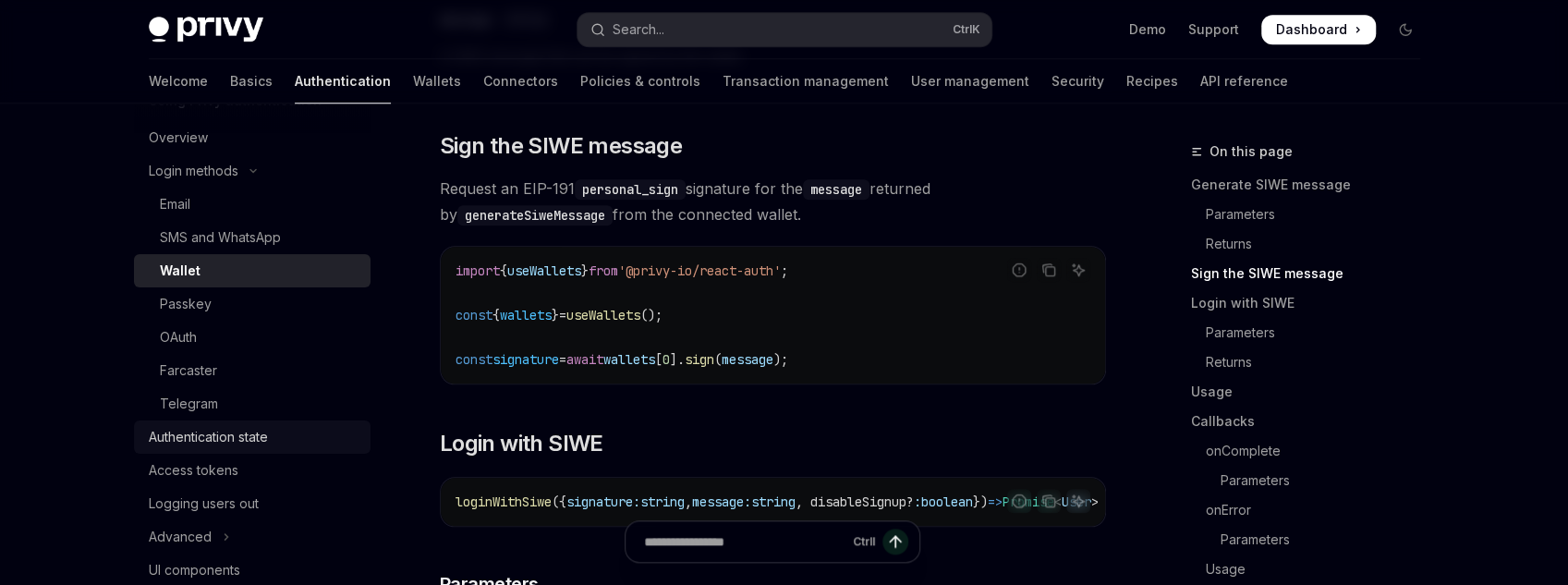
click at [184, 442] on div "Authentication state" at bounding box center [207, 437] width 119 height 22
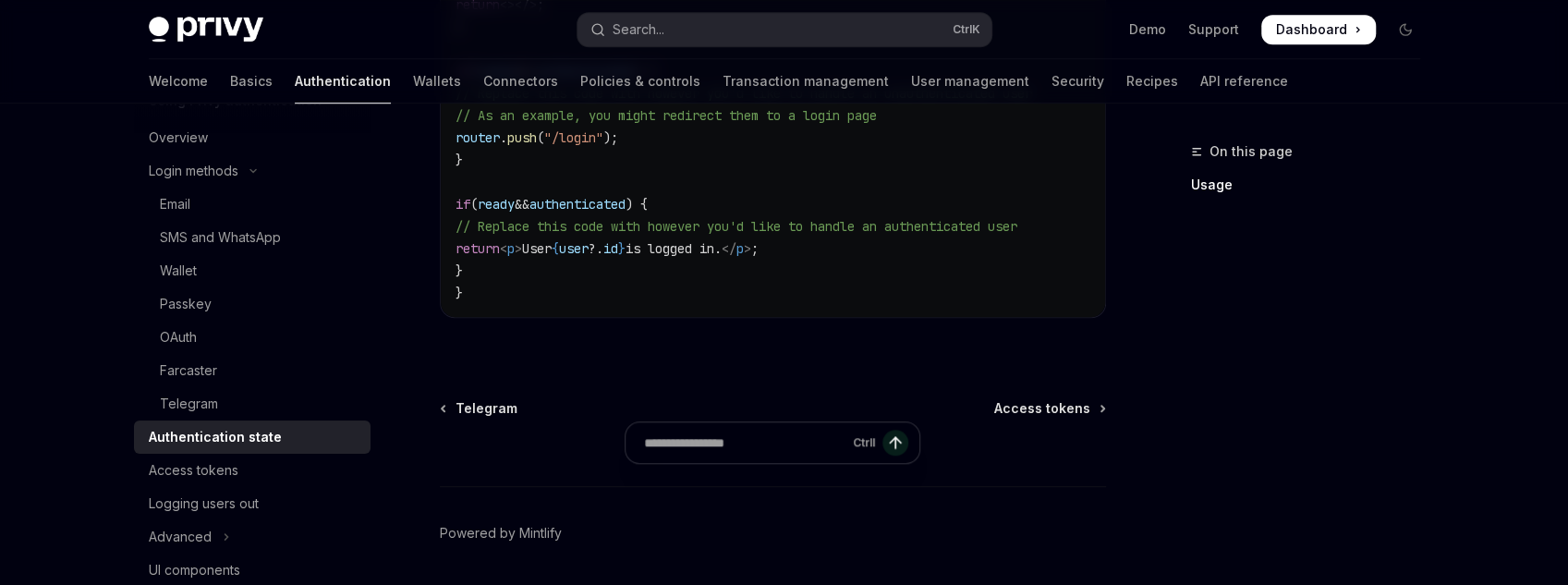
scroll to position [1009, 0]
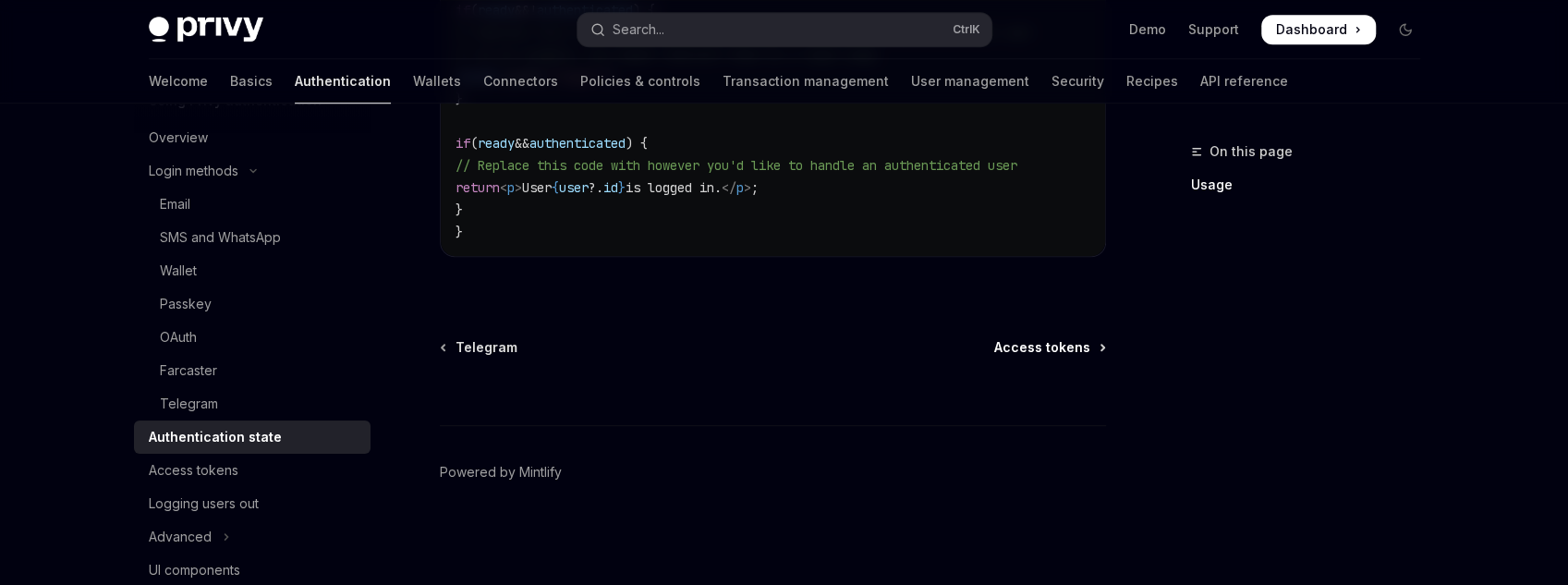
click at [1056, 343] on span "Access tokens" at bounding box center [1042, 347] width 96 height 18
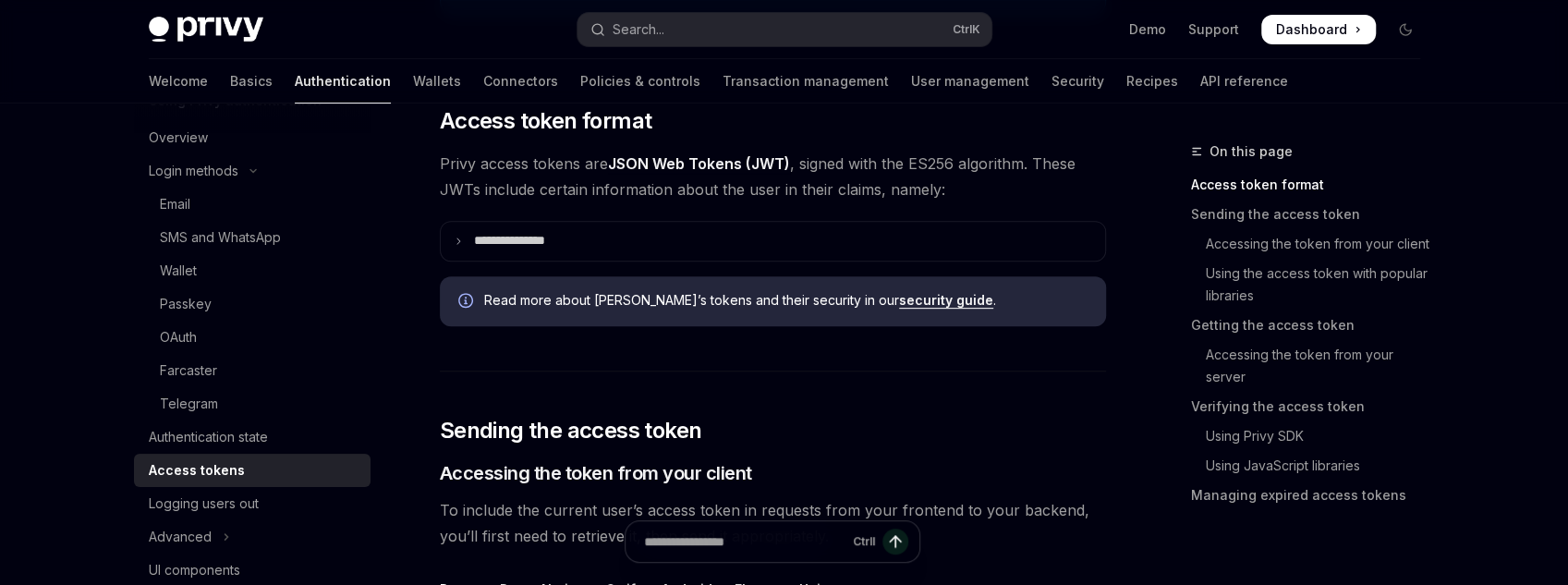
scroll to position [443, 0]
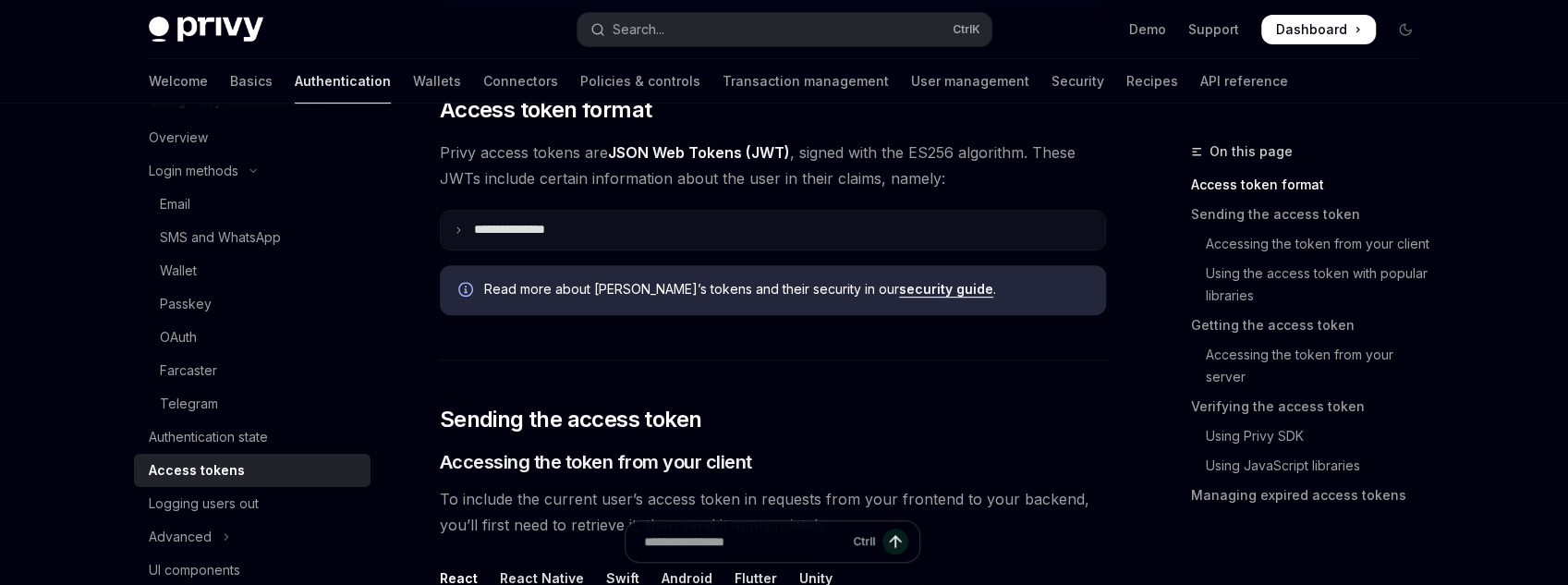
click at [532, 238] on summary "**********" at bounding box center [773, 229] width 664 height 39
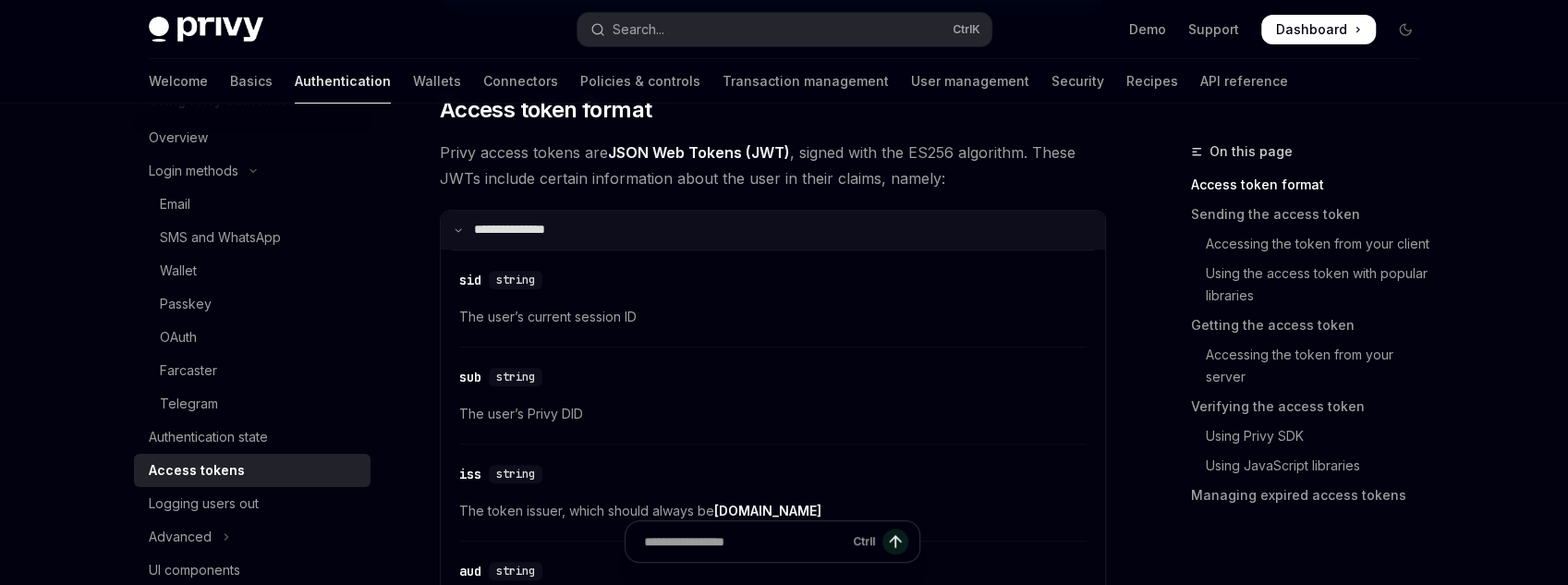
click at [532, 238] on summary "**********" at bounding box center [773, 229] width 664 height 39
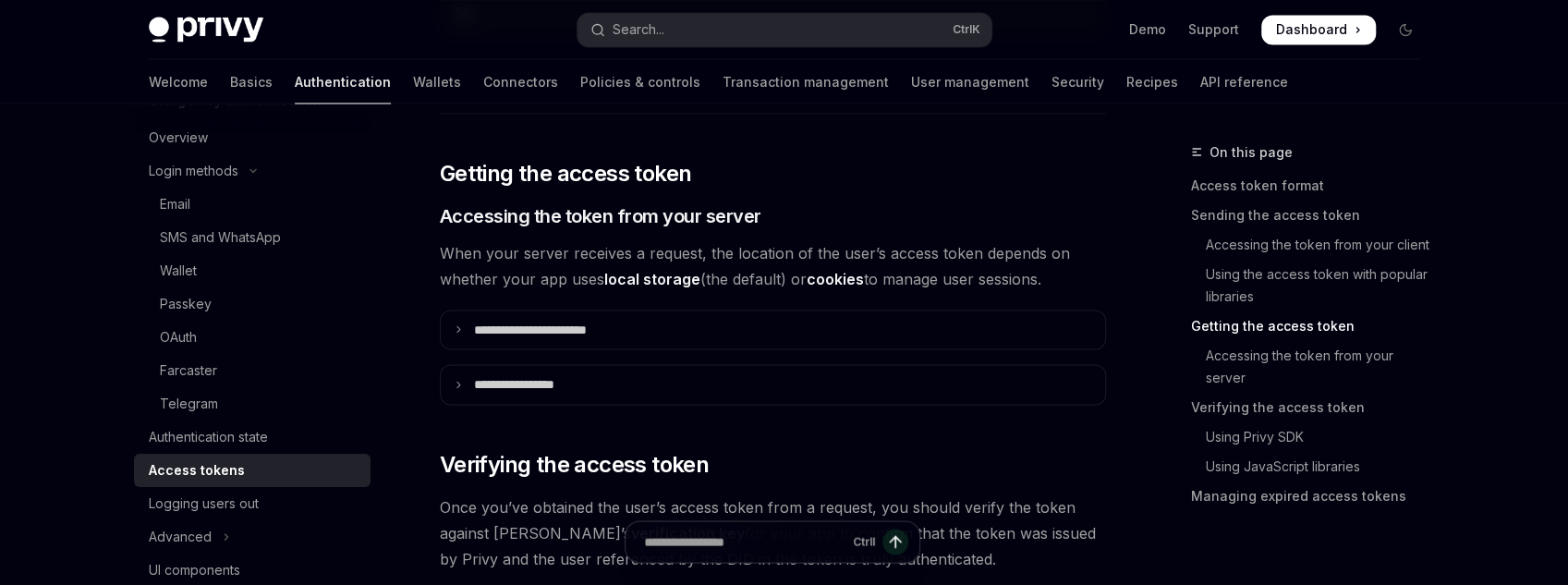
scroll to position [2366, 0]
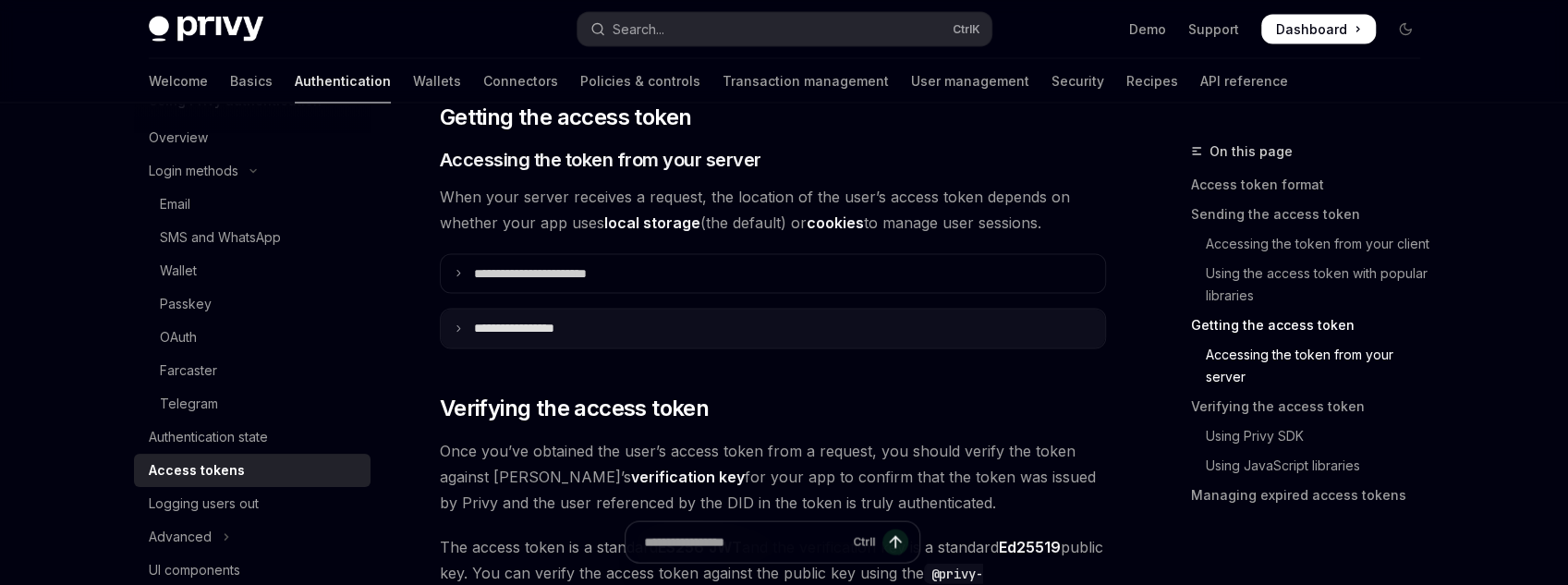
click at [587, 322] on p "**********" at bounding box center [532, 328] width 116 height 16
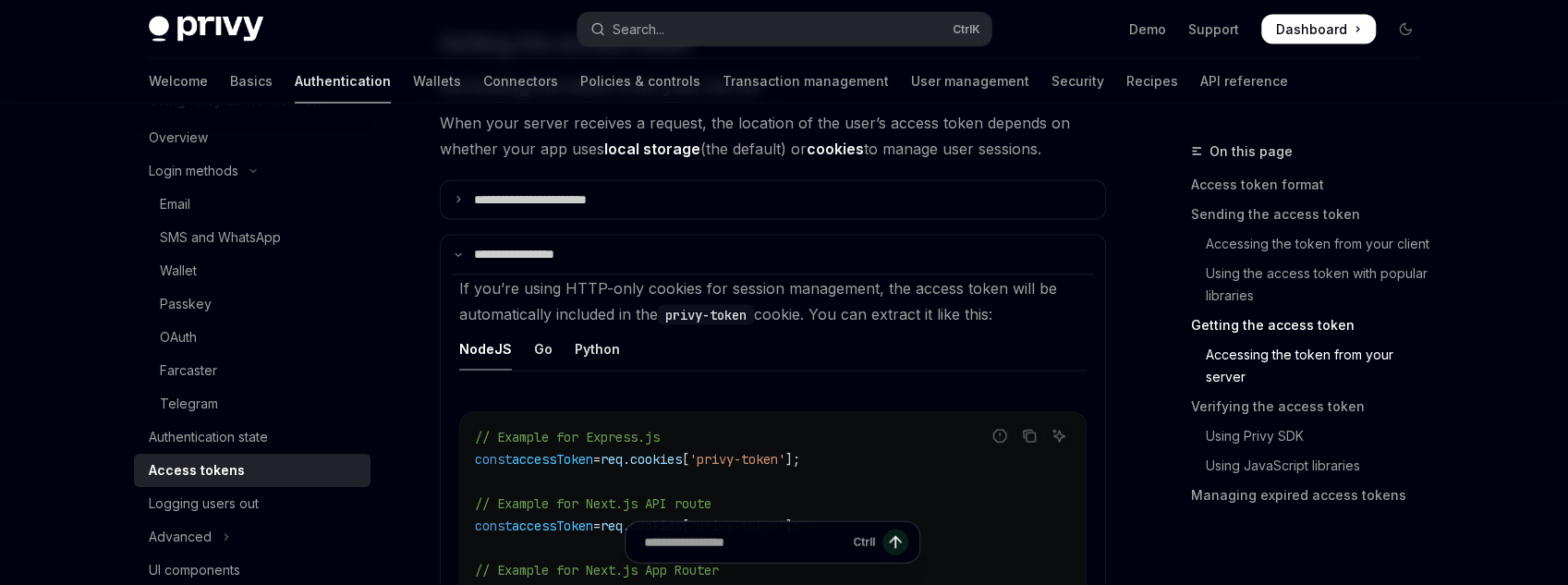
scroll to position [2439, 0]
click at [545, 339] on div "Go" at bounding box center [542, 349] width 18 height 44
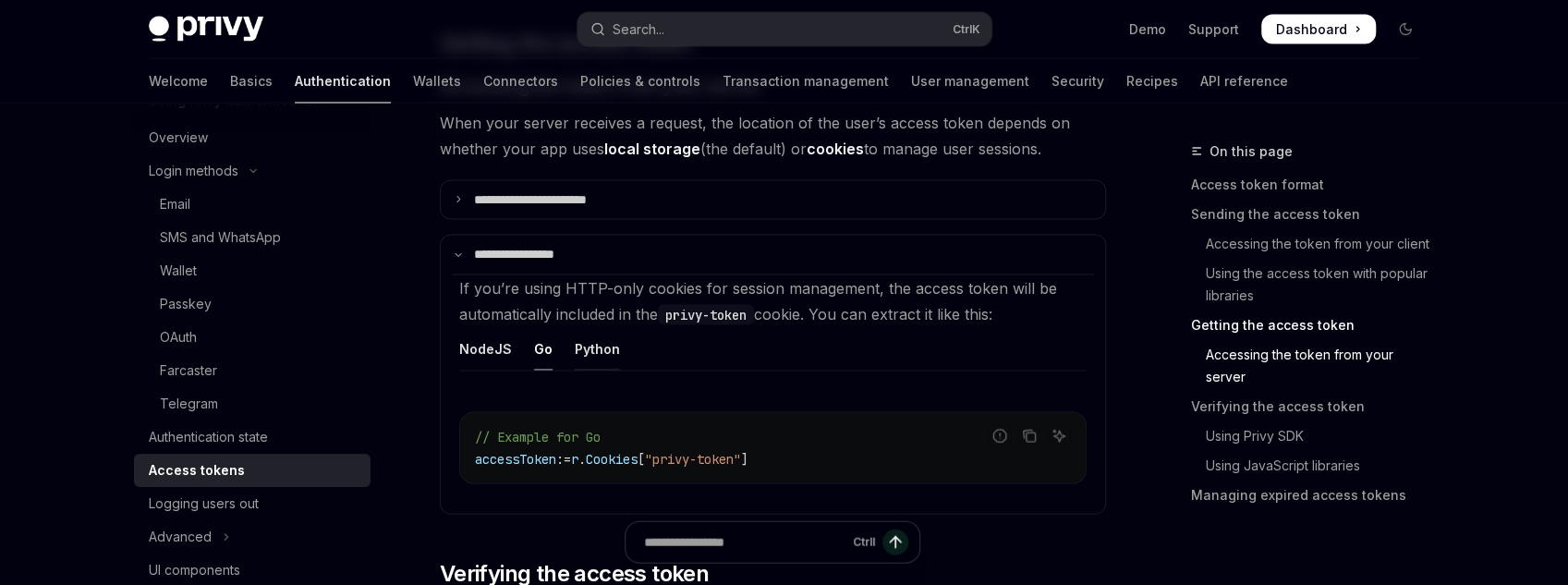
click at [594, 339] on div "Python" at bounding box center [598, 349] width 46 height 44
type textarea "*"
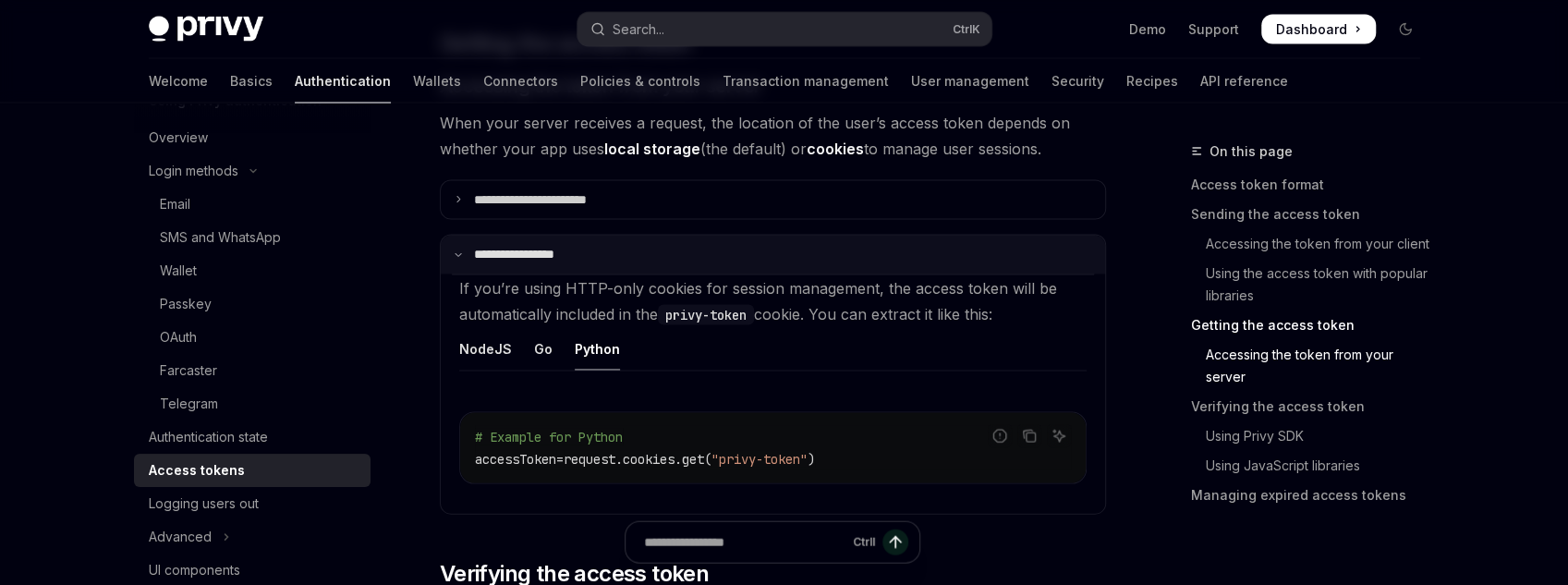
click at [645, 247] on summary "**********" at bounding box center [773, 255] width 664 height 39
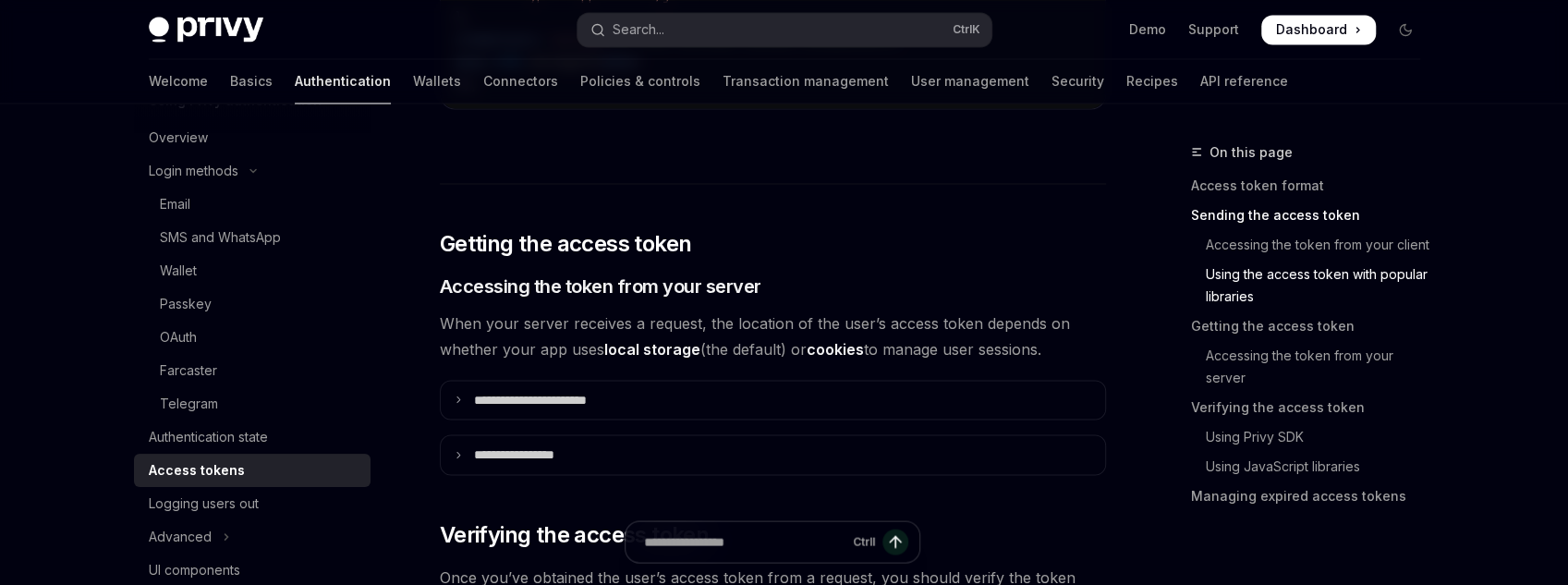
scroll to position [2217, 0]
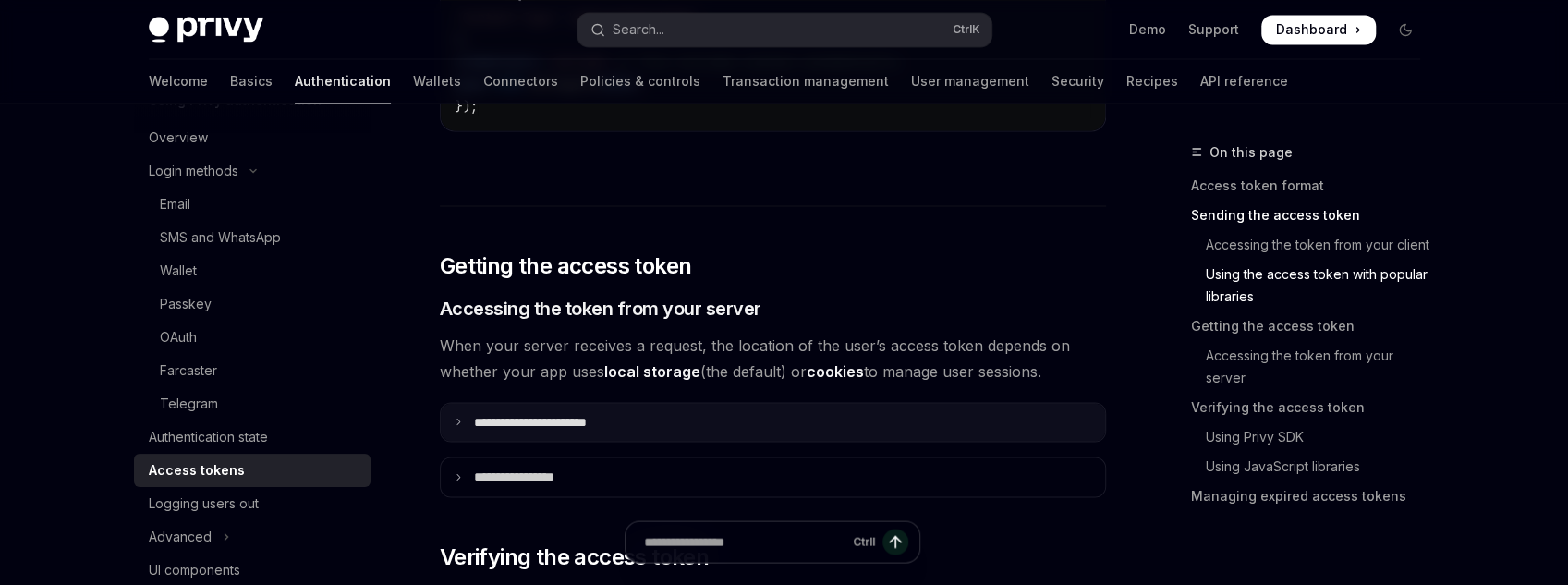
click at [802, 421] on summary "**********" at bounding box center [773, 421] width 664 height 39
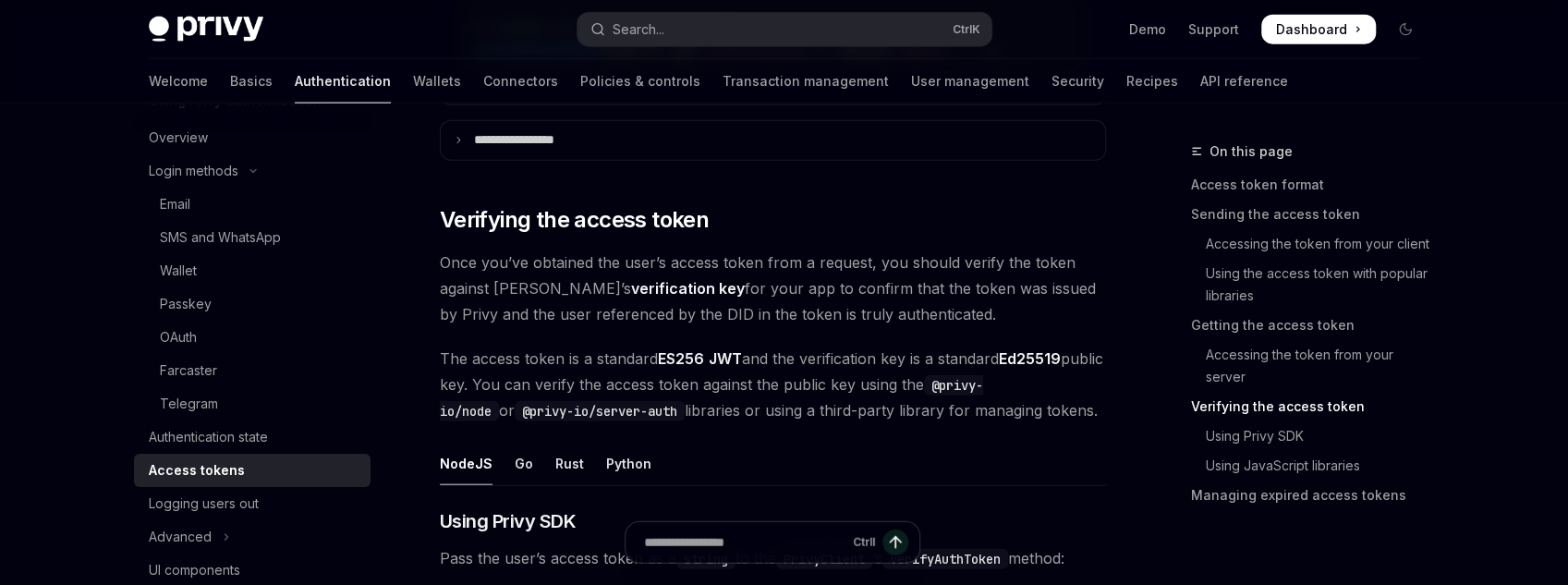
scroll to position [2956, 0]
